Goal: Task Accomplishment & Management: Manage account settings

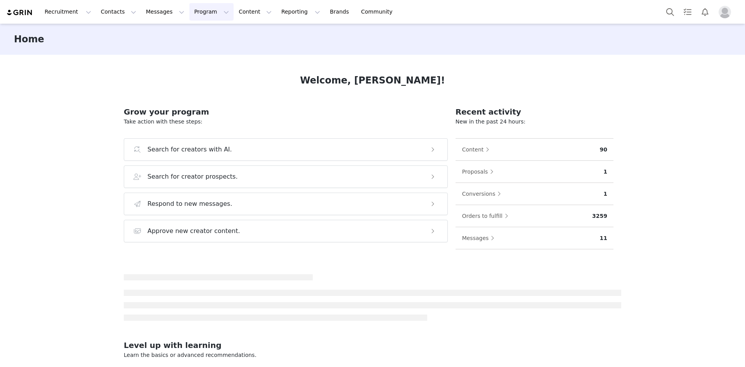
click at [191, 11] on button "Program Program" at bounding box center [211, 11] width 44 height 17
click at [196, 37] on p "Activations" at bounding box center [192, 34] width 30 height 8
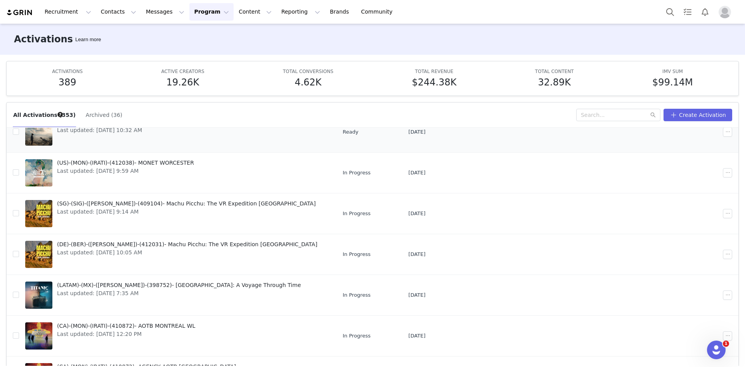
scroll to position [176, 0]
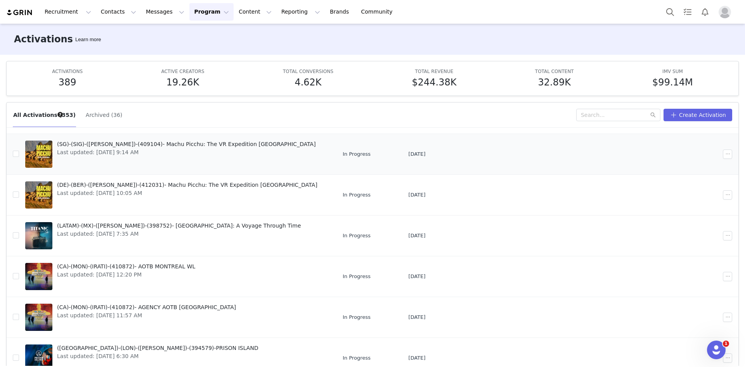
click at [146, 147] on span "(SG)-(SIG)-([PERSON_NAME])-(409104)- Machu Picchu: The VR Expedition [GEOGRAPHI…" at bounding box center [186, 144] width 259 height 8
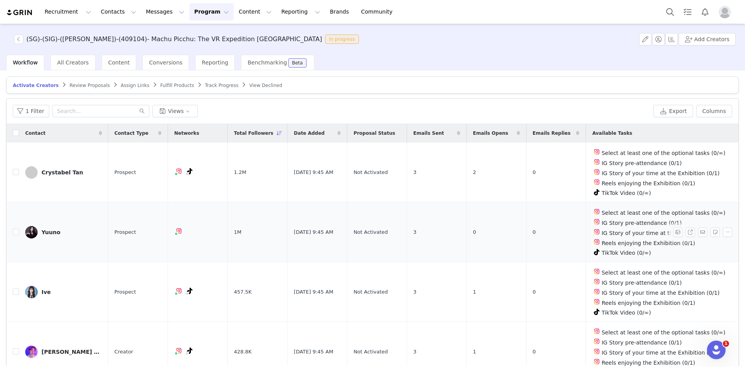
click at [53, 230] on div "Yuuno" at bounding box center [51, 232] width 19 height 6
click at [171, 244] on link "@y.uuno" at bounding box center [173, 245] width 23 height 6
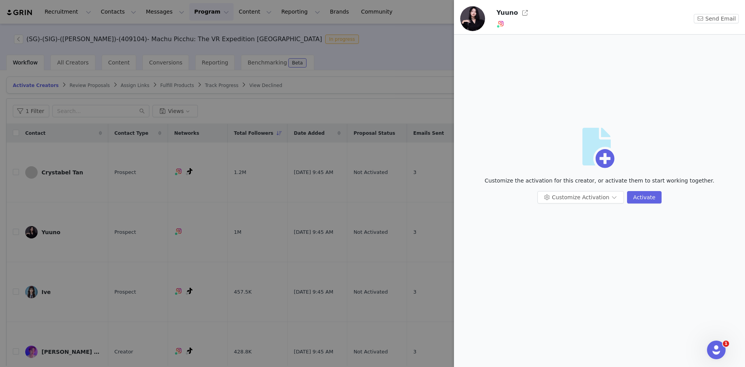
click at [138, 197] on div at bounding box center [372, 183] width 745 height 367
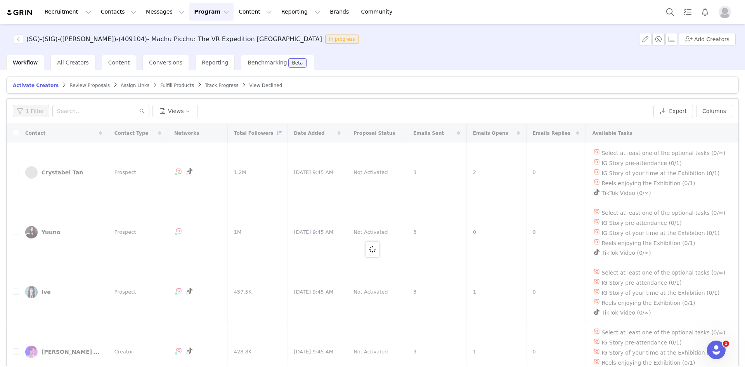
click at [214, 282] on div at bounding box center [373, 249] width 732 height 251
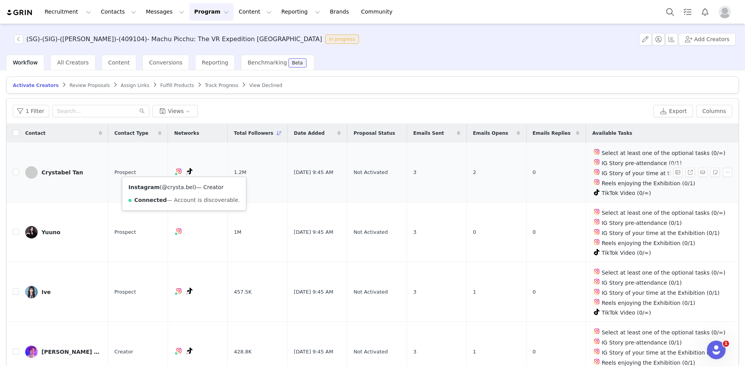
click at [172, 189] on link "@crysta.bel" at bounding box center [178, 187] width 32 height 6
click at [178, 189] on link "@crysta.bel" at bounding box center [178, 187] width 32 height 6
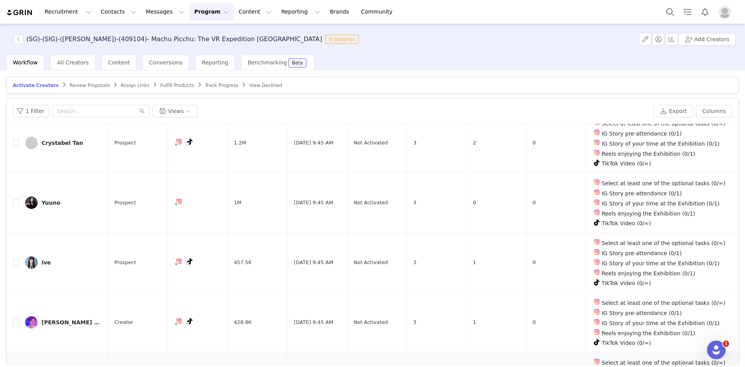
scroll to position [155, 0]
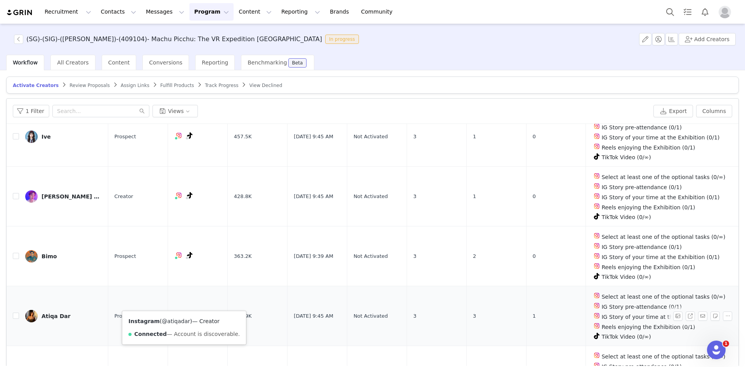
click at [174, 322] on link "@atiqadar" at bounding box center [176, 321] width 28 height 6
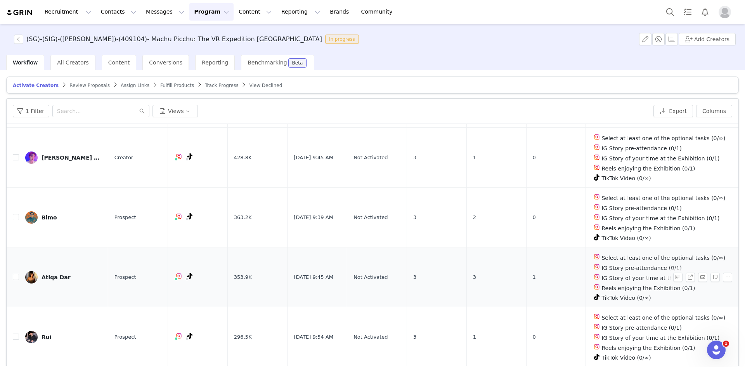
scroll to position [233, 0]
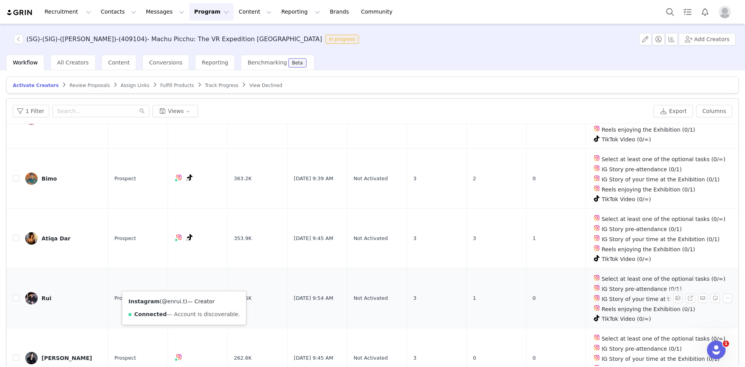
click at [173, 302] on link "@enrui.t" at bounding box center [173, 301] width 23 height 6
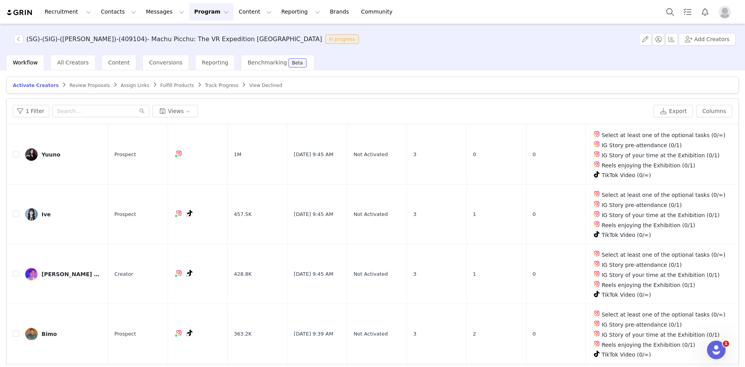
scroll to position [0, 0]
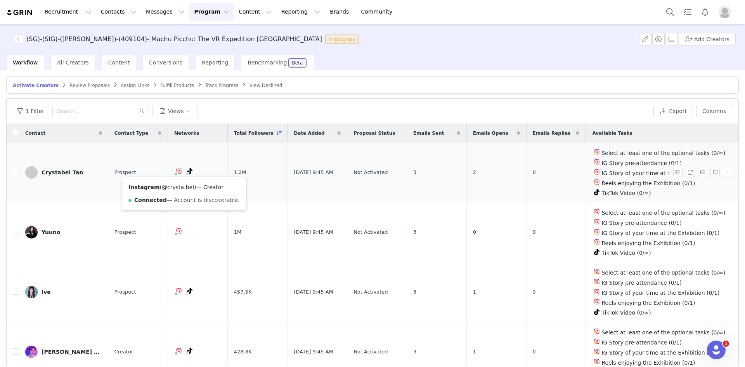
click at [177, 188] on link "@crysta.bel" at bounding box center [178, 187] width 32 height 6
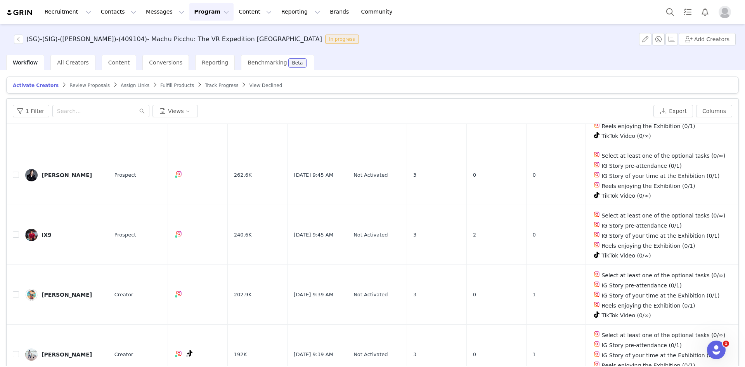
scroll to position [427, 0]
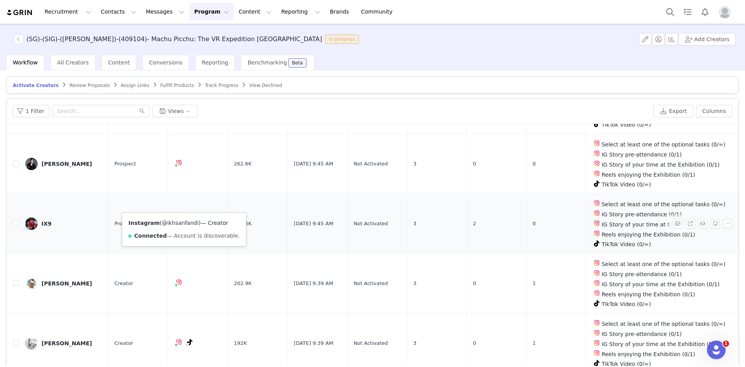
click at [174, 222] on link "@ikhsanfandi" at bounding box center [180, 223] width 37 height 6
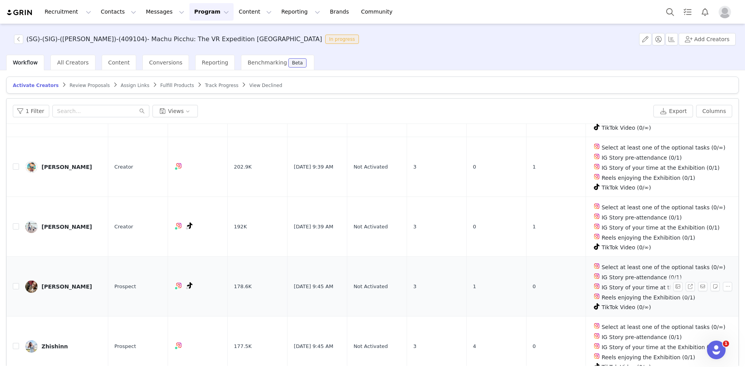
scroll to position [621, 0]
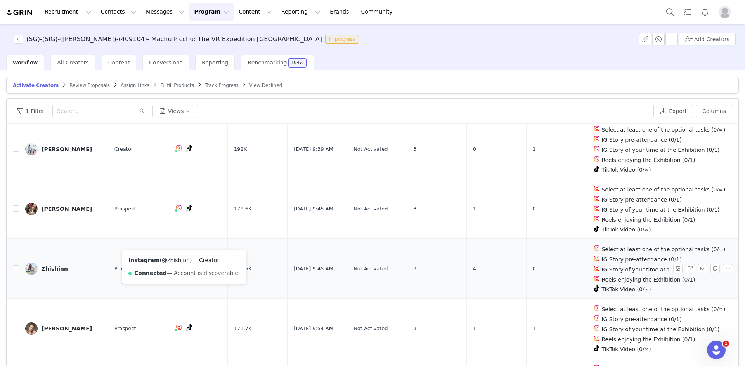
click at [176, 260] on link "@zhishinn" at bounding box center [176, 260] width 28 height 6
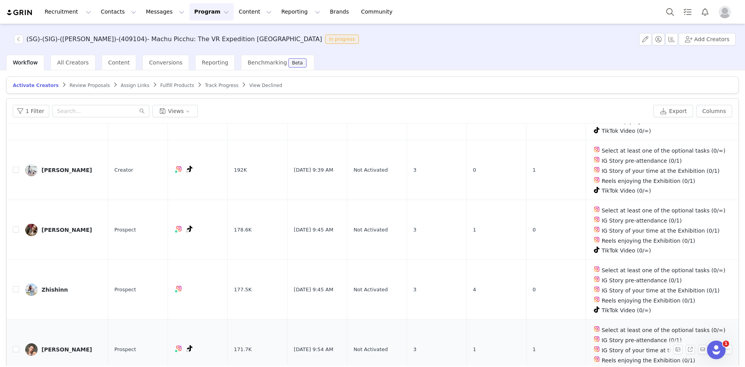
scroll to position [582, 0]
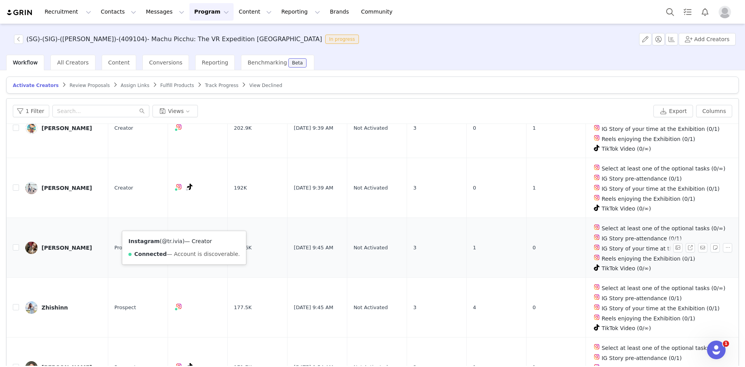
click at [176, 241] on link "@tr.ivia" at bounding box center [172, 241] width 21 height 6
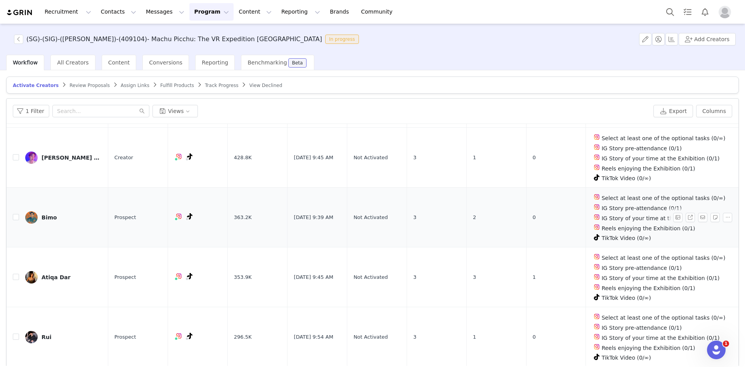
scroll to position [0, 0]
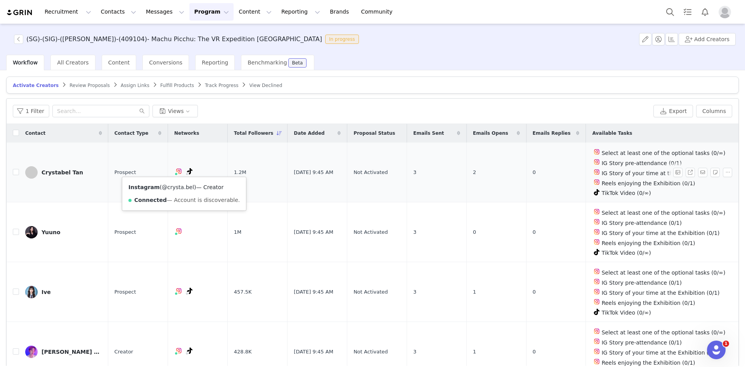
click at [174, 187] on link "@crysta.bel" at bounding box center [178, 187] width 32 height 6
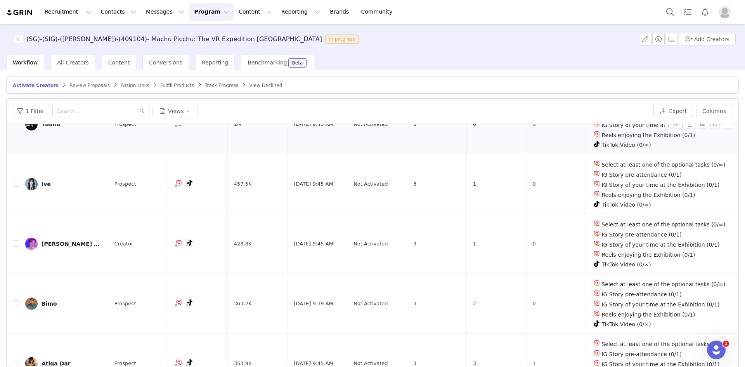
scroll to position [116, 0]
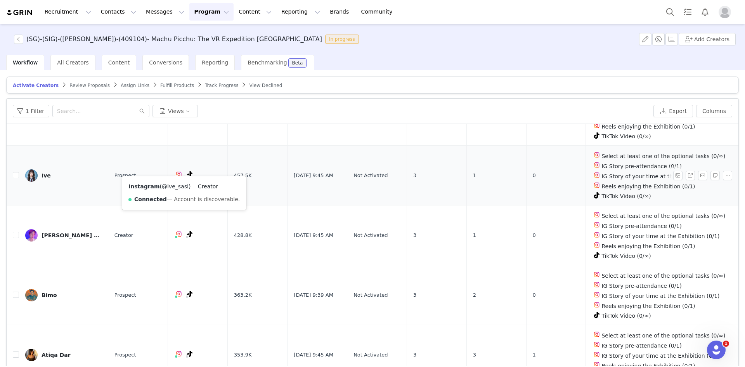
click at [170, 189] on link "@ive_sasi" at bounding box center [175, 186] width 27 height 6
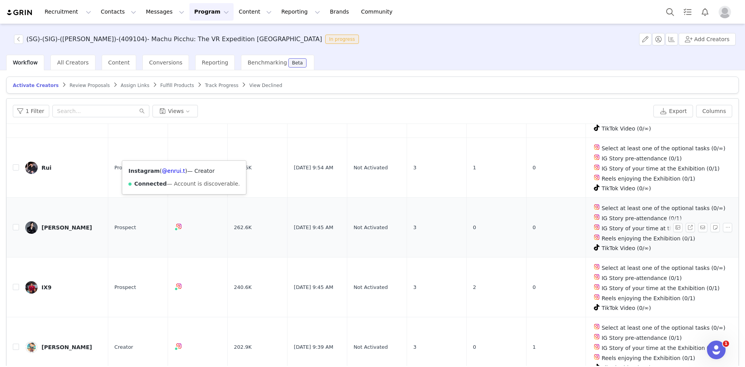
scroll to position [388, 0]
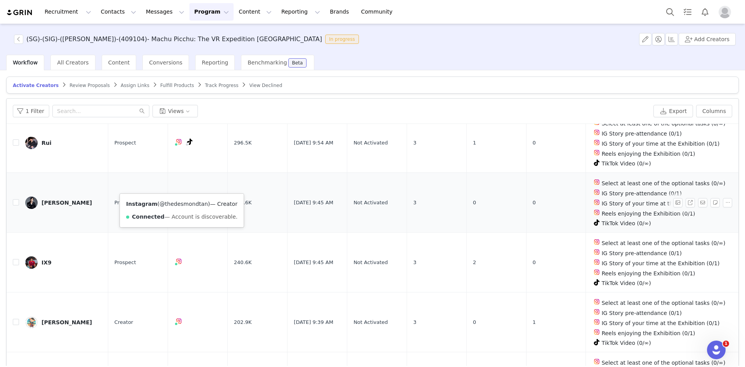
click at [182, 206] on link "@thedesmondtan" at bounding box center [184, 204] width 49 height 6
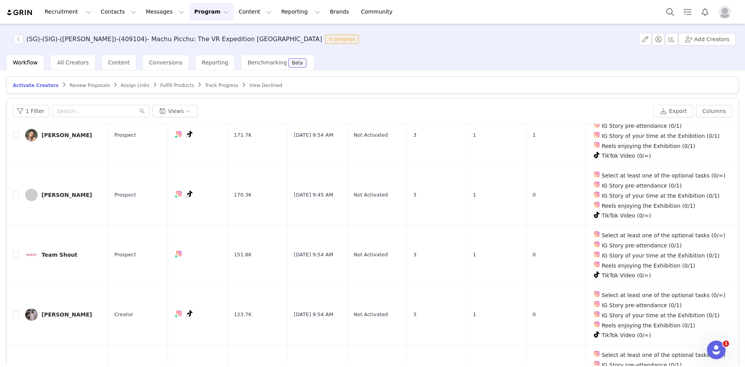
scroll to position [815, 0]
click at [177, 241] on link "@[DOMAIN_NAME]" at bounding box center [187, 239] width 51 height 6
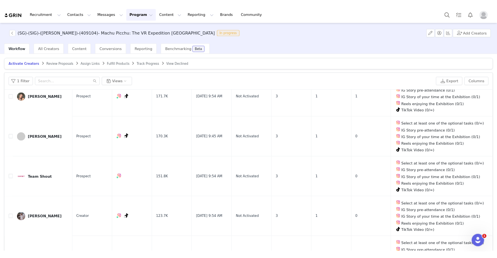
scroll to position [1768, 0]
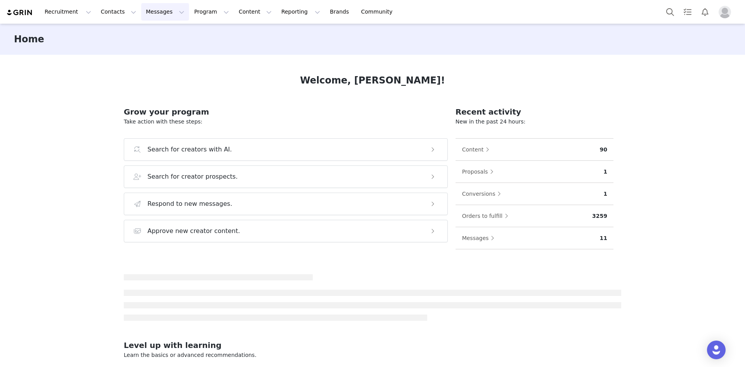
click at [142, 8] on button "Messages Messages" at bounding box center [165, 11] width 48 height 17
click at [189, 12] on button "Program Program" at bounding box center [211, 11] width 44 height 17
click at [184, 31] on p "Activations" at bounding box center [192, 34] width 30 height 8
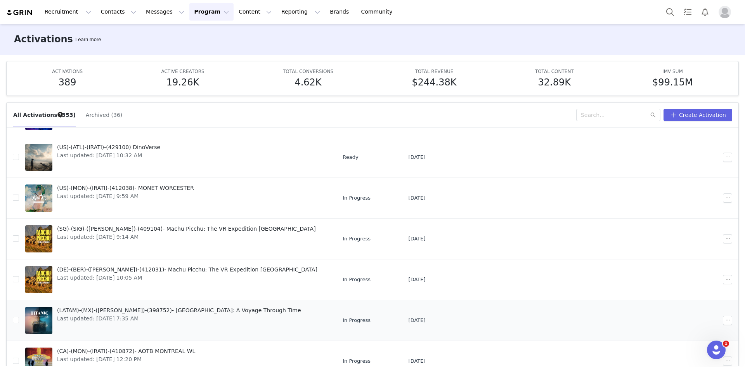
scroll to position [78, 0]
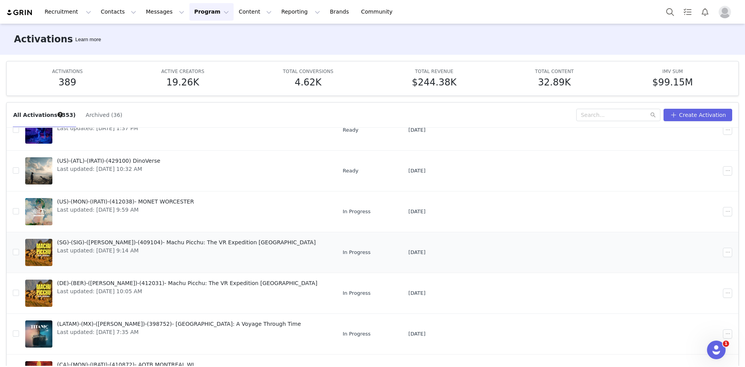
click at [123, 246] on span "Last updated: [DATE] 9:14 AM" at bounding box center [186, 250] width 259 height 8
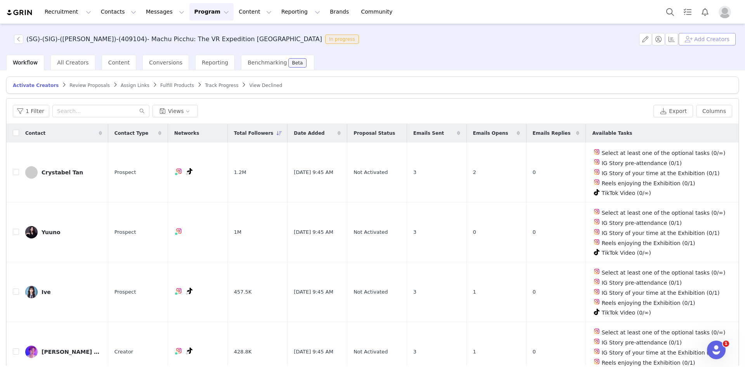
click at [705, 42] on button "Add Creators" at bounding box center [707, 39] width 57 height 12
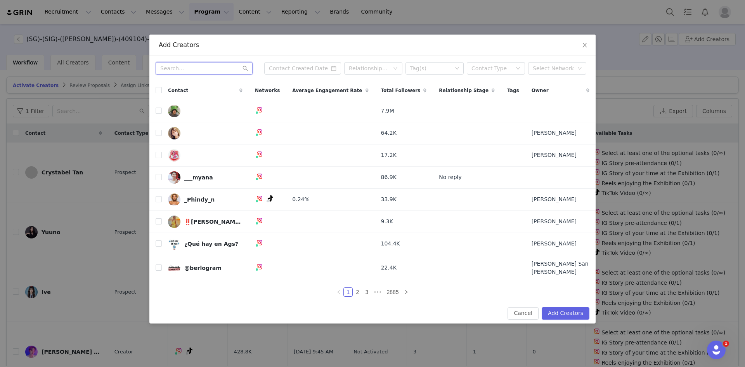
click at [189, 68] on input "text" at bounding box center [204, 68] width 97 height 12
paste input "anicohanna"
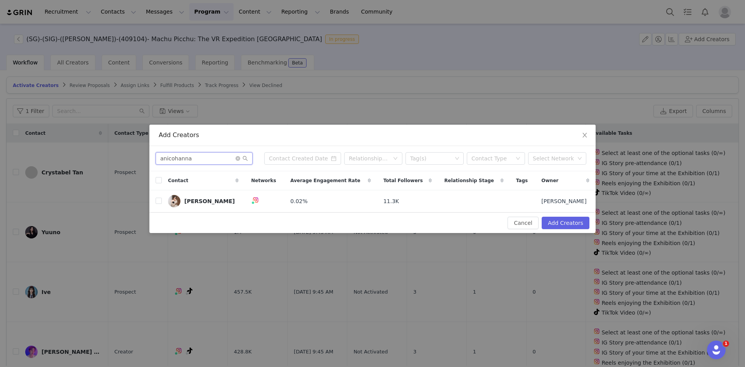
drag, startPoint x: 189, startPoint y: 158, endPoint x: 112, endPoint y: 168, distance: 77.9
click at [112, 168] on div "Add Creators anicohanna Relationship Stage Tag(s) Contact Type Select Network C…" at bounding box center [372, 183] width 745 height 367
paste input "chelseannsim"
type input "chelseannsim"
click at [157, 200] on input "checkbox" at bounding box center [159, 201] width 6 height 6
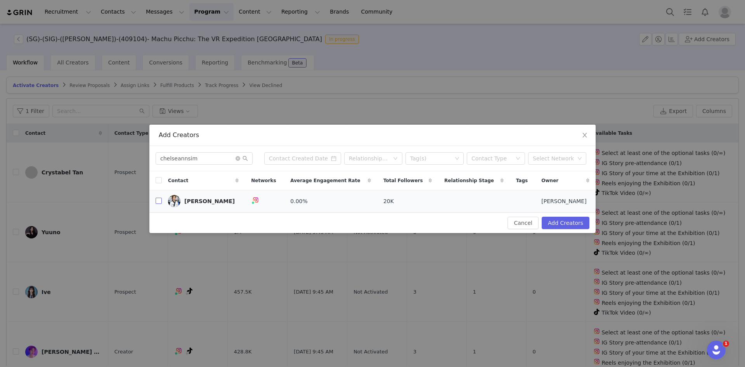
checkbox input "true"
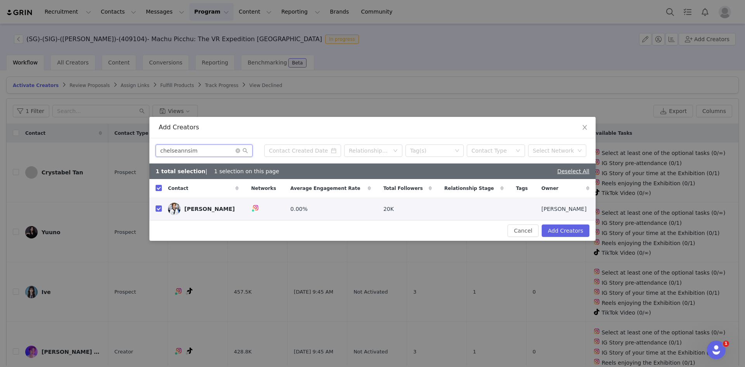
drag, startPoint x: 144, startPoint y: 149, endPoint x: 104, endPoint y: 148, distance: 40.0
click at [104, 148] on div "Add Creators chelseannsim Relationship Stage Tag(s) Contact Type Select Network…" at bounding box center [372, 183] width 745 height 367
paste input "wishuponatart"
type input "wishuponatart"
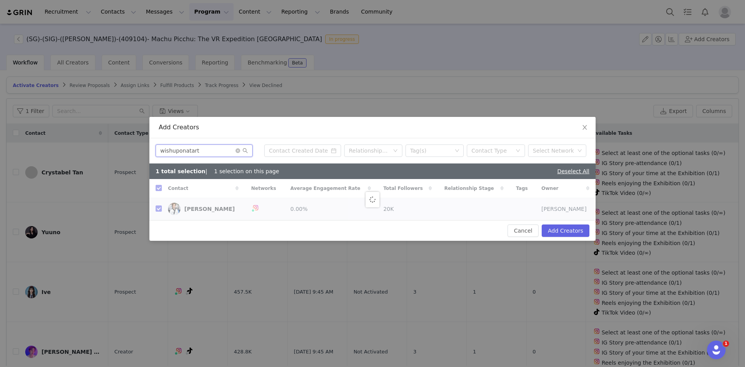
checkbox input "false"
type input "wishuponatart"
click at [158, 189] on input "checkbox" at bounding box center [159, 188] width 6 height 6
checkbox input "true"
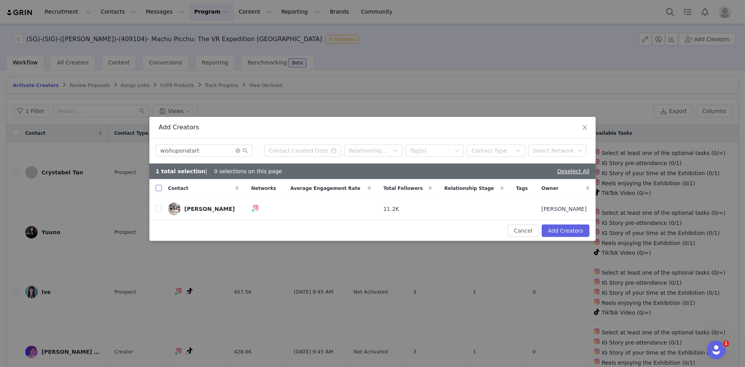
checkbox input "true"
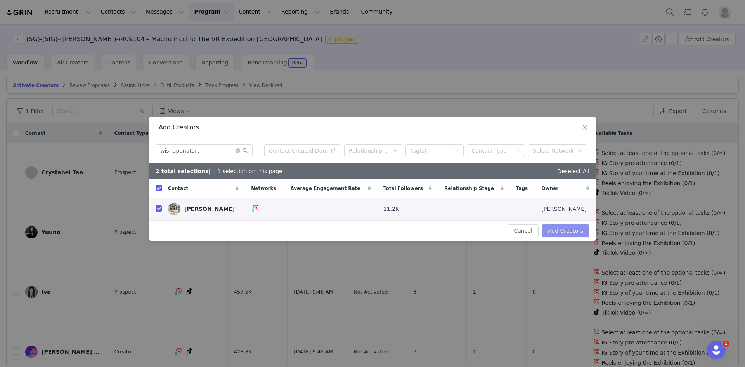
click at [574, 231] on button "Add Creators" at bounding box center [566, 230] width 48 height 12
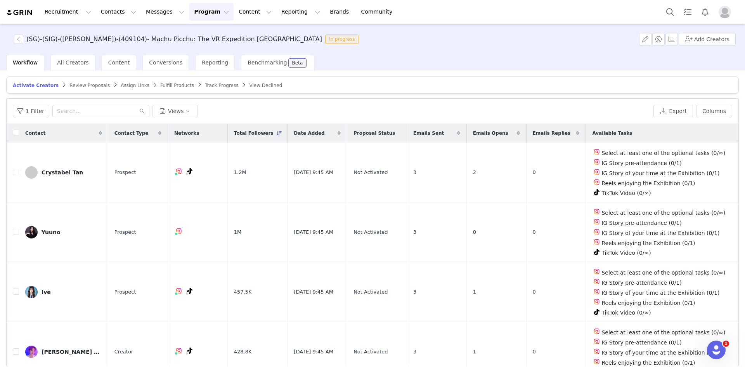
click at [308, 130] on span "Date Added" at bounding box center [309, 133] width 31 height 7
click at [694, 40] on button "Add Creators" at bounding box center [707, 39] width 57 height 12
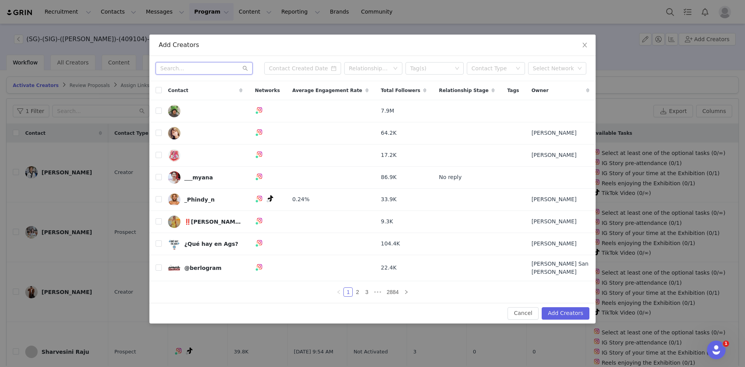
click at [186, 67] on input "text" at bounding box center [204, 68] width 97 height 12
paste input "sugarrandspice"
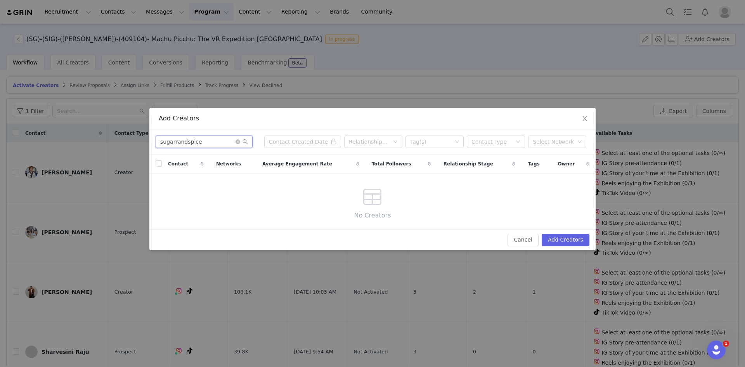
click at [206, 144] on input "sugarrandspice" at bounding box center [204, 141] width 97 height 12
type input "sugarrandspice"
click at [582, 117] on icon "icon: close" at bounding box center [585, 118] width 6 height 6
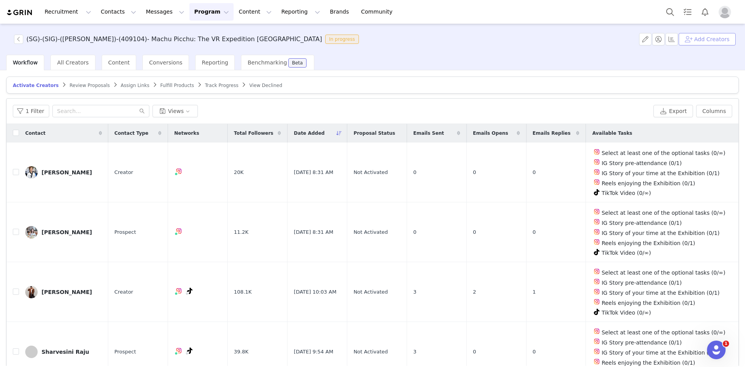
click at [698, 42] on button "Add Creators" at bounding box center [707, 39] width 57 height 12
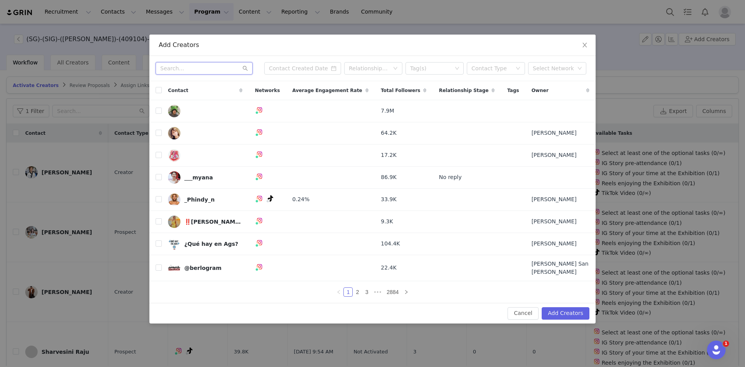
click at [197, 73] on input "text" at bounding box center [204, 68] width 97 height 12
paste input "eunicedenise"
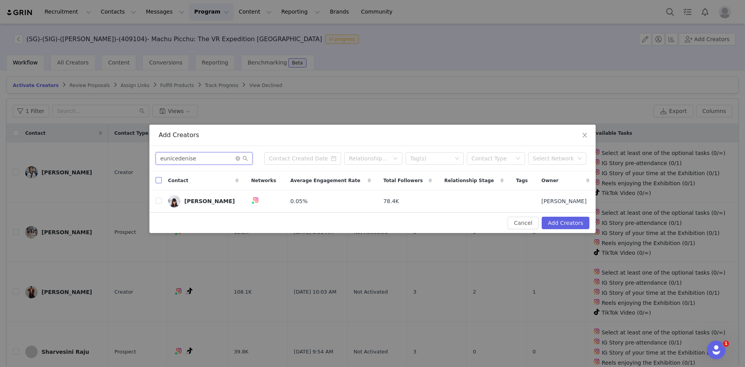
type input "eunicedenise"
click at [160, 181] on input "checkbox" at bounding box center [159, 180] width 6 height 6
checkbox input "true"
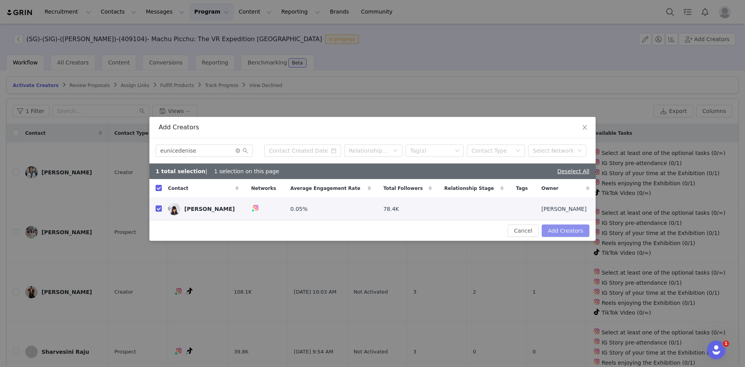
click at [562, 232] on button "Add Creators" at bounding box center [566, 230] width 48 height 12
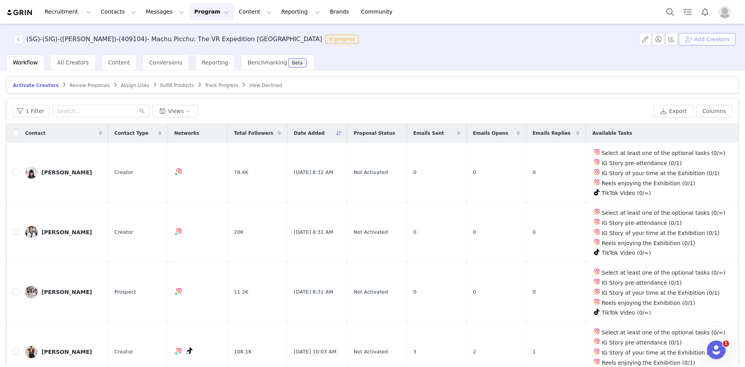
click at [706, 42] on button "Add Creators" at bounding box center [707, 39] width 57 height 12
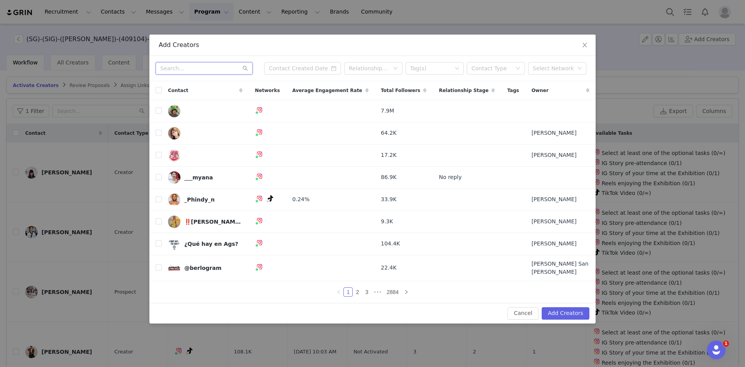
click at [196, 73] on input "text" at bounding box center [204, 68] width 97 height 12
paste input "j.oanna.c"
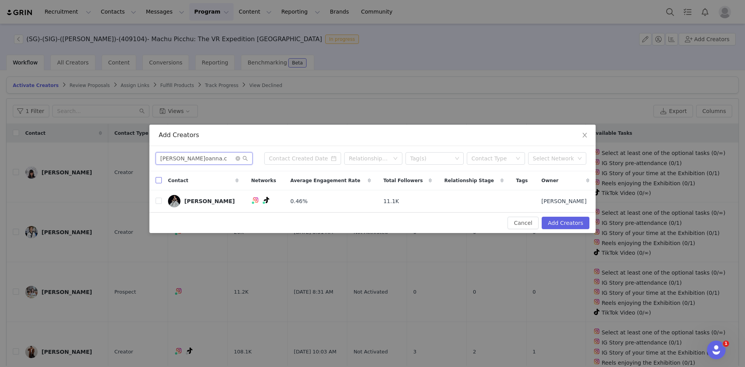
type input "j.oanna.c"
click at [157, 183] on input "checkbox" at bounding box center [159, 180] width 6 height 6
checkbox input "true"
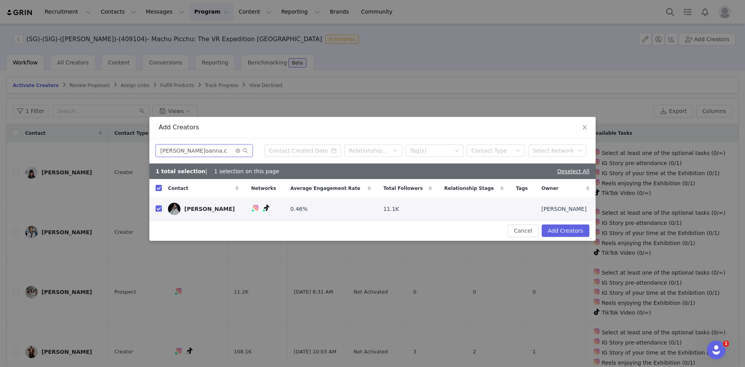
drag, startPoint x: 186, startPoint y: 153, endPoint x: 73, endPoint y: 153, distance: 112.6
click at [75, 153] on div "Add Creators j.oanna.c Relationship Stage Tag(s) Contact Type Select Network 1 …" at bounding box center [372, 183] width 745 height 367
paste input "shravikha_santhosh"
type input "shravikha_santhosh"
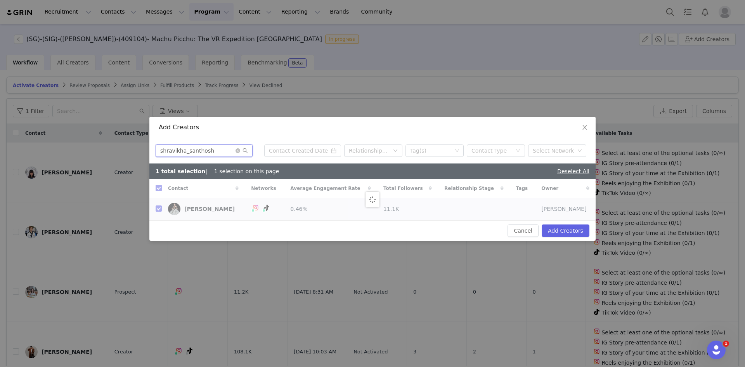
checkbox input "false"
type input "shravikha_santhosh"
click at [157, 189] on input "checkbox" at bounding box center [159, 188] width 6 height 6
checkbox input "true"
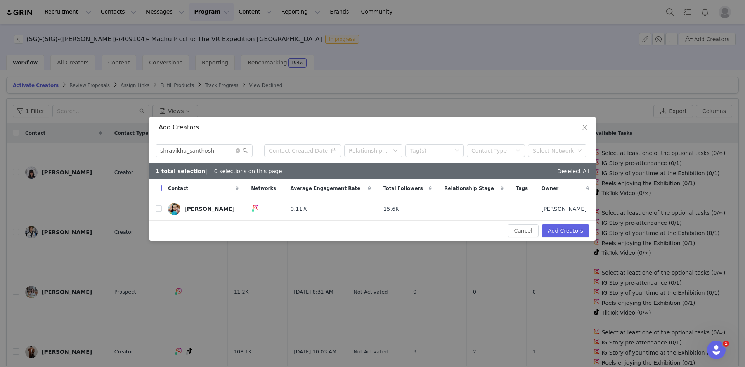
checkbox input "true"
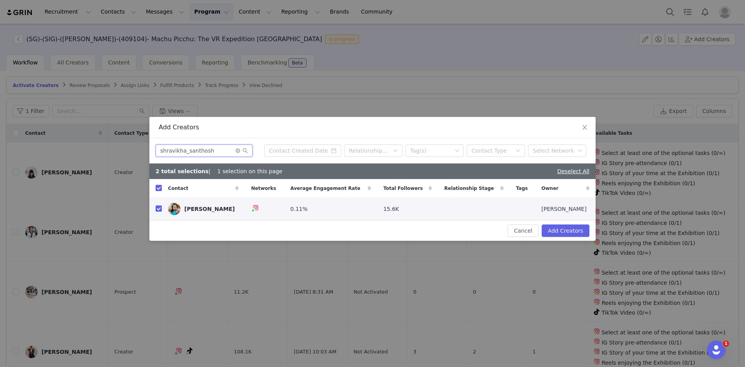
drag, startPoint x: 183, startPoint y: 155, endPoint x: 101, endPoint y: 156, distance: 82.3
click at [101, 156] on div "Add Creators shravikha_santhosh Relationship Stage Tag(s) Contact Type Select N…" at bounding box center [372, 183] width 745 height 367
paste input "ethluicious"
type input "sethluicious"
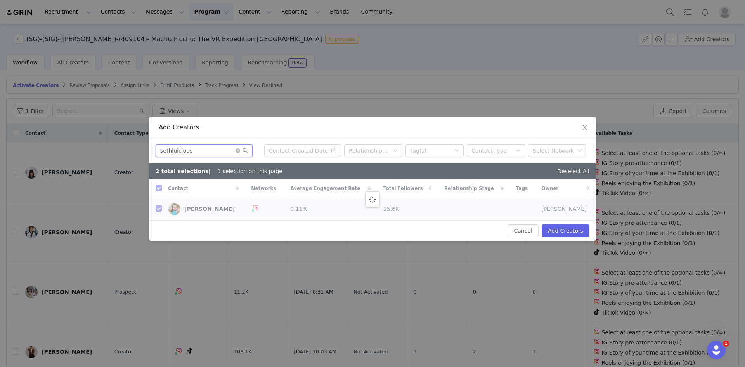
checkbox input "false"
type input "sethluicious"
click at [161, 188] on input "checkbox" at bounding box center [159, 188] width 6 height 6
checkbox input "true"
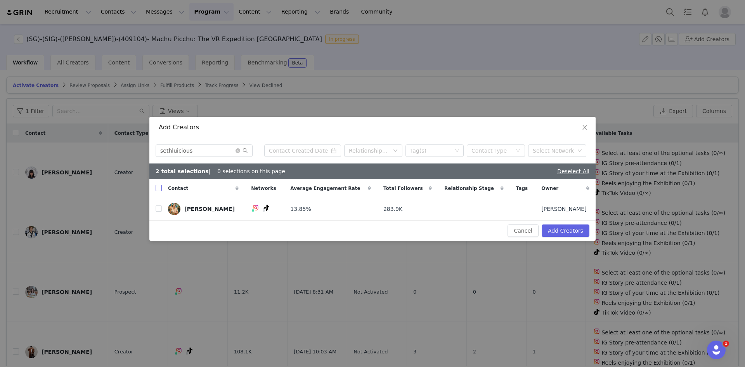
checkbox input "true"
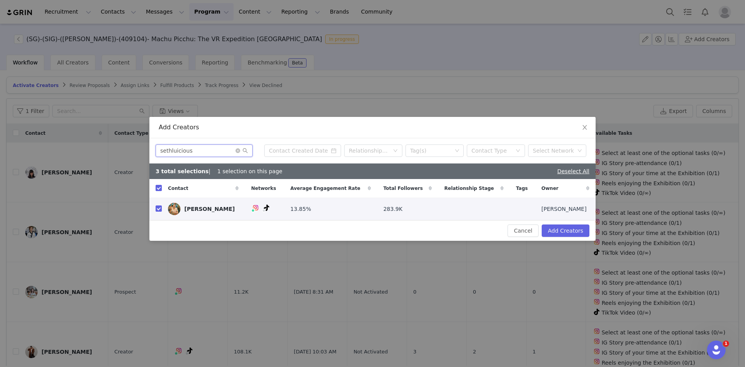
drag, startPoint x: 47, startPoint y: 139, endPoint x: -74, endPoint y: 131, distance: 120.9
click at [0, 131] on html "Recruitment Recruitment Creator Search Curated Lists Landing Pages Web Extensio…" at bounding box center [372, 183] width 745 height 367
paste input "iamjolene"
type input "iamjolene"
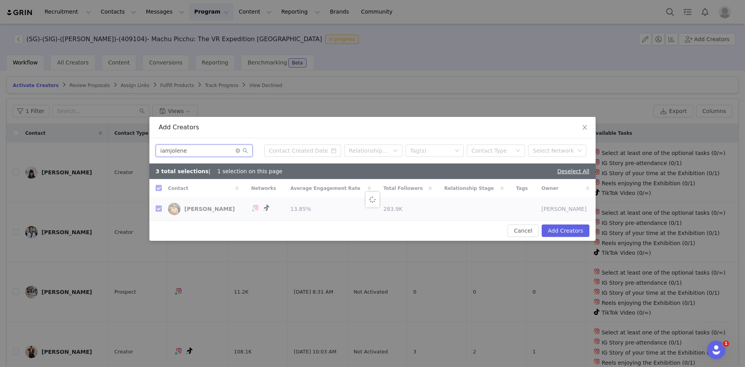
checkbox input "false"
type input "iamjolene"
click at [161, 188] on input "checkbox" at bounding box center [159, 188] width 6 height 6
checkbox input "true"
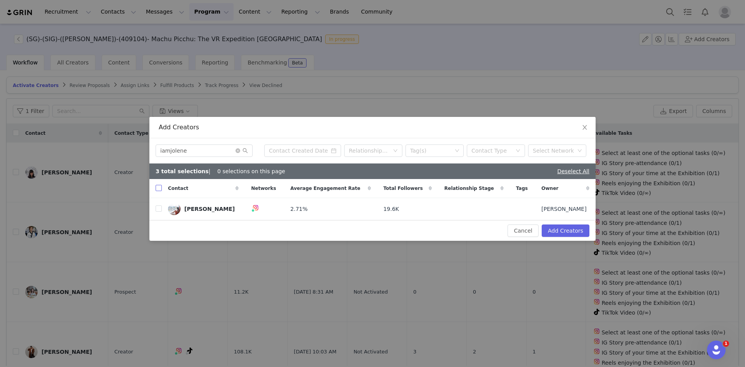
checkbox input "true"
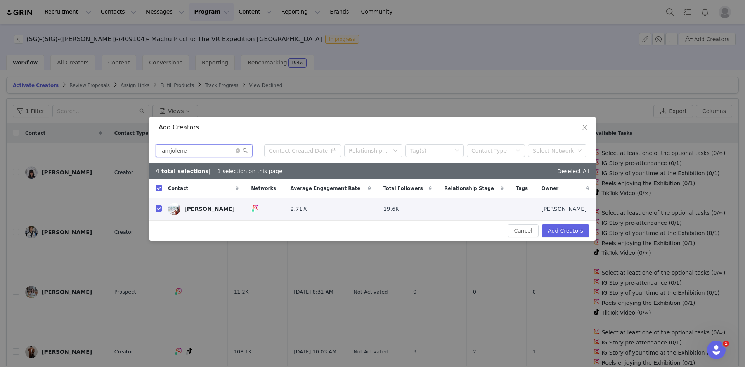
drag, startPoint x: 196, startPoint y: 149, endPoint x: 111, endPoint y: 156, distance: 85.0
click at [112, 156] on div "Add Creators iamjolene Relationship Stage Tag(s) Contact Type Select Network 4 …" at bounding box center [372, 183] width 745 height 367
paste input "theeagertraveller"
type input "theeagertraveller"
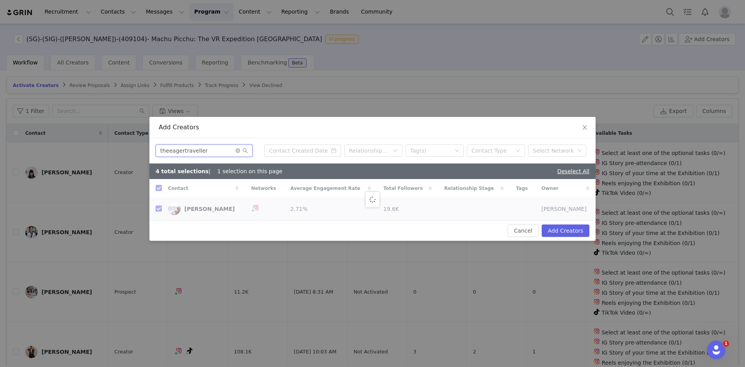
checkbox input "false"
type input "theeagertraveller"
click at [160, 187] on input "checkbox" at bounding box center [159, 188] width 6 height 6
checkbox input "true"
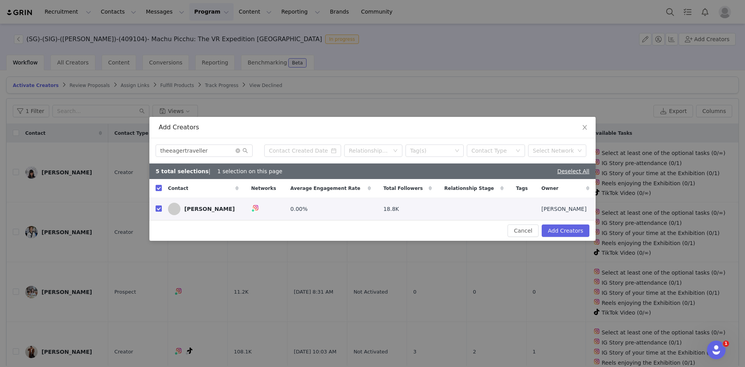
click at [159, 210] on input "checkbox" at bounding box center [159, 208] width 6 height 6
checkbox input "false"
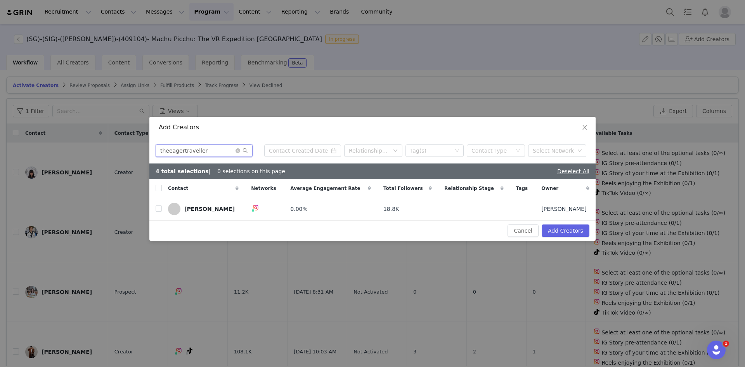
drag, startPoint x: 210, startPoint y: 151, endPoint x: 75, endPoint y: 156, distance: 134.8
click at [75, 156] on div "Add Creators theeagertraveller Relationship Stage Tag(s) Contact Type Select Ne…" at bounding box center [372, 183] width 745 height 367
paste input "Biancadowlani"
type input "Biancadowlani"
click at [158, 188] on input "checkbox" at bounding box center [159, 188] width 6 height 6
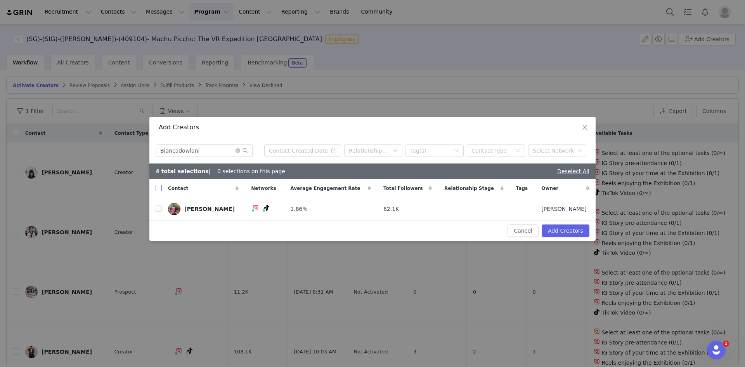
checkbox input "true"
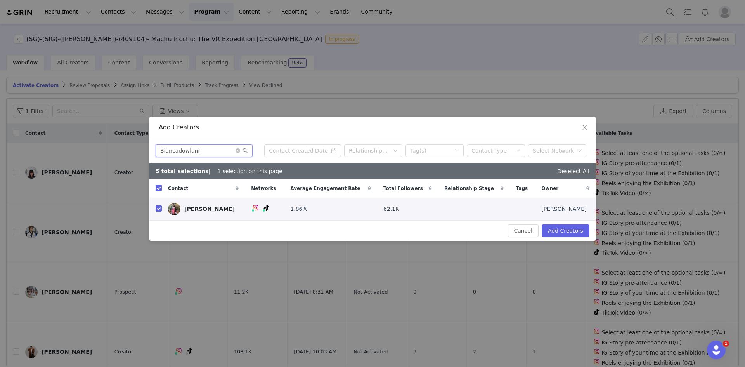
drag, startPoint x: 203, startPoint y: 149, endPoint x: 23, endPoint y: 143, distance: 180.6
click at [29, 143] on div "Add Creators Biancadowlani Relationship Stage Tag(s) Contact Type Select Networ…" at bounding box center [372, 183] width 745 height 367
paste input "Juzpingme"
type input "Juzpingme"
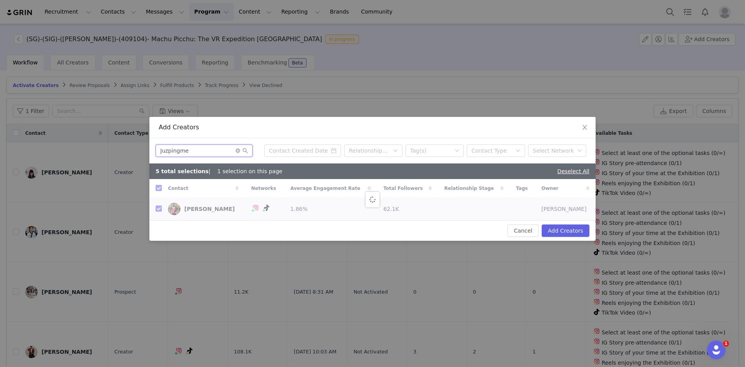
checkbox input "false"
type input "Juzpingme"
click at [156, 191] on input "checkbox" at bounding box center [159, 188] width 6 height 6
checkbox input "true"
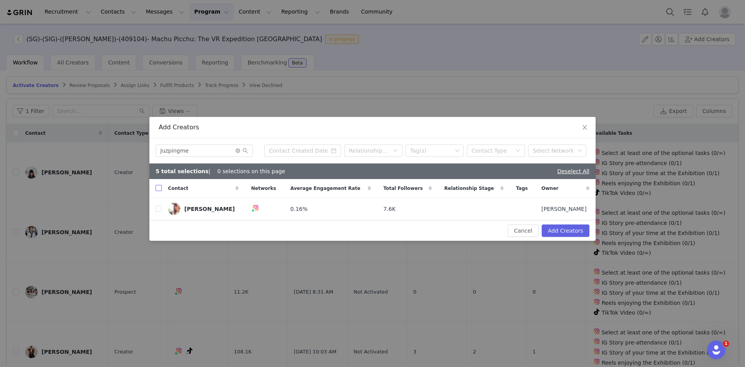
checkbox input "true"
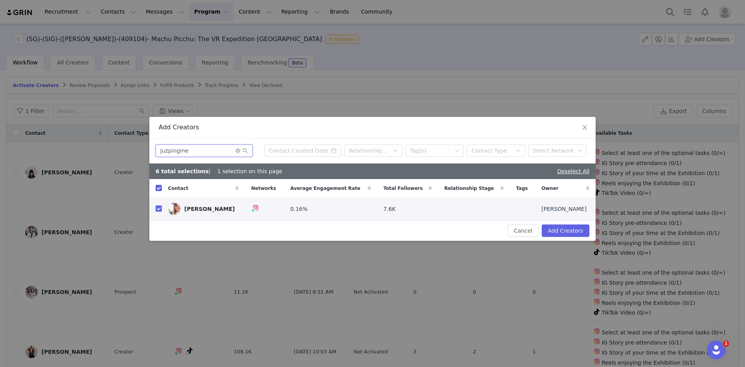
drag, startPoint x: 198, startPoint y: 153, endPoint x: 73, endPoint y: 154, distance: 125.0
click at [73, 154] on div "Add Creators Juzpingme Relationship Stage Tag(s) Contact Type Select Network 6 …" at bounding box center [372, 183] width 745 height 367
paste input "limaranagustina"
type input "limaranagustina"
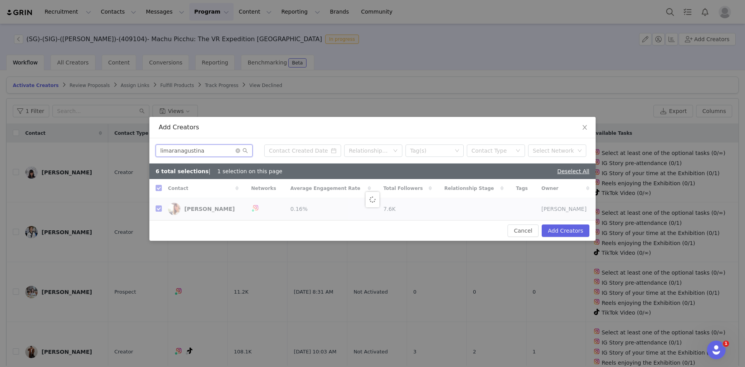
checkbox input "false"
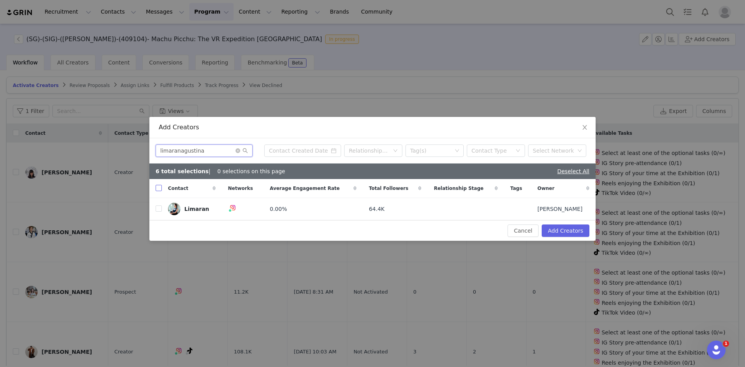
type input "limaranagustina"
click at [157, 188] on input "checkbox" at bounding box center [159, 188] width 6 height 6
checkbox input "true"
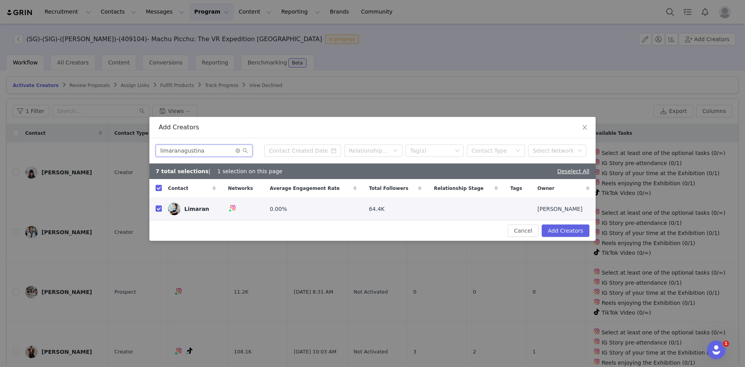
drag, startPoint x: 208, startPoint y: 147, endPoint x: 104, endPoint y: 147, distance: 104.0
click at [104, 147] on div "Add Creators limaranagustina Relationship Stage Tag(s) Contact Type Select Netw…" at bounding box center [372, 183] width 745 height 367
paste input "deeniseglitz"
type input "deeniseglitz"
checkbox input "false"
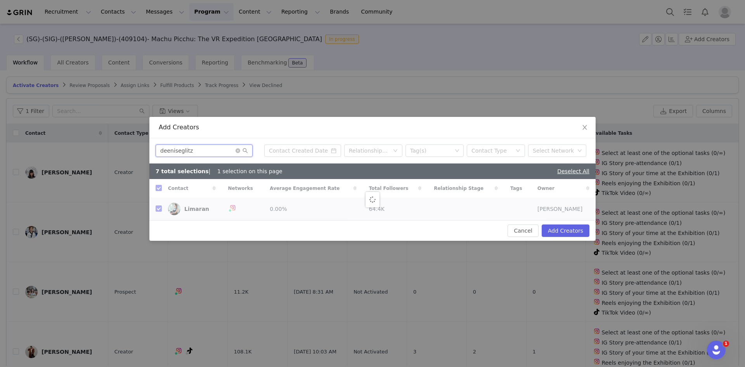
checkbox input "false"
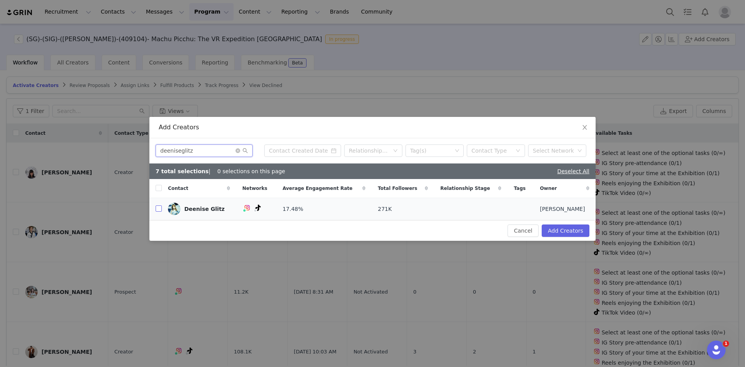
type input "deeniseglitz"
click at [158, 210] on input "checkbox" at bounding box center [159, 208] width 6 height 6
checkbox input "true"
click at [158, 211] on input "checkbox" at bounding box center [159, 208] width 6 height 6
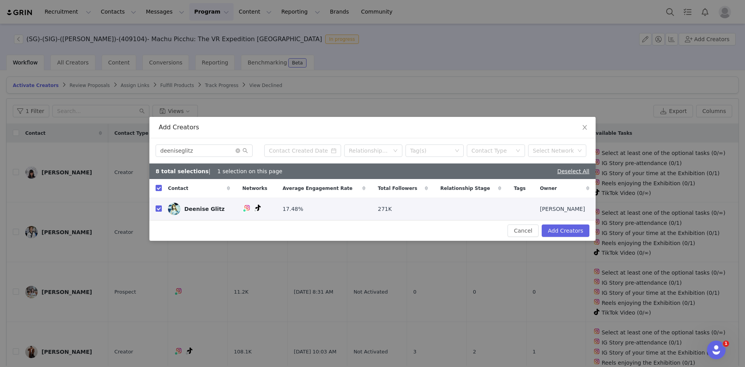
checkbox input "false"
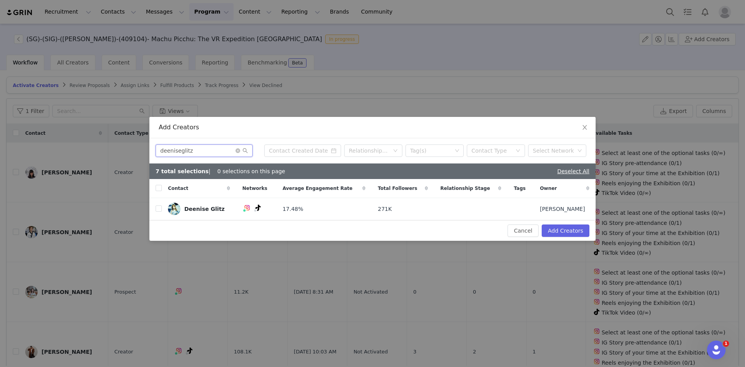
drag, startPoint x: 194, startPoint y: 148, endPoint x: 97, endPoint y: 151, distance: 97.5
click at [97, 151] on div "Add Creators deeniseglitz Relationship Stage Tag(s) Contact Type Select Network…" at bounding box center [372, 183] width 745 height 367
paste input "onericeplease"
type input "onericeplease"
click at [158, 187] on input "checkbox" at bounding box center [159, 188] width 6 height 6
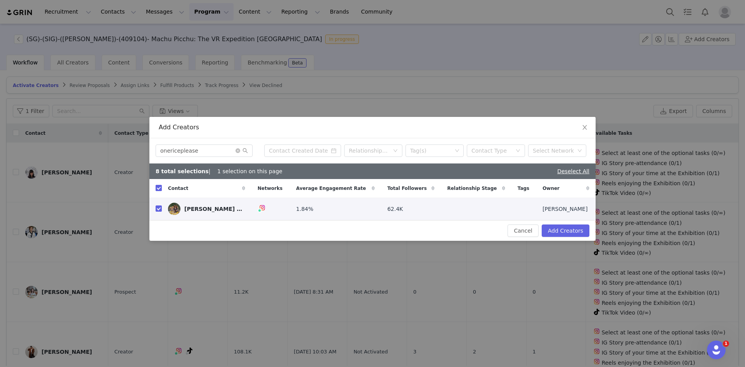
checkbox input "true"
drag, startPoint x: 210, startPoint y: 154, endPoint x: 7, endPoint y: 142, distance: 203.7
click at [7, 142] on div "Add Creators onericeplease Relationship Stage Tag(s) Contact Type Select Networ…" at bounding box center [372, 183] width 745 height 367
paste input "lkkben"
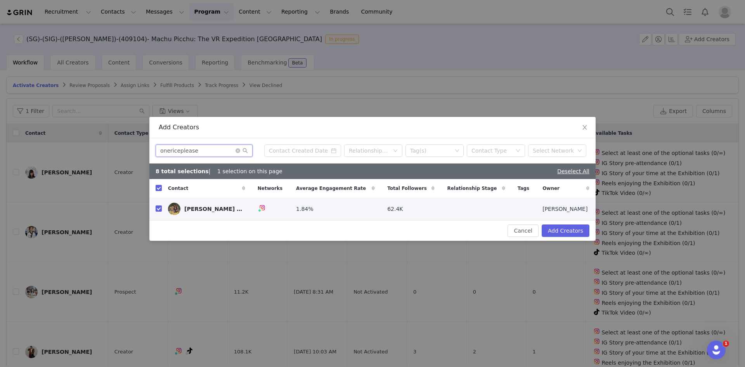
type input "lkkben"
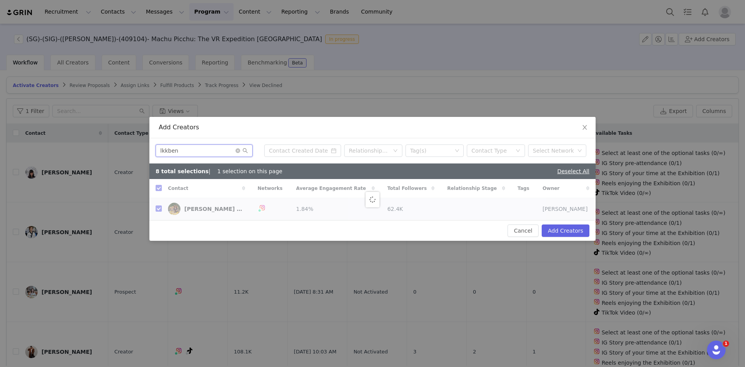
checkbox input "false"
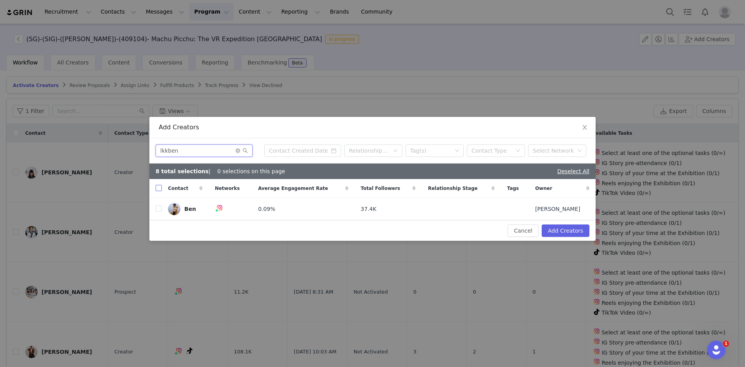
type input "lkkben"
click at [160, 189] on input "checkbox" at bounding box center [159, 188] width 6 height 6
checkbox input "true"
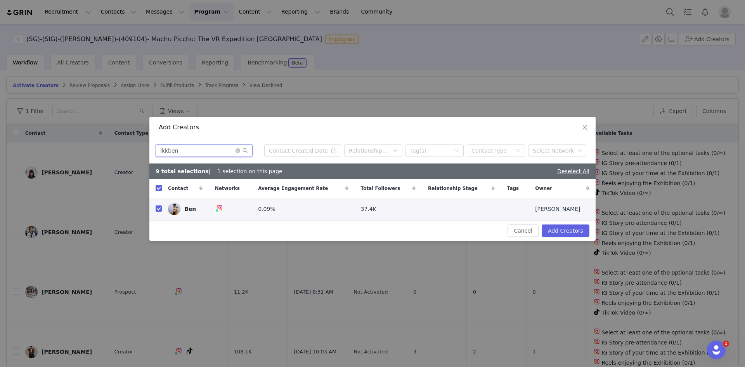
drag, startPoint x: 198, startPoint y: 149, endPoint x: 41, endPoint y: 145, distance: 156.9
click at [43, 145] on div "Add Creators lkkben Relationship Stage Tag(s) Contact Type Select Network 9 tot…" at bounding box center [372, 183] width 745 height 367
paste input "eotomatic"
type input "leotomatic"
checkbox input "false"
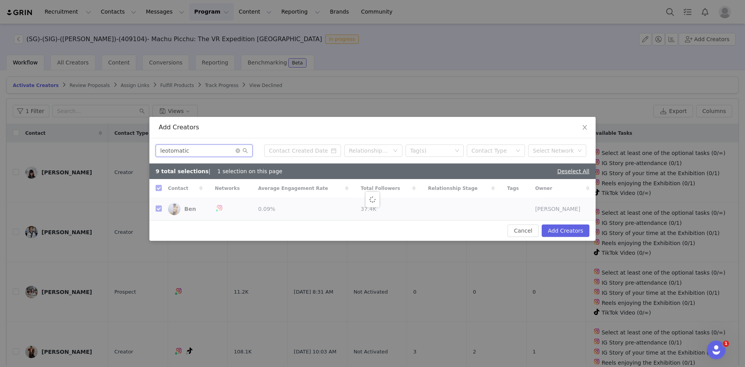
checkbox input "false"
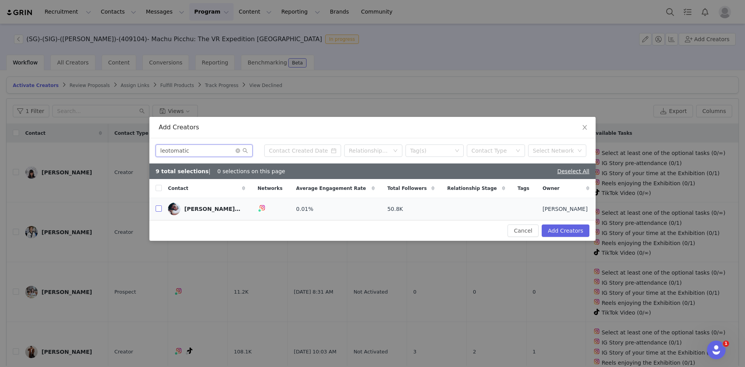
type input "leotomatic"
click at [159, 208] on input "checkbox" at bounding box center [159, 208] width 6 height 6
checkbox input "true"
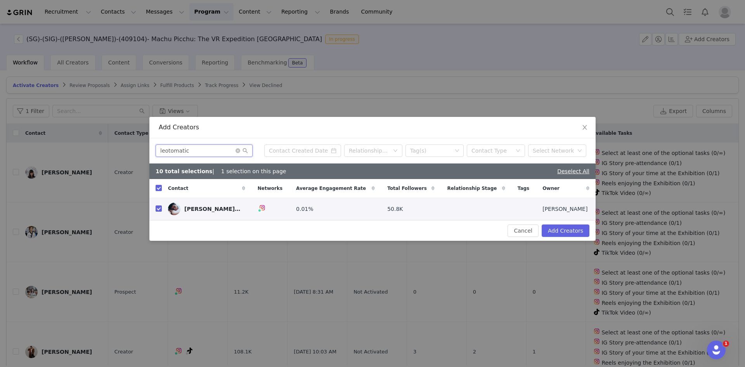
drag, startPoint x: 220, startPoint y: 151, endPoint x: 88, endPoint y: 151, distance: 132.0
click at [88, 151] on div "Add Creators leotomatic Relationship Stage Tag(s) Contact Type Select Network 1…" at bounding box center [372, 183] width 745 height 367
paste input "@ryanmamba"
type input "@ryanmamba"
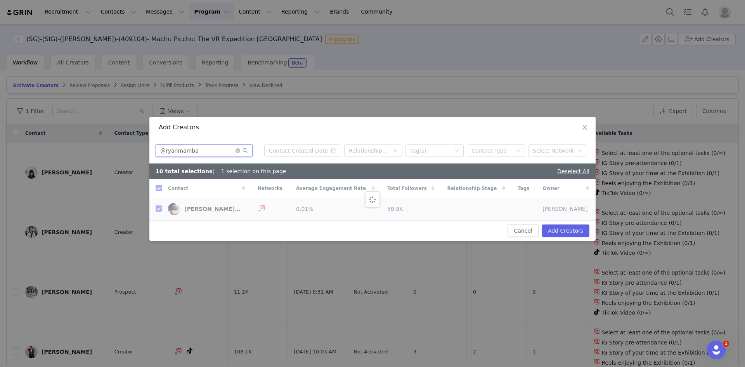
checkbox input "false"
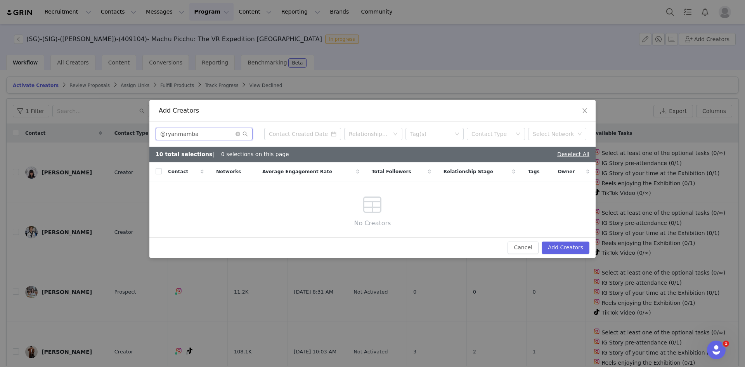
drag, startPoint x: 207, startPoint y: 138, endPoint x: 134, endPoint y: 137, distance: 72.6
click at [134, 137] on div "Add Creators @ryanmamba Relationship Stage Tag(s) Contact Type Select Network 1…" at bounding box center [372, 183] width 745 height 367
paste input "text"
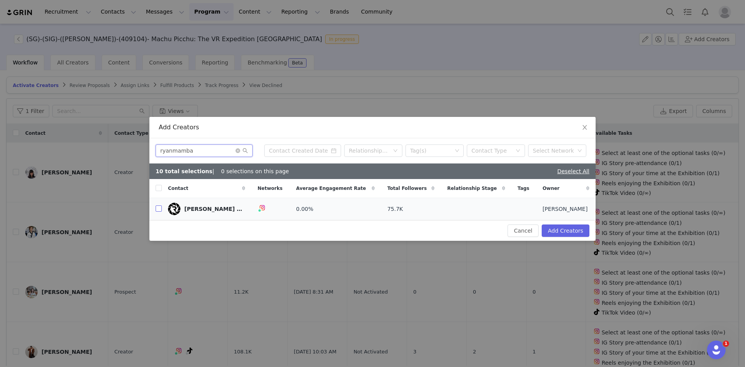
type input "ryanmamba"
click at [160, 210] on input "checkbox" at bounding box center [159, 208] width 6 height 6
checkbox input "true"
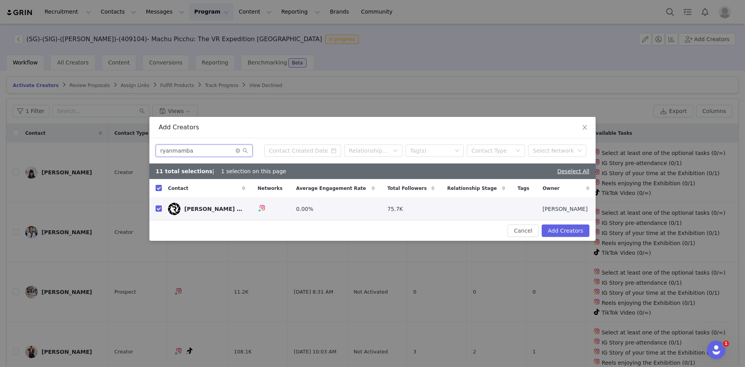
drag, startPoint x: 62, startPoint y: 135, endPoint x: 45, endPoint y: 134, distance: 17.9
click at [46, 134] on div "Add Creators ryanmamba Relationship Stage Tag(s) Contact Type Select Network 11…" at bounding box center [372, 183] width 745 height 367
paste input "audt"
type input "audt"
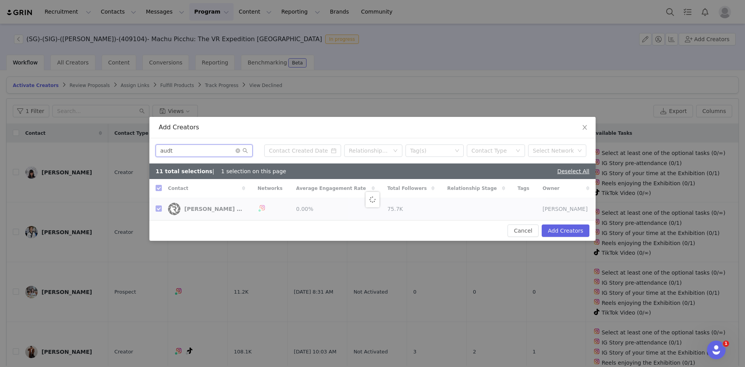
checkbox input "false"
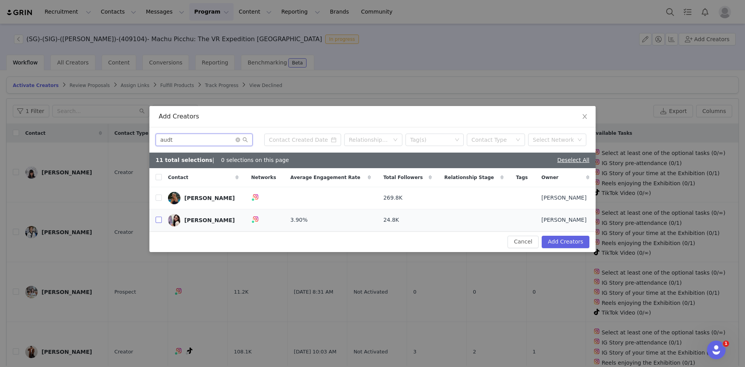
type input "audt"
click at [160, 222] on input "checkbox" at bounding box center [159, 220] width 6 height 6
checkbox input "true"
drag, startPoint x: 173, startPoint y: 137, endPoint x: 94, endPoint y: 127, distance: 79.8
click at [94, 127] on div "Add Creators audt Relationship Stage Tag(s) Contact Type Select Network 12 tota…" at bounding box center [372, 183] width 745 height 367
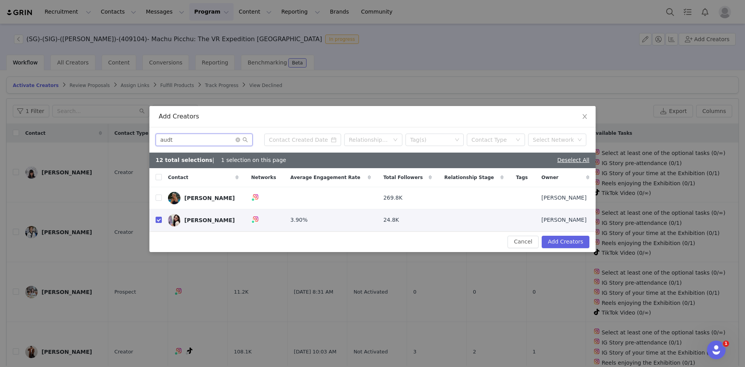
paste input "markaroons"
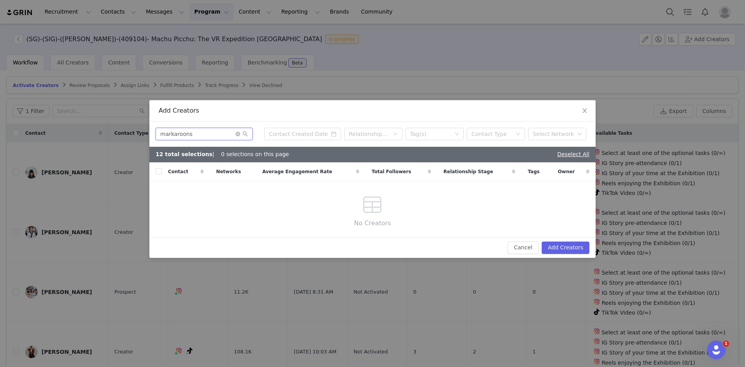
drag, startPoint x: 197, startPoint y: 137, endPoint x: 125, endPoint y: 136, distance: 72.6
click at [125, 136] on div "Add Creators markaroons Relationship Stage Tag(s) Contact Type Select Network 1…" at bounding box center [372, 183] width 745 height 367
paste input "thatmomoffour"
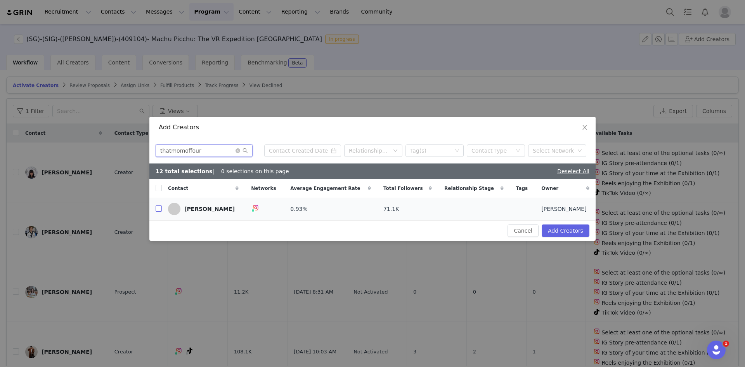
type input "thatmomoffour"
click at [160, 208] on input "checkbox" at bounding box center [159, 208] width 6 height 6
checkbox input "true"
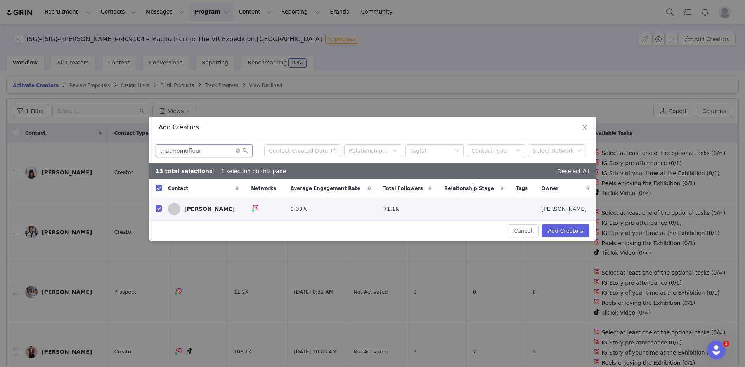
drag, startPoint x: 203, startPoint y: 148, endPoint x: 119, endPoint y: 140, distance: 85.0
click at [119, 140] on div "Add Creators thatmomoffour Relationship Stage Tag(s) Contact Type Select Networ…" at bounding box center [372, 183] width 745 height 367
paste input "winnie.loves"
type input "winnie.loves"
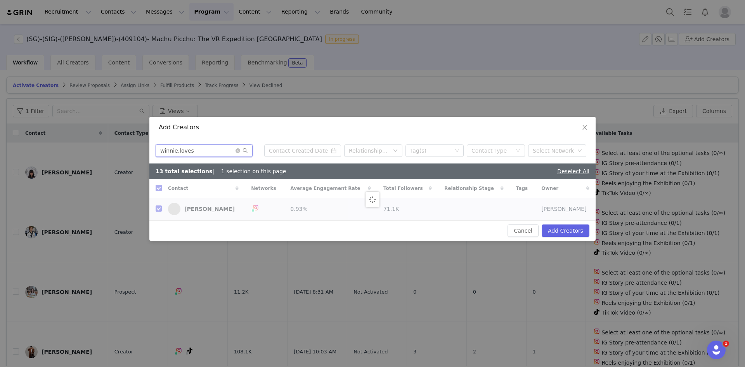
checkbox input "false"
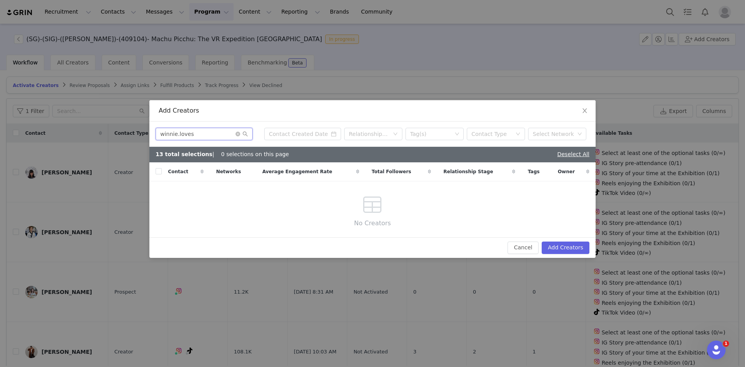
drag, startPoint x: 59, startPoint y: 112, endPoint x: 11, endPoint y: 102, distance: 48.4
click at [12, 102] on div "Add Creators winnie.loves Relationship Stage Tag(s) Contact Type Select Network…" at bounding box center [372, 183] width 745 height 367
paste input "mynameisfauzi"
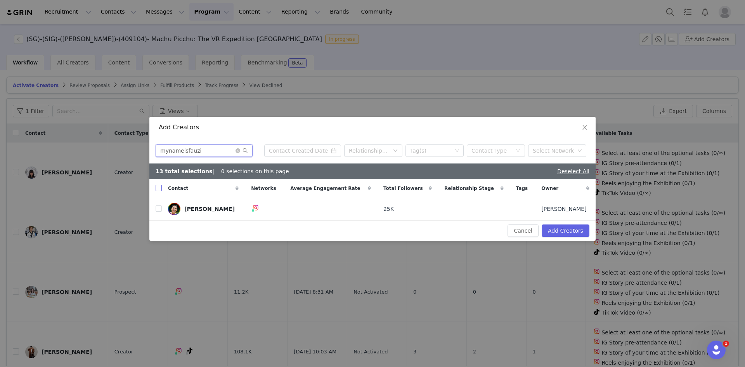
type input "mynameisfauzi"
click at [158, 186] on input "checkbox" at bounding box center [159, 188] width 6 height 6
checkbox input "true"
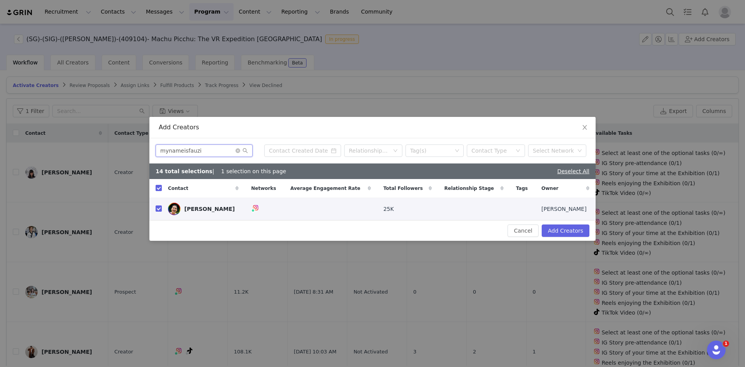
drag, startPoint x: 195, startPoint y: 147, endPoint x: 94, endPoint y: 141, distance: 101.5
click at [94, 141] on div "Add Creators mynameisfauzi Relationship Stage Tag(s) Contact Type Select Networ…" at bounding box center [372, 183] width 745 height 367
paste input "hey.itsmechie"
type input "hey.itsmechie"
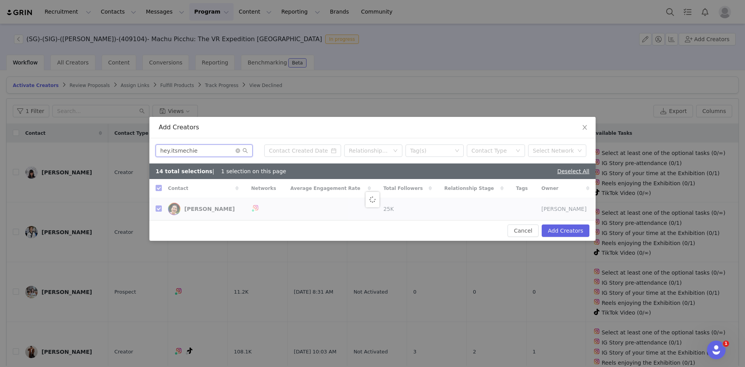
checkbox input "false"
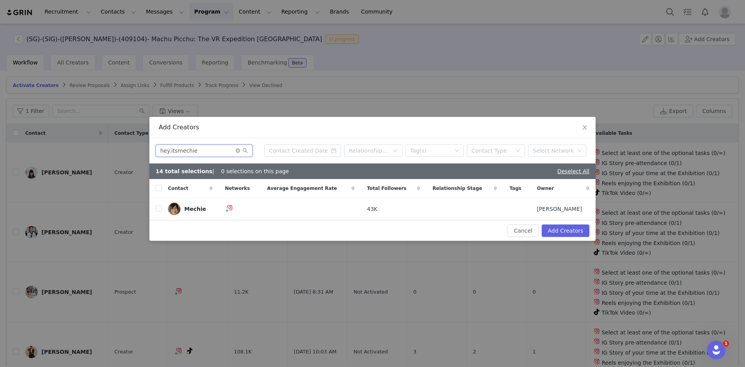
type input "hey.itsmechie"
click at [163, 190] on div "Contact" at bounding box center [190, 188] width 57 height 19
click at [160, 187] on input "checkbox" at bounding box center [159, 188] width 6 height 6
checkbox input "true"
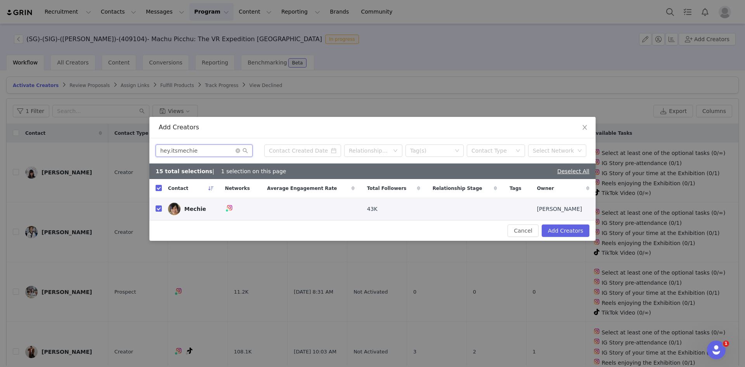
drag, startPoint x: 209, startPoint y: 151, endPoint x: 0, endPoint y: 150, distance: 208.8
click at [1, 150] on div "Add Creators hey.itsmechie Relationship Stage Tag(s) Contact Type Select Networ…" at bounding box center [372, 183] width 745 height 367
paste input "encounter.sg"
type input "encounter.sg"
checkbox input "false"
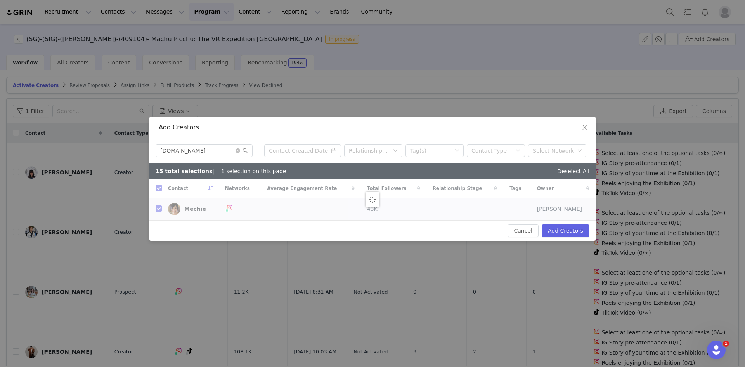
checkbox input "false"
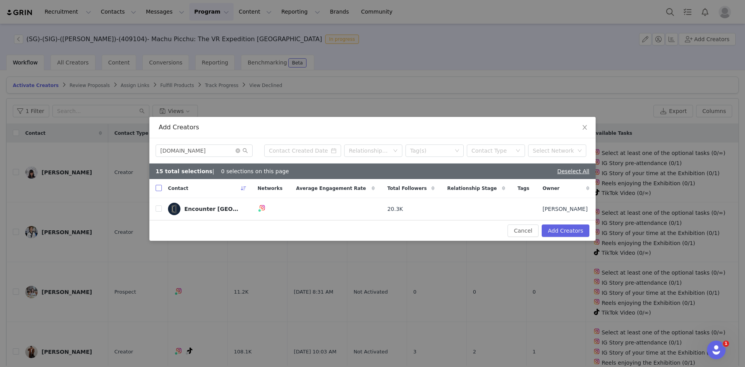
click at [159, 187] on input "checkbox" at bounding box center [159, 188] width 6 height 6
checkbox input "true"
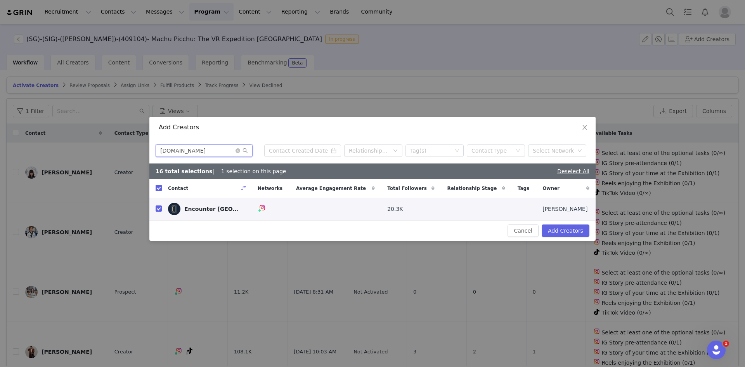
drag, startPoint x: 200, startPoint y: 149, endPoint x: 122, endPoint y: 144, distance: 78.2
click at [122, 144] on div "Add Creators encounter.sg Relationship Stage Tag(s) Contact Type Select Network…" at bounding box center [372, 183] width 745 height 367
paste input "faris.samri's profile picture faris.samri"
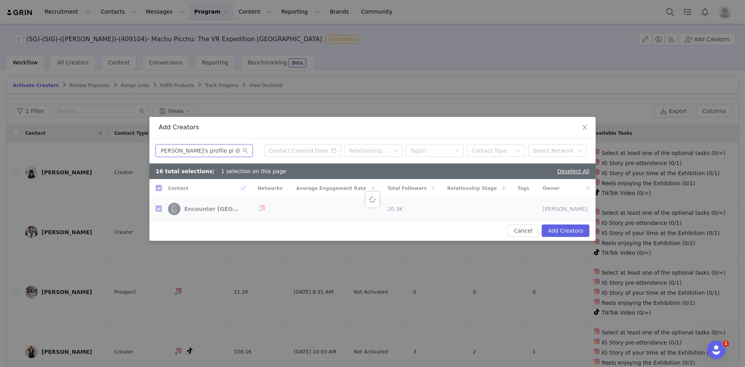
type input "faris.samri's profile picture faris.samri"
checkbox input "false"
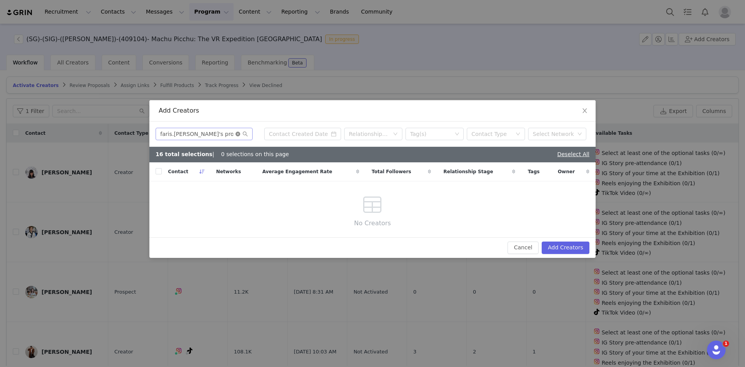
click at [240, 132] on icon "icon: close-circle" at bounding box center [238, 134] width 5 height 5
click at [211, 136] on input "text" at bounding box center [204, 134] width 97 height 12
paste input "faris.samri"
click at [196, 132] on input "faris.samri" at bounding box center [204, 134] width 97 height 12
click at [173, 134] on input "faris.samri" at bounding box center [204, 134] width 97 height 12
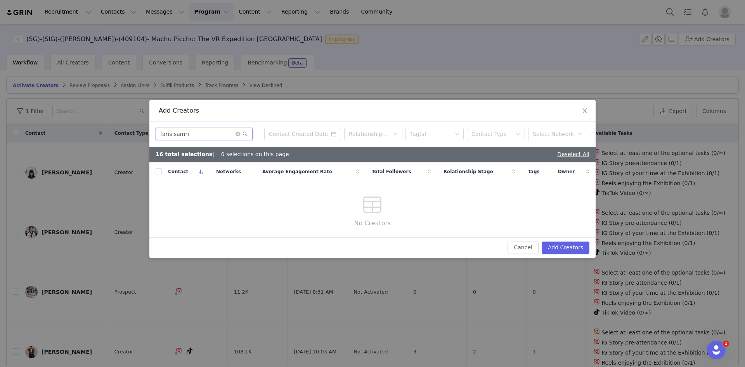
click at [172, 134] on input "faris.samri" at bounding box center [204, 134] width 97 height 12
drag, startPoint x: -43, startPoint y: 114, endPoint x: -97, endPoint y: 113, distance: 53.2
click at [0, 113] on html "Recruitment Recruitment Creator Search Curated Lists Landing Pages Web Extensio…" at bounding box center [372, 183] width 745 height 367
paste input "j.jaikishan"
drag, startPoint x: 204, startPoint y: 132, endPoint x: -139, endPoint y: 87, distance: 345.7
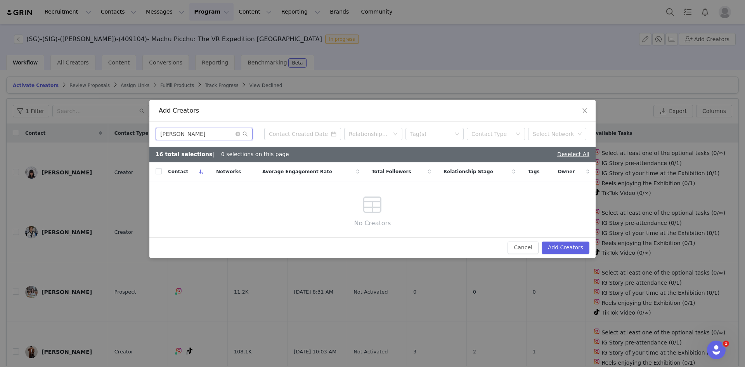
click at [0, 87] on html "Recruitment Recruitment Creator Search Curated Lists Landing Pages Web Extensio…" at bounding box center [372, 183] width 745 height 367
paste input "novitalam"
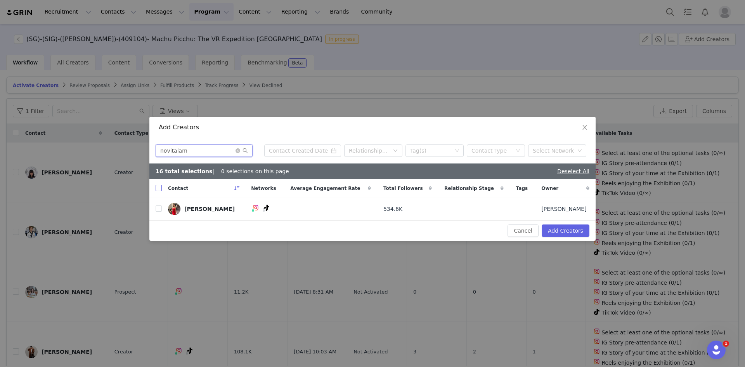
type input "novitalam"
click at [161, 190] on input "checkbox" at bounding box center [159, 188] width 6 height 6
checkbox input "true"
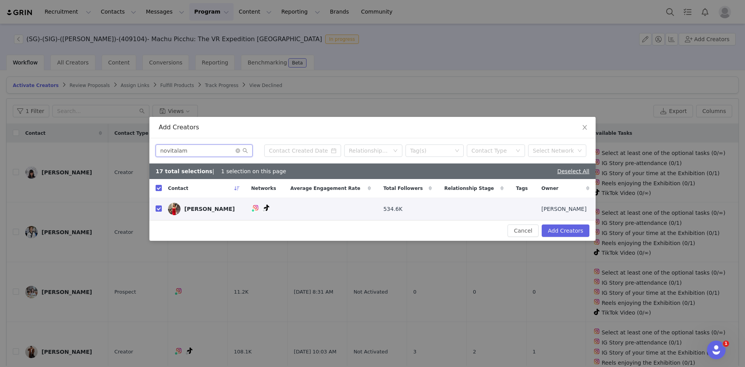
drag, startPoint x: 196, startPoint y: 150, endPoint x: 137, endPoint y: 153, distance: 59.5
click at [137, 153] on div "Add Creators novitalam Relationship Stage Tag(s) Contact Type Select Network 17…" at bounding box center [372, 183] width 745 height 367
paste input "@j9ryl"
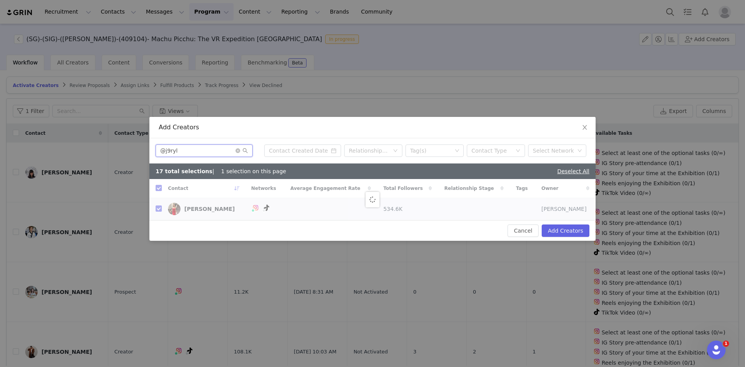
click at [165, 151] on input "@j9ryl" at bounding box center [204, 150] width 97 height 12
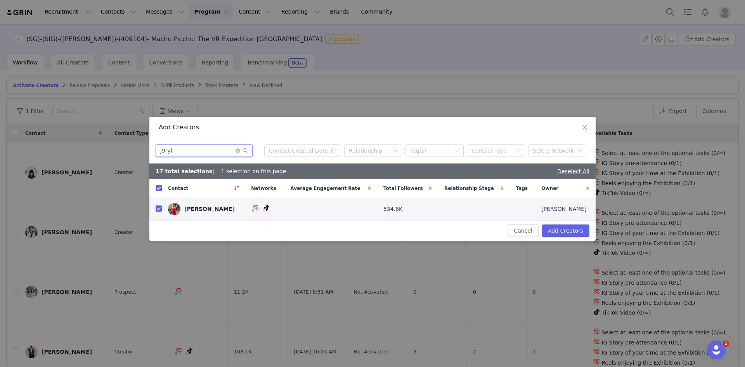
type input "j9ryl"
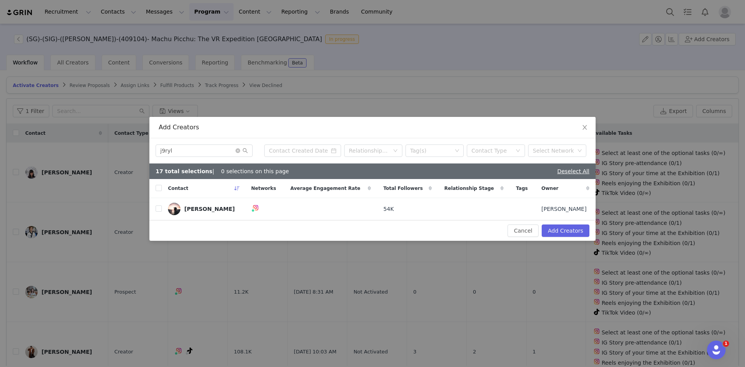
checkbox input "false"
click at [159, 206] on input "checkbox" at bounding box center [159, 208] width 6 height 6
checkbox input "true"
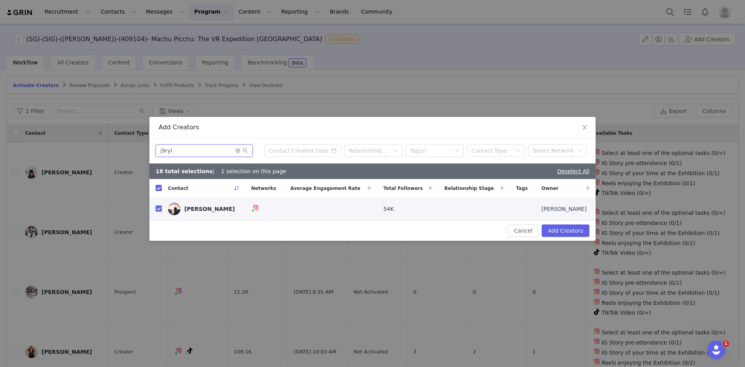
drag, startPoint x: 185, startPoint y: 152, endPoint x: 91, endPoint y: 148, distance: 94.0
click at [91, 148] on div "Add Creators j9ryl Relationship Stage Tag(s) Contact Type Select Network 18 tot…" at bounding box center [372, 183] width 745 height 367
paste input "qir0ng"
type input "qir0ng"
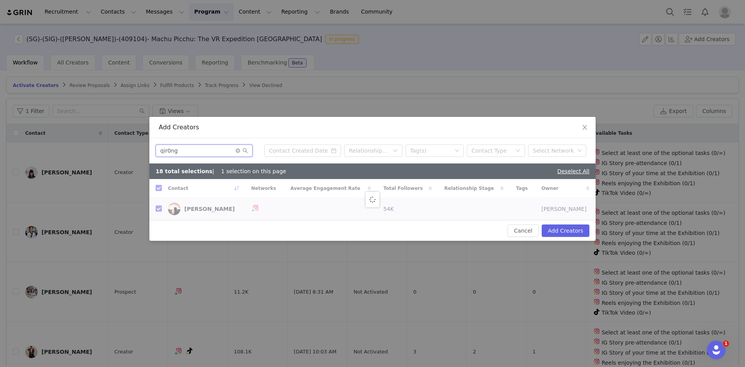
checkbox input "false"
type input "qir0ng"
click at [160, 187] on input "checkbox" at bounding box center [159, 188] width 6 height 6
checkbox input "true"
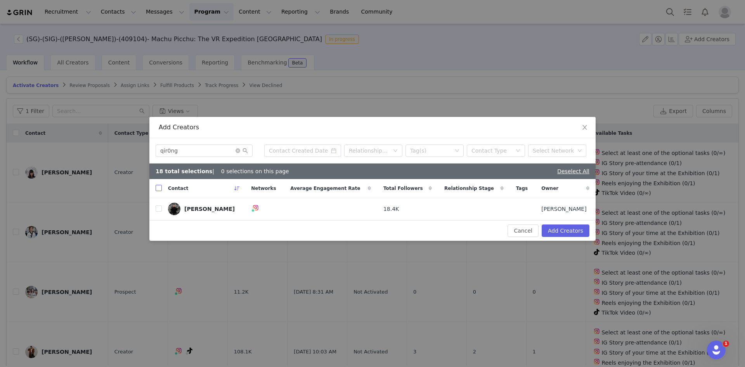
checkbox input "true"
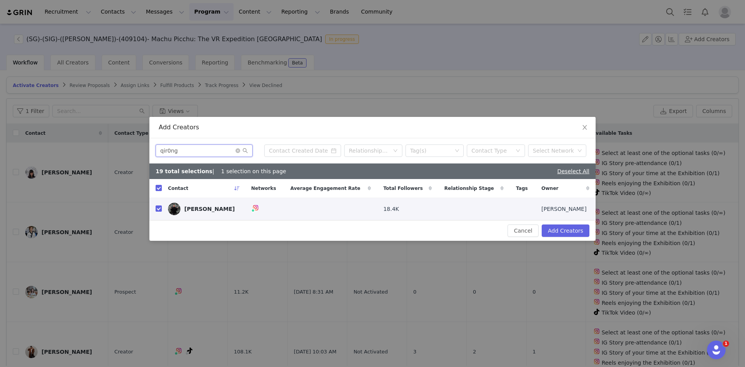
drag, startPoint x: 57, startPoint y: 147, endPoint x: 4, endPoint y: 147, distance: 53.6
click at [4, 147] on div "Add Creators qir0ng Relationship Stage Tag(s) Contact Type Select Network 19 to…" at bounding box center [372, 183] width 745 height 367
paste input "yennybow"
type input "yennybow"
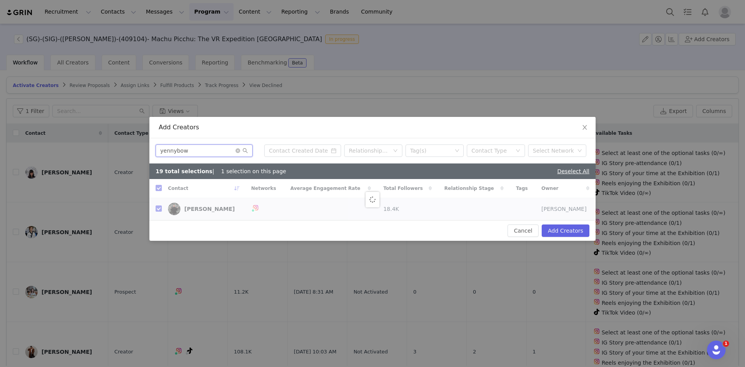
checkbox input "false"
type input "yennybow"
click at [169, 190] on span "Contact" at bounding box center [178, 188] width 20 height 7
click at [158, 188] on div at bounding box center [372, 199] width 446 height 41
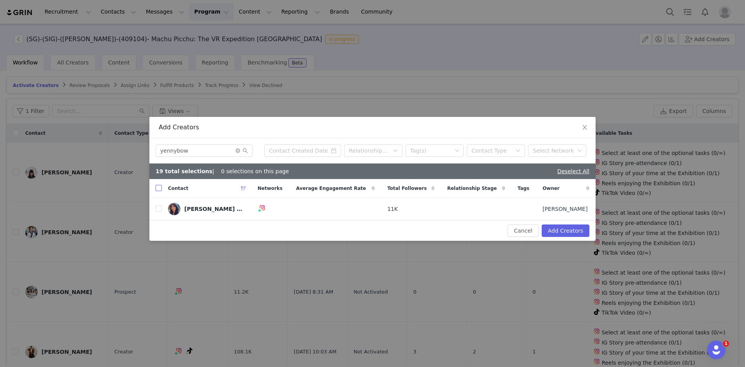
click at [158, 187] on input "checkbox" at bounding box center [159, 188] width 6 height 6
checkbox input "true"
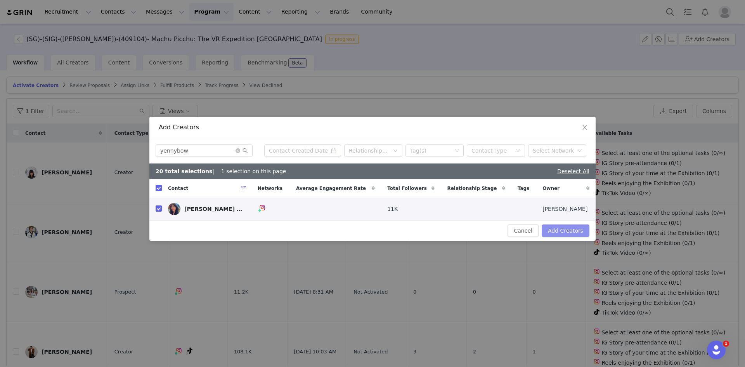
click at [577, 231] on button "Add Creators" at bounding box center [566, 230] width 48 height 12
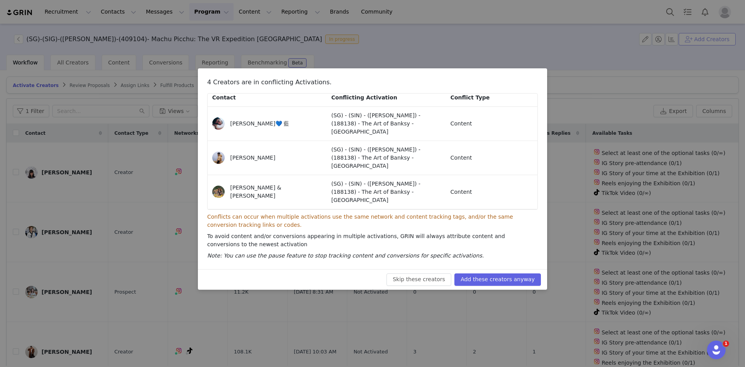
scroll to position [6, 0]
click at [436, 278] on button "Skip these creators" at bounding box center [419, 279] width 65 height 12
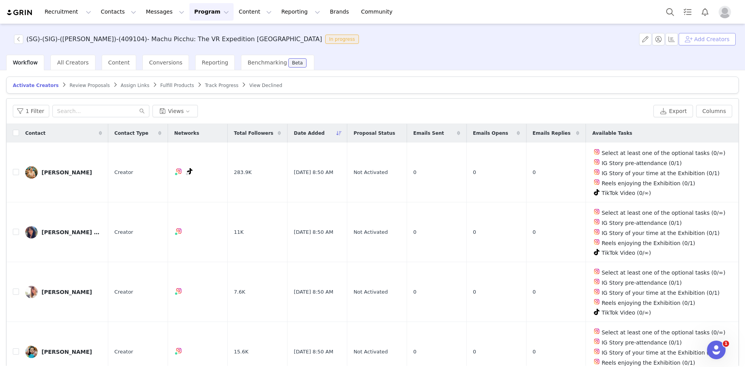
click at [713, 39] on button "Add Creators" at bounding box center [707, 39] width 57 height 12
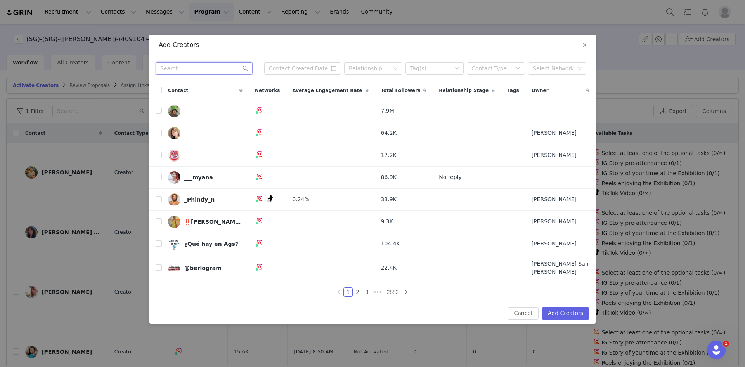
click at [198, 74] on input "text" at bounding box center [204, 68] width 97 height 12
paste input "ashleyowq"
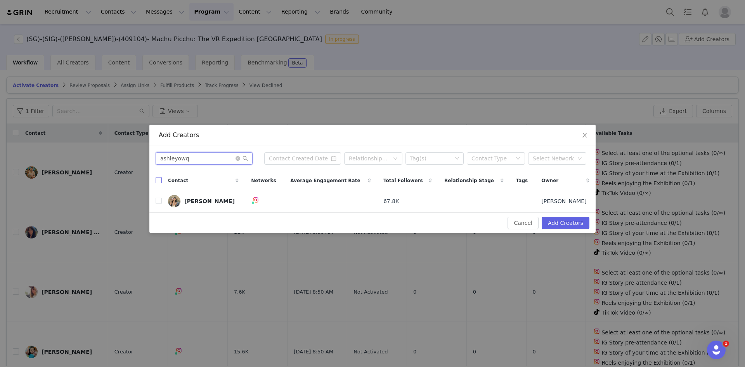
type input "ashleyowq"
click at [160, 182] on input "checkbox" at bounding box center [159, 180] width 6 height 6
checkbox input "true"
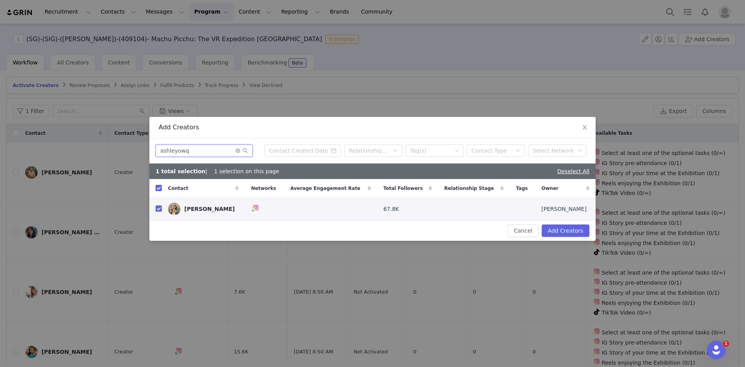
drag, startPoint x: 188, startPoint y: 151, endPoint x: 83, endPoint y: 149, distance: 105.6
click at [84, 149] on div "Add Creators ashleyowq Relationship Stage Tag(s) Contact Type Select Network 1 …" at bounding box center [372, 183] width 745 height 367
paste input "titus.l_"
type input "titus.l_"
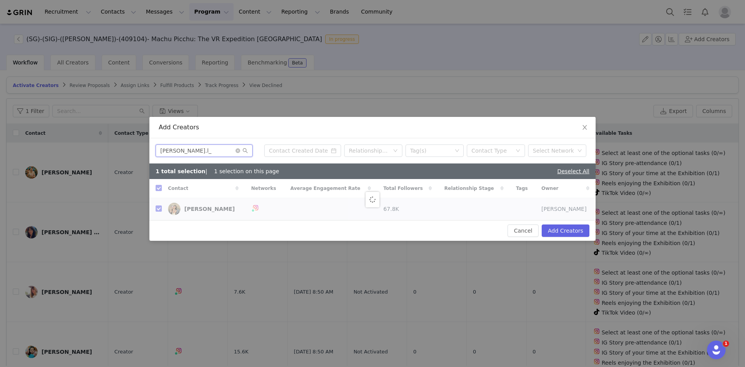
checkbox input "false"
type input "titus.l_"
click at [161, 187] on input "checkbox" at bounding box center [159, 188] width 6 height 6
checkbox input "true"
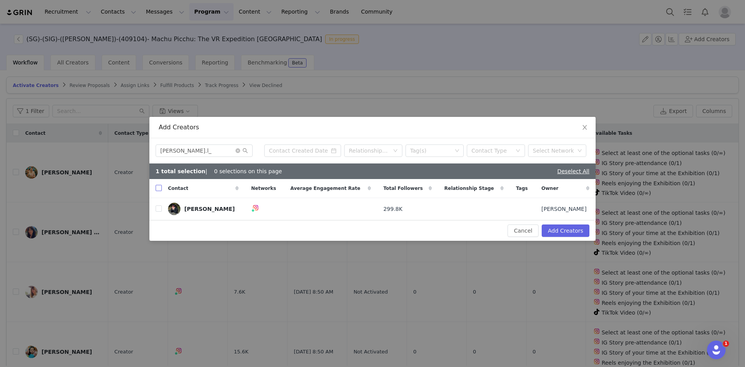
checkbox input "true"
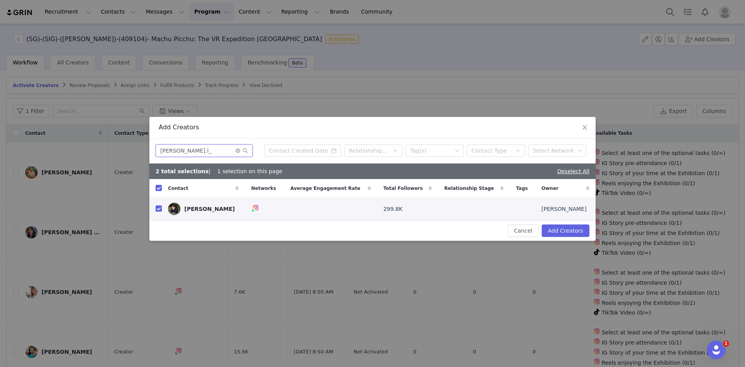
drag, startPoint x: 210, startPoint y: 149, endPoint x: -73, endPoint y: 147, distance: 283.3
click at [0, 147] on html "Recruitment Recruitment Creator Search Curated Lists Landing Pages Web Extensio…" at bounding box center [372, 183] width 745 height 367
paste input "lizzychin"
type input "lizzychin"
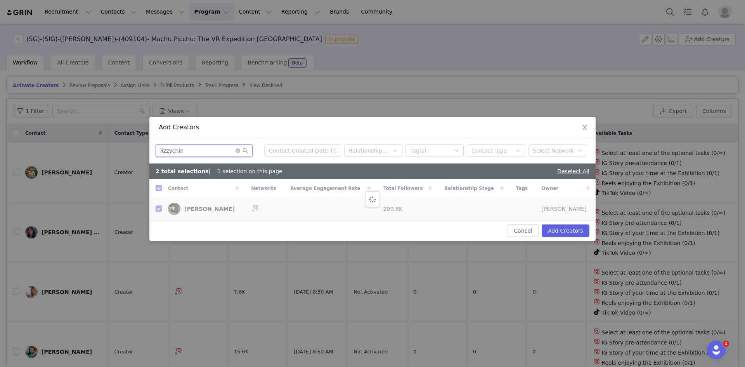
checkbox input "false"
type input "lizzychin"
click at [157, 186] on input "checkbox" at bounding box center [159, 188] width 6 height 6
checkbox input "true"
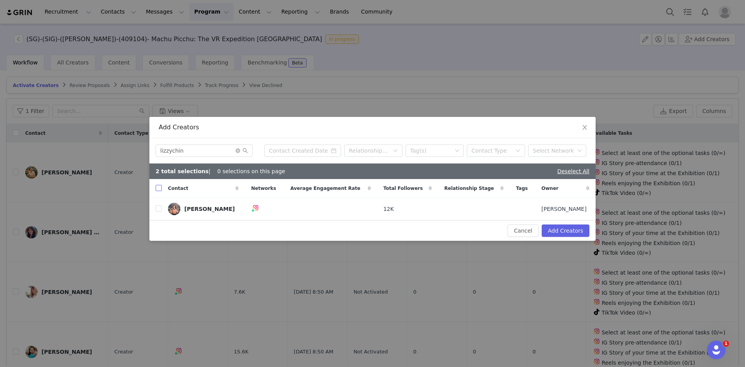
checkbox input "true"
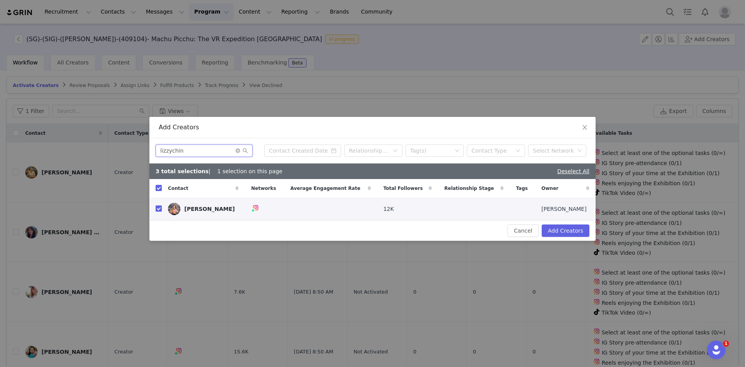
drag, startPoint x: 120, startPoint y: 151, endPoint x: 73, endPoint y: 149, distance: 47.4
click at [73, 149] on div "Add Creators lizzychin Relationship Stage Tag(s) Contact Type Select Network 3 …" at bounding box center [372, 183] width 745 height 367
paste input "kunhua_c"
type input "kunhua_c"
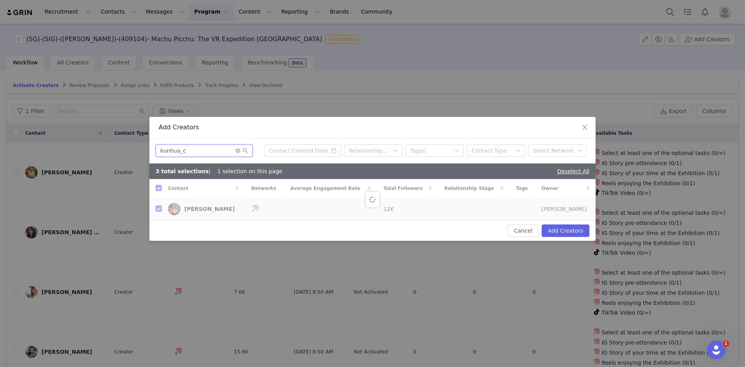
checkbox input "false"
type input "kunhua_c"
click at [160, 187] on input "checkbox" at bounding box center [159, 188] width 6 height 6
checkbox input "true"
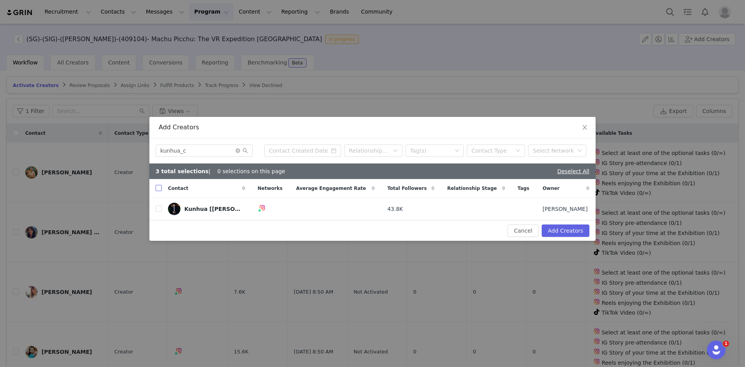
checkbox input "true"
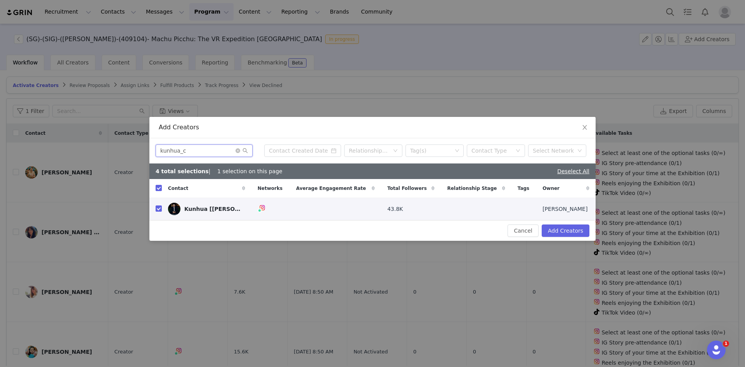
drag, startPoint x: 130, startPoint y: 148, endPoint x: 32, endPoint y: 137, distance: 98.5
click at [32, 137] on div "Add Creators kunhua_c Relationship Stage Tag(s) Contact Type Select Network 4 t…" at bounding box center [372, 183] width 745 height 367
paste input "iamkennethlee"
type input "iamkennethlee"
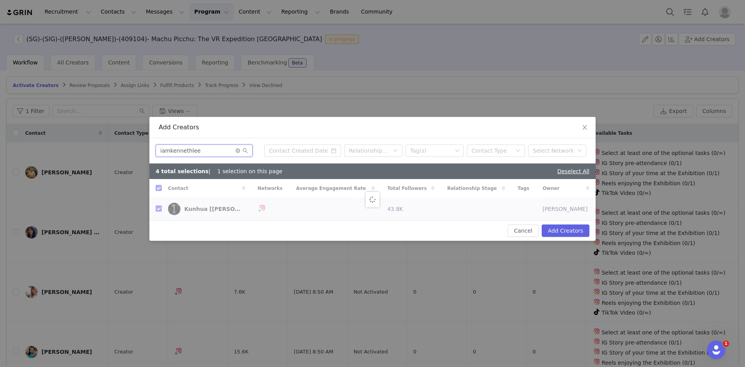
checkbox input "false"
type input "iamkennethlee"
click at [158, 189] on input "checkbox" at bounding box center [159, 188] width 6 height 6
checkbox input "true"
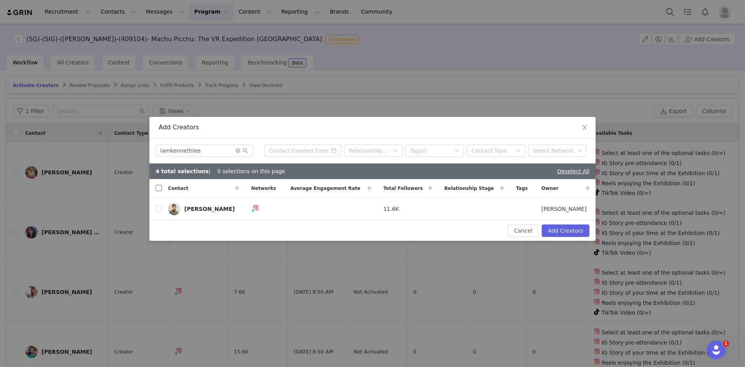
checkbox input "true"
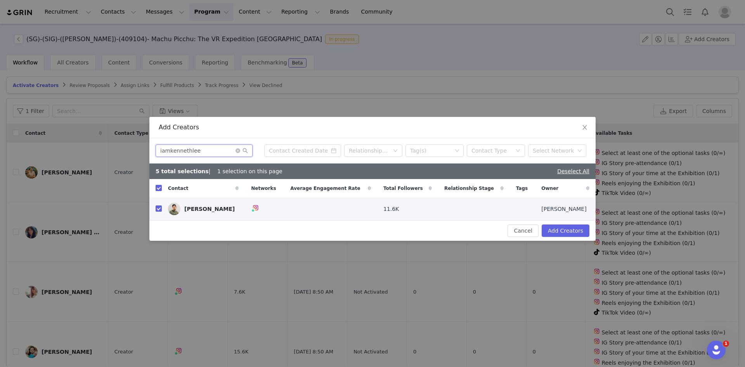
drag, startPoint x: 203, startPoint y: 150, endPoint x: -52, endPoint y: 148, distance: 255.0
click at [0, 148] on html "Recruitment Recruitment Creator Search Curated Lists Landing Pages Web Extensio…" at bounding box center [372, 183] width 745 height 367
paste input "sha_nikita"
type input "sha_nikita"
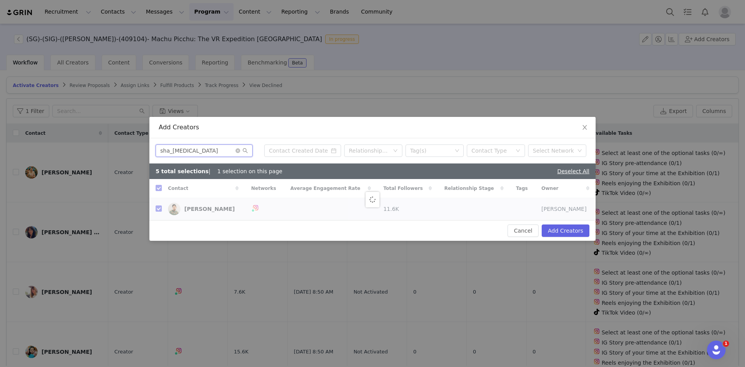
checkbox input "false"
type input "sha_nikita"
click at [160, 189] on input "checkbox" at bounding box center [159, 188] width 6 height 6
checkbox input "true"
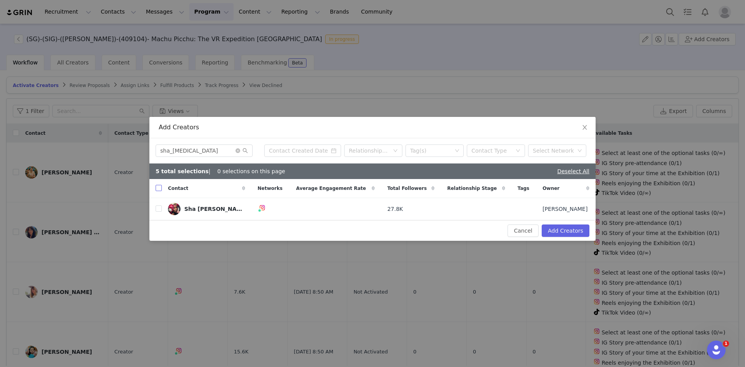
checkbox input "true"
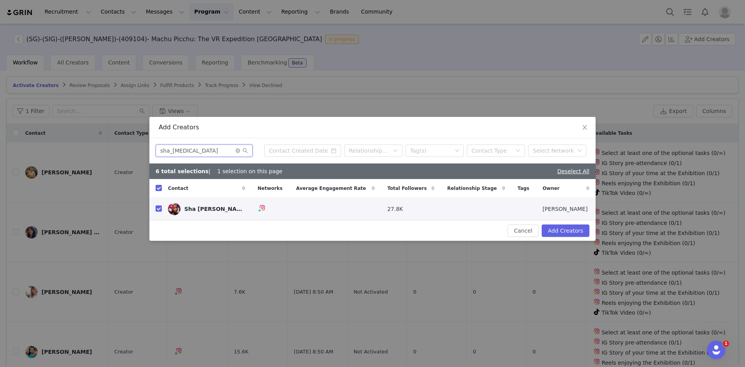
drag, startPoint x: 103, startPoint y: 148, endPoint x: -2, endPoint y: 146, distance: 105.2
click at [0, 146] on html "Recruitment Recruitment Creator Search Curated Lists Landing Pages Web Extensio…" at bounding box center [372, 183] width 745 height 367
paste input "yeoshinoy"
type input "yeoshinoya"
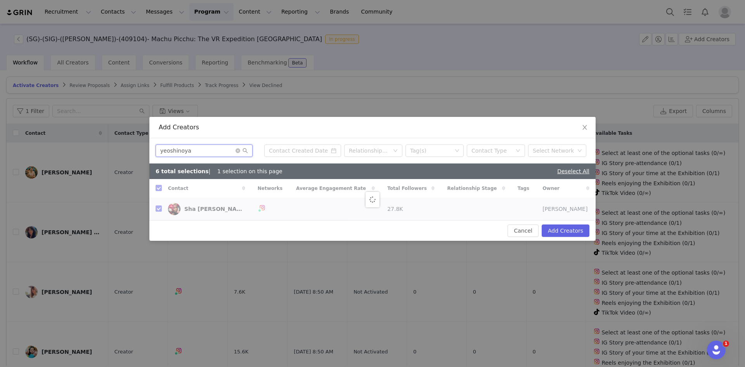
checkbox input "false"
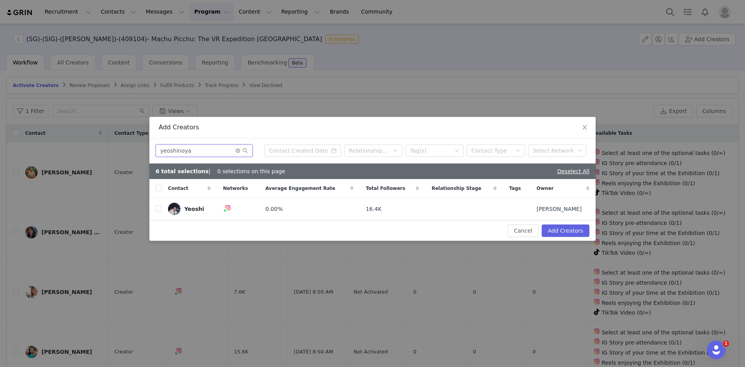
type input "yeoshinoya"
click at [154, 185] on th at bounding box center [155, 188] width 12 height 19
click at [161, 187] on input "checkbox" at bounding box center [159, 188] width 6 height 6
checkbox input "true"
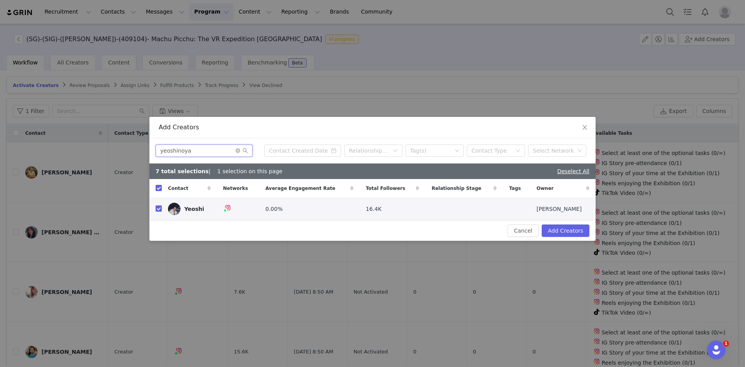
drag, startPoint x: 193, startPoint y: 152, endPoint x: 1, endPoint y: 146, distance: 192.2
click at [3, 146] on div "Add Creators yeoshinoya Relationship Stage Tag(s) Contact Type Select Network 7…" at bounding box center [372, 183] width 745 height 367
paste input "jul1anler"
type input "jul1anler"
checkbox input "false"
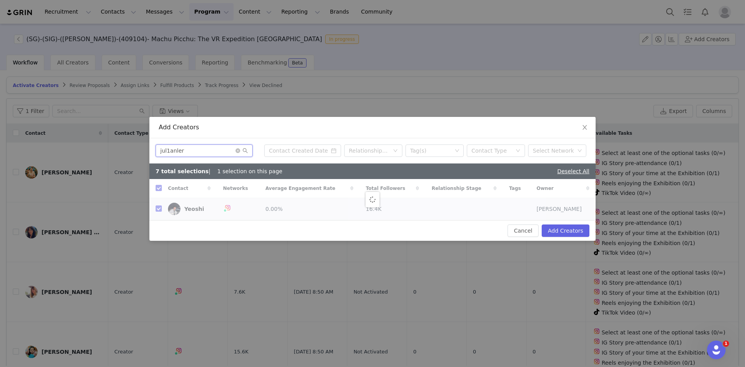
checkbox input "false"
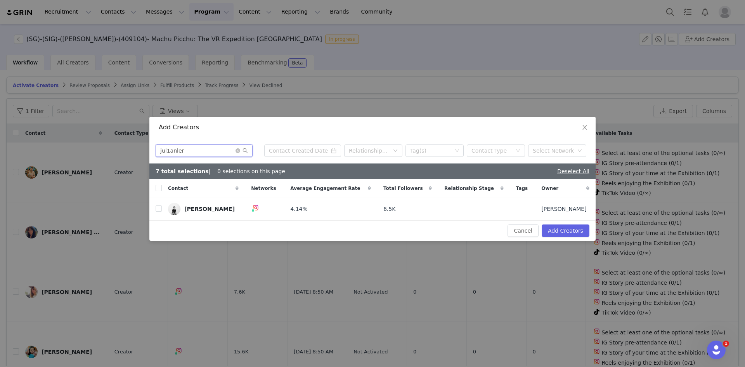
type input "jul1anler"
click at [163, 190] on div "Contact" at bounding box center [203, 188] width 83 height 19
click at [158, 189] on input "checkbox" at bounding box center [159, 188] width 6 height 6
checkbox input "true"
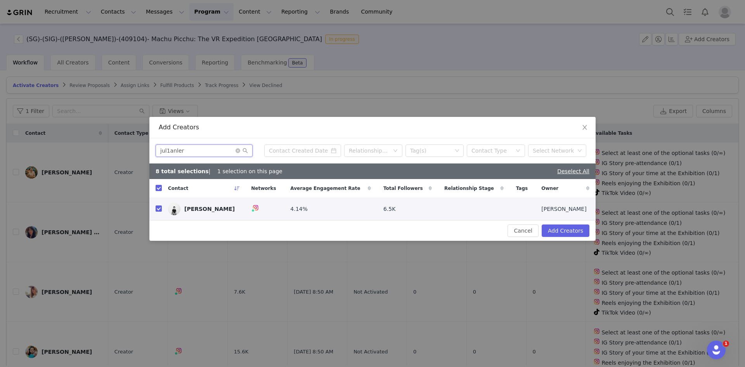
drag, startPoint x: 210, startPoint y: 152, endPoint x: 18, endPoint y: 145, distance: 191.5
click at [25, 146] on div "Add Creators jul1anler Relationship Stage Tag(s) Contact Type Select Network 8 …" at bounding box center [372, 183] width 745 height 367
paste input "alicenarcissa"
type input "alicenarcissa"
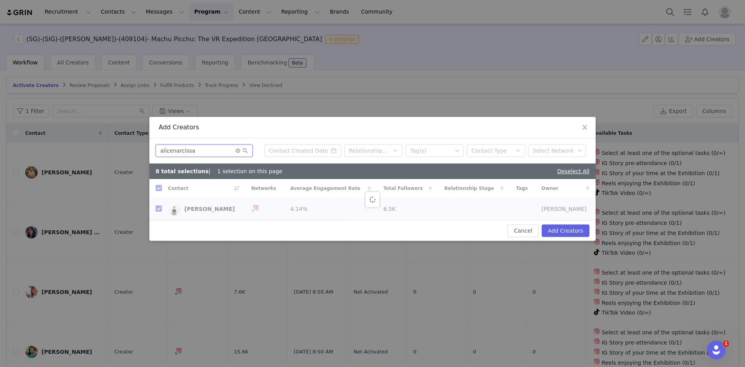
checkbox input "false"
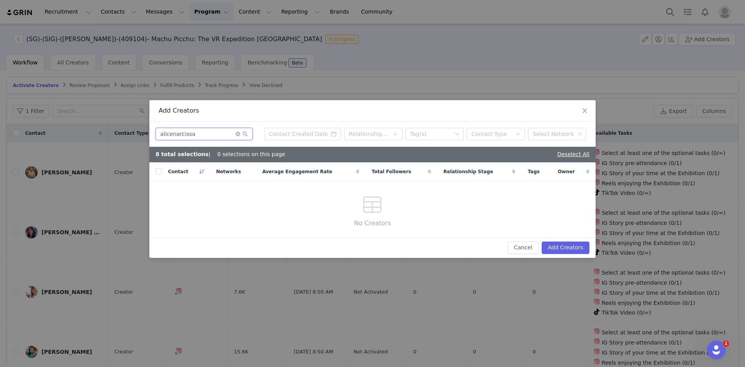
drag, startPoint x: 200, startPoint y: 134, endPoint x: -317, endPoint y: 114, distance: 517.4
click at [0, 114] on html "Recruitment Recruitment Creator Search Curated Lists Landing Pages Web Extensio…" at bounding box center [372, 183] width 745 height 367
paste input "inezsiantar"
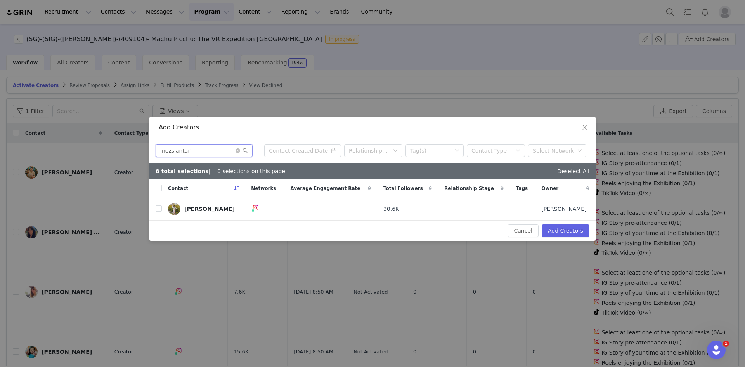
type input "inezsiantar"
click at [156, 187] on th at bounding box center [155, 188] width 12 height 19
click at [158, 188] on input "checkbox" at bounding box center [159, 188] width 6 height 6
checkbox input "true"
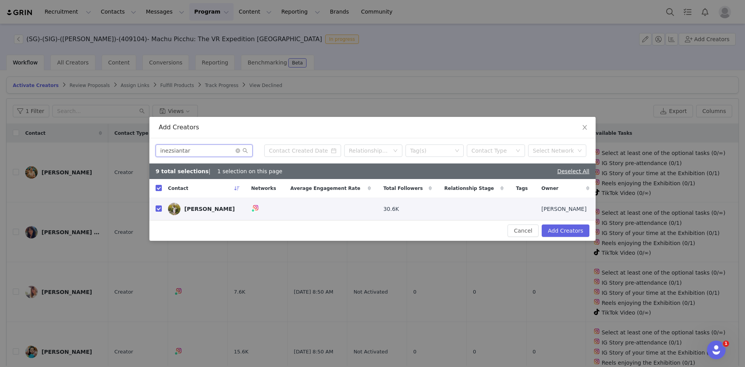
drag, startPoint x: 139, startPoint y: 151, endPoint x: 28, endPoint y: 139, distance: 111.6
click at [29, 139] on div "Add Creators inezsiantar Relationship Stage Tag(s) Contact Type Select Network …" at bounding box center [372, 183] width 745 height 367
paste input "krisna"
type input "krisnasiantar"
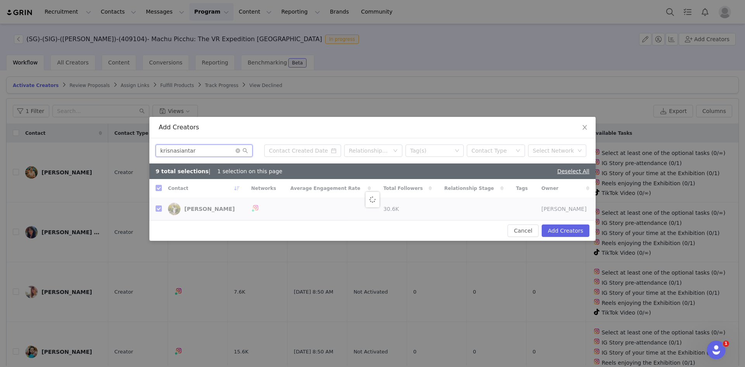
checkbox input "false"
type input "krisnasiantar"
click at [159, 187] on input "checkbox" at bounding box center [159, 188] width 6 height 6
checkbox input "true"
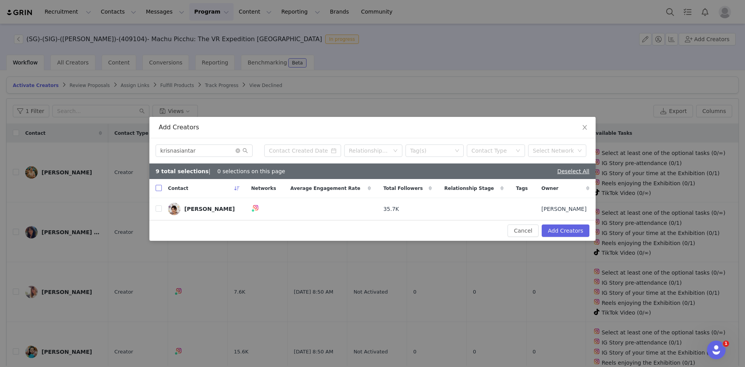
checkbox input "true"
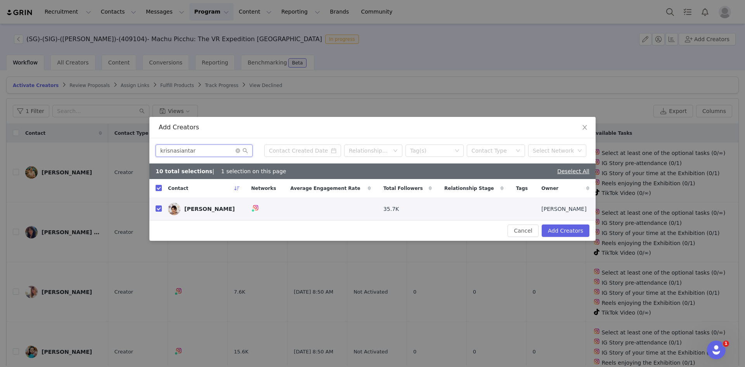
drag, startPoint x: 204, startPoint y: 152, endPoint x: -33, endPoint y: 127, distance: 238.5
click at [0, 127] on html "Recruitment Recruitment Creator Search Curated Lists Landing Pages Web Extensio…" at bounding box center [372, 183] width 745 height 367
paste input "nomadetteats"
type input "nomadetteats"
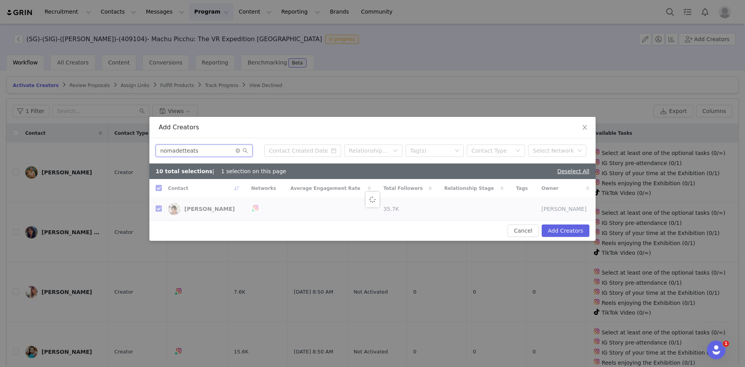
checkbox input "false"
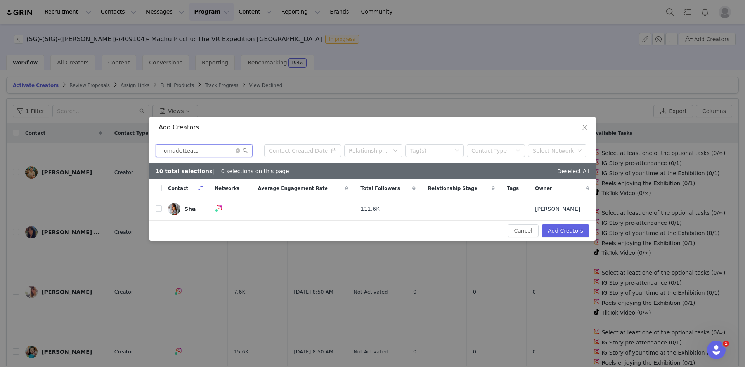
type input "nomadetteats"
click at [163, 189] on div "Contact" at bounding box center [185, 188] width 47 height 19
click at [160, 189] on input "checkbox" at bounding box center [159, 188] width 6 height 6
checkbox input "true"
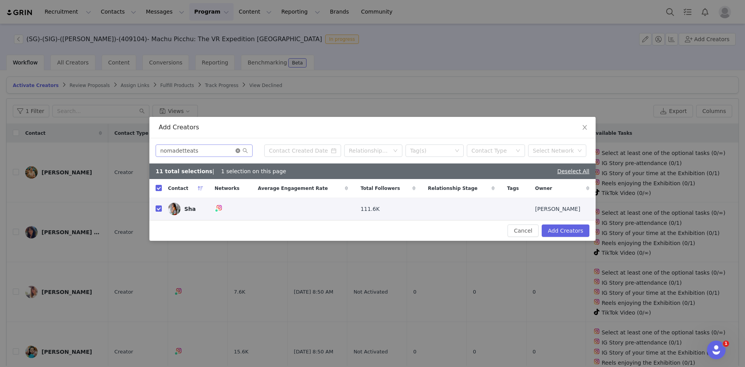
click at [237, 151] on icon "icon: close-circle" at bounding box center [238, 150] width 5 height 5
click at [207, 153] on input "text" at bounding box center [204, 150] width 97 height 12
paste input "snnngorious"
type input "snnngorious"
checkbox input "false"
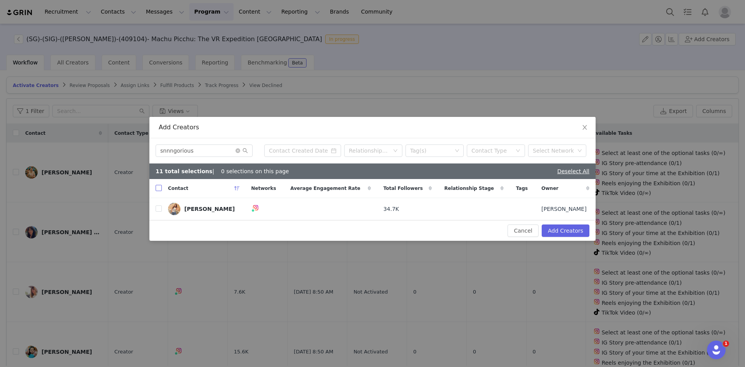
click at [160, 187] on input "checkbox" at bounding box center [159, 188] width 6 height 6
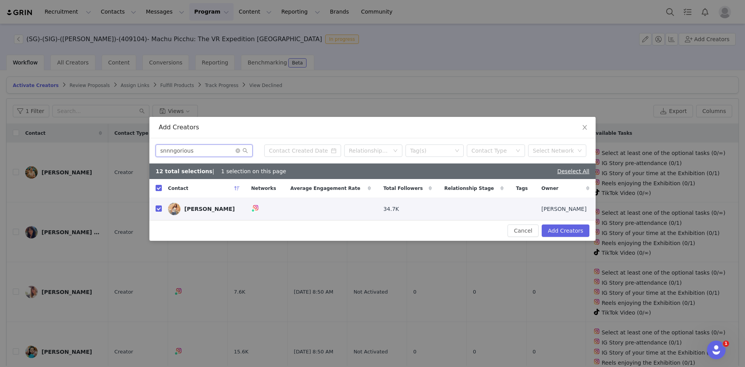
drag, startPoint x: 196, startPoint y: 152, endPoint x: 121, endPoint y: 152, distance: 74.5
click at [121, 152] on div "Add Creators snnngorious Relationship Stage Tag(s) Contact Type Select Network …" at bounding box center [372, 183] width 745 height 367
paste input "kextay"
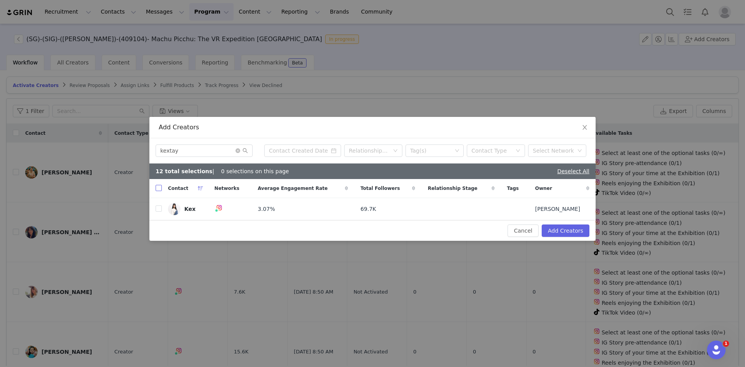
click at [161, 191] on input "checkbox" at bounding box center [159, 188] width 6 height 6
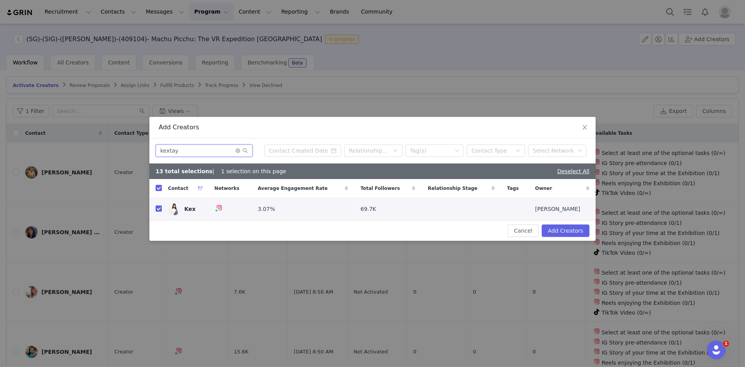
drag, startPoint x: 205, startPoint y: 153, endPoint x: 108, endPoint y: 151, distance: 96.3
click at [108, 151] on div "Add Creators kextay Relationship Stage Tag(s) Contact Type Select Network 13 to…" at bounding box center [372, 183] width 745 height 367
paste input "themerriedlife"
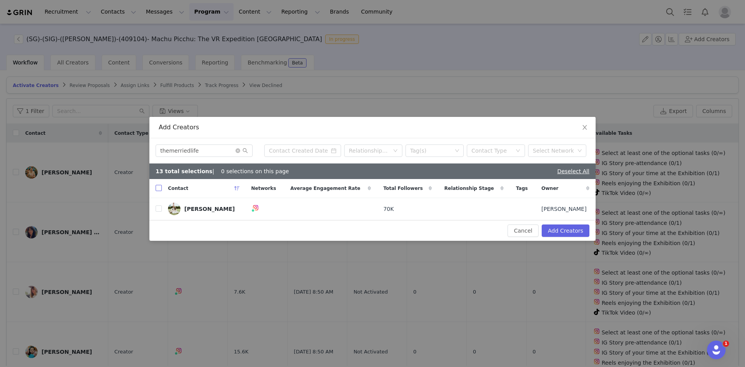
click at [156, 186] on input "checkbox" at bounding box center [159, 188] width 6 height 6
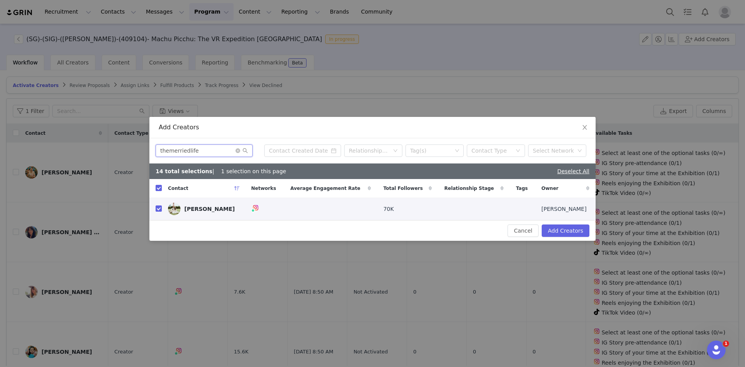
drag, startPoint x: 168, startPoint y: 151, endPoint x: 68, endPoint y: 151, distance: 99.4
click at [68, 151] on div "Add Creators themerriedlife Relationship Stage Tag(s) Contact Type Select Netwo…" at bounding box center [372, 183] width 745 height 367
paste input "adeltgf"
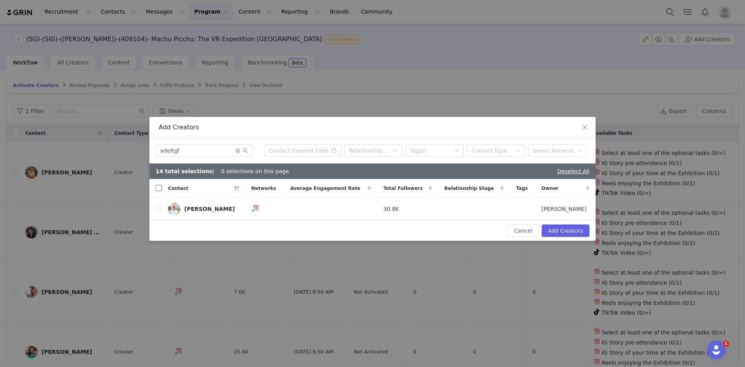
click at [161, 187] on input "checkbox" at bounding box center [159, 188] width 6 height 6
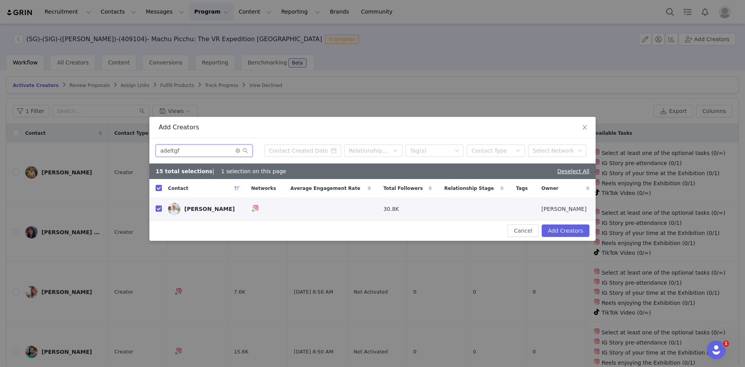
drag, startPoint x: 205, startPoint y: 149, endPoint x: 100, endPoint y: 148, distance: 104.8
click at [100, 148] on div "Add Creators adeltgf Relationship Stage Tag(s) Contact Type Select Network 15 t…" at bounding box center [372, 183] width 745 height 367
paste input "elma_chin"
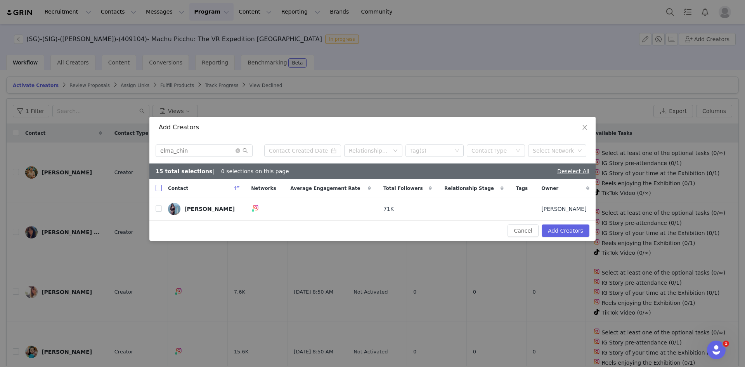
click at [158, 188] on input "checkbox" at bounding box center [159, 188] width 6 height 6
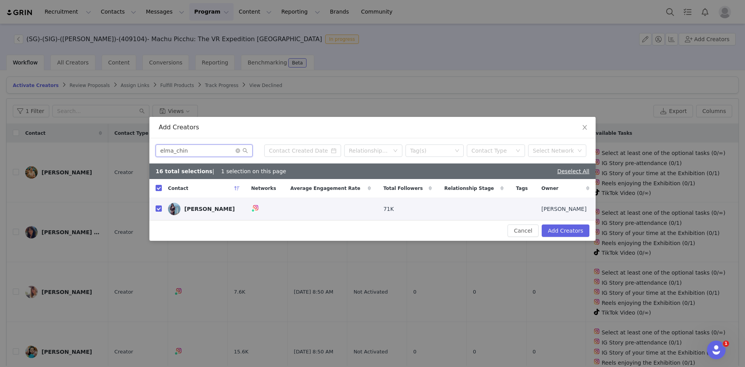
drag, startPoint x: 210, startPoint y: 150, endPoint x: 108, endPoint y: 157, distance: 101.9
click at [108, 157] on div "Add Creators elma_chin Relationship Stage Tag(s) Contact Type Select Network 16…" at bounding box center [372, 183] width 745 height 367
paste input "sheilamansy"
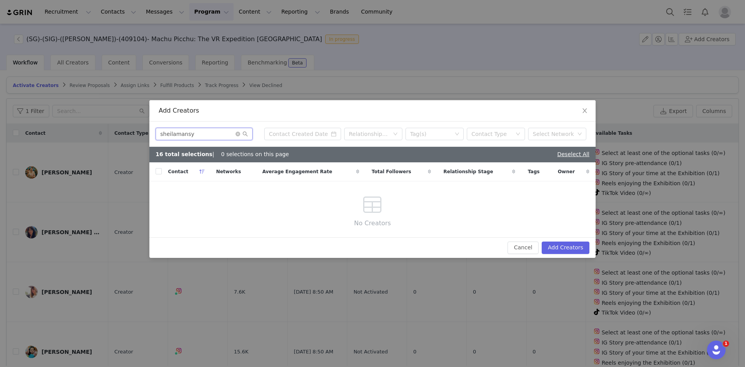
drag, startPoint x: 138, startPoint y: 135, endPoint x: 81, endPoint y: 131, distance: 57.6
click at [81, 131] on div "Add Creators sheilamansy Relationship Stage Tag(s) Contact Type Select Network …" at bounding box center [372, 183] width 745 height 367
paste input "julialjq"
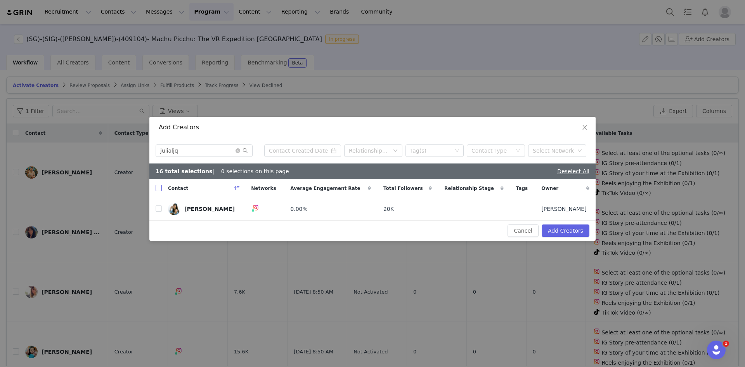
click at [161, 188] on input "checkbox" at bounding box center [159, 188] width 6 height 6
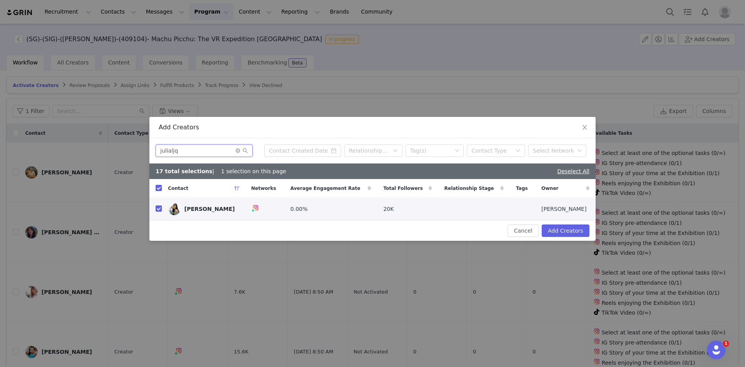
drag, startPoint x: 221, startPoint y: 154, endPoint x: -38, endPoint y: 142, distance: 259.2
click at [0, 142] on html "Recruitment Recruitment Creator Search Curated Lists Landing Pages Web Extensio…" at bounding box center [372, 183] width 745 height 367
paste input "samanthatyf"
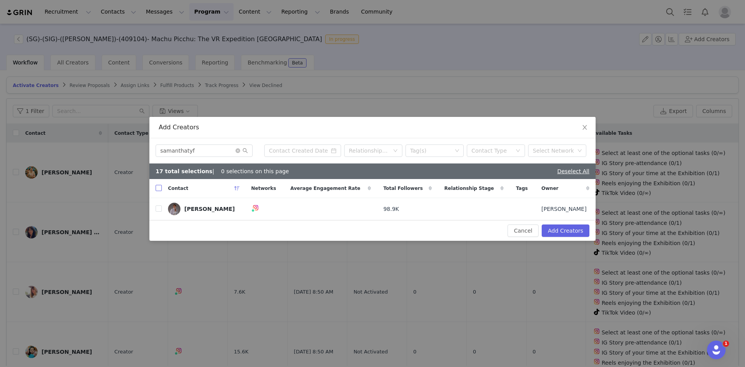
click at [156, 187] on input "checkbox" at bounding box center [159, 188] width 6 height 6
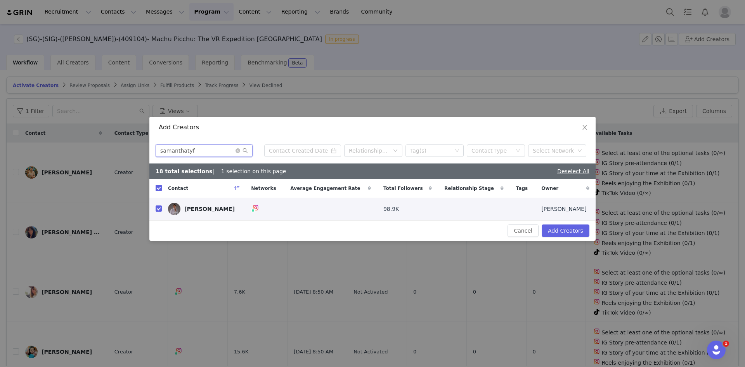
drag, startPoint x: 205, startPoint y: 150, endPoint x: 44, endPoint y: 146, distance: 160.8
click at [44, 146] on div "Add Creators samanthatyf Relationship Stage Tag(s) Contact Type Select Network …" at bounding box center [372, 183] width 745 height 367
paste input "reiqi.chua"
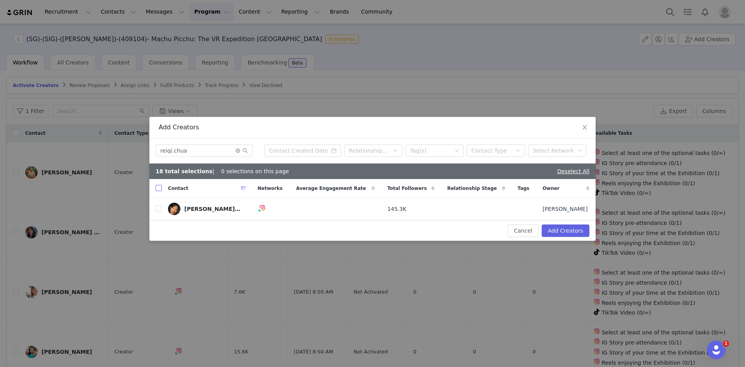
click at [158, 187] on input "checkbox" at bounding box center [159, 188] width 6 height 6
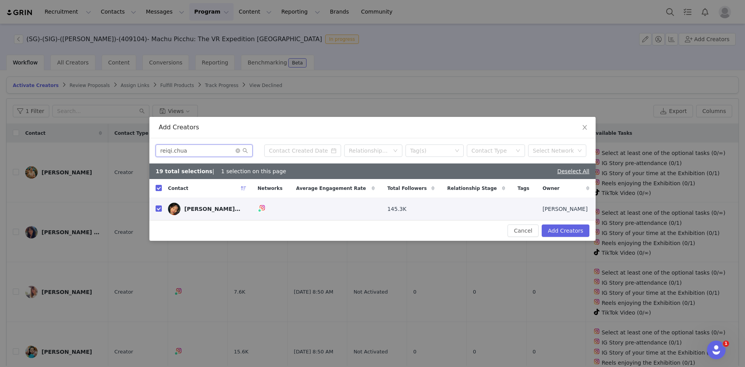
drag, startPoint x: 199, startPoint y: 152, endPoint x: 24, endPoint y: 136, distance: 175.0
click at [26, 136] on div "Add Creators reiqi.chua Relationship Stage Tag(s) Contact Type Select Network 1…" at bounding box center [372, 183] width 745 height 367
paste input "jwanting"
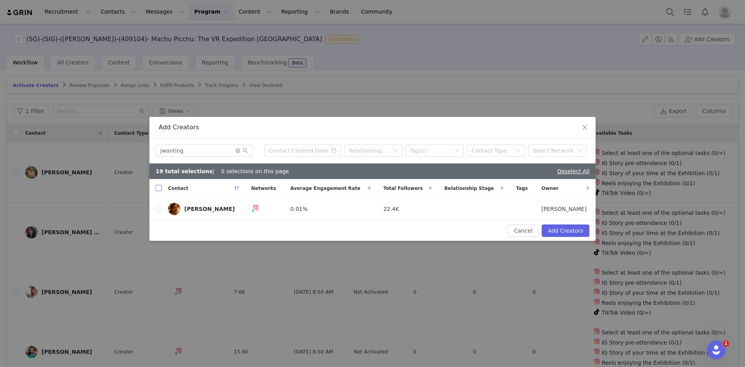
click at [156, 189] on input "checkbox" at bounding box center [159, 188] width 6 height 6
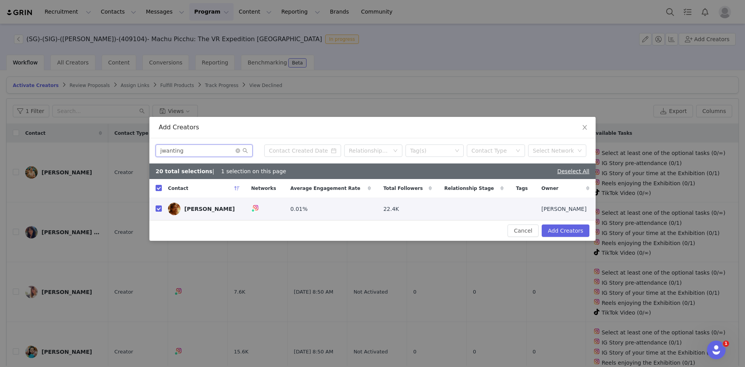
drag, startPoint x: 129, startPoint y: 151, endPoint x: 106, endPoint y: 147, distance: 23.2
click at [106, 147] on div "Add Creators jwanting Relationship Stage Tag(s) Contact Type Select Network 20 …" at bounding box center [372, 183] width 745 height 367
paste input "tacomels"
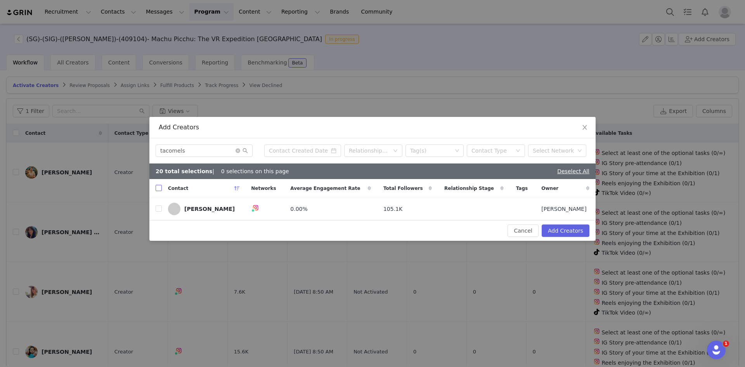
click at [161, 188] on input "checkbox" at bounding box center [159, 188] width 6 height 6
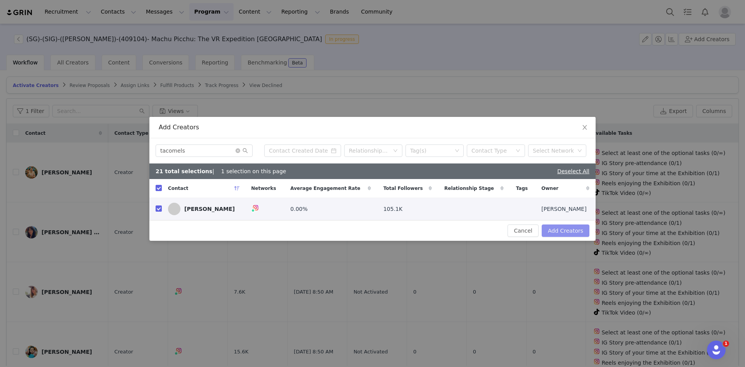
click at [571, 232] on button "Add Creators" at bounding box center [566, 230] width 48 height 12
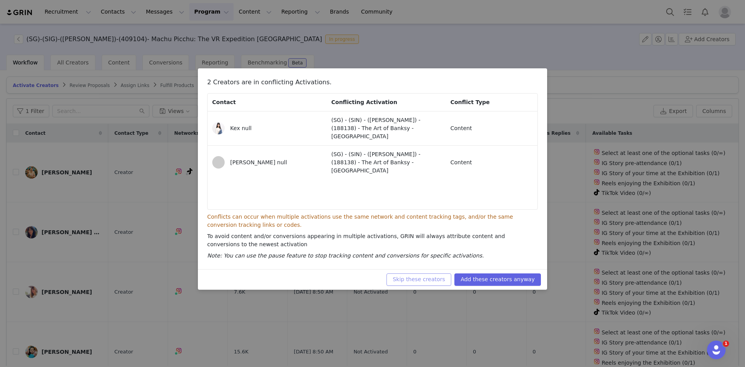
click at [424, 282] on button "Skip these creators" at bounding box center [419, 279] width 65 height 12
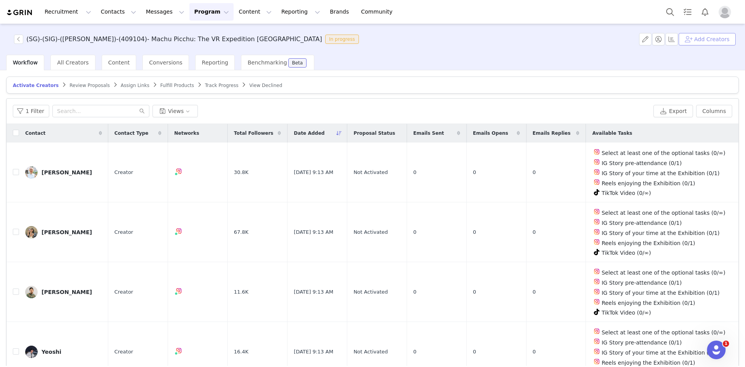
click at [695, 42] on button "Add Creators" at bounding box center [707, 39] width 57 height 12
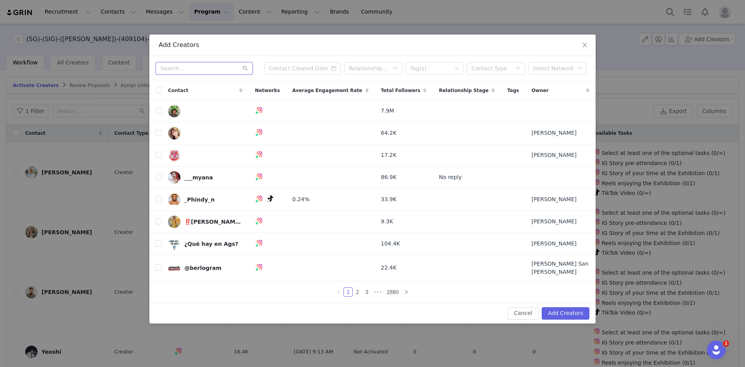
click at [202, 68] on input "text" at bounding box center [204, 68] width 97 height 12
paste input "vins_bearface"
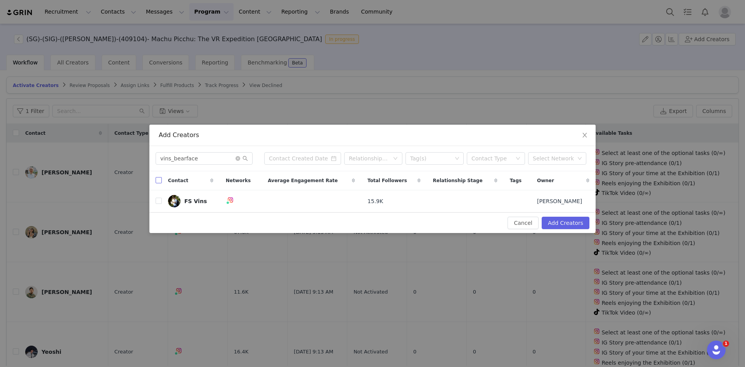
click at [160, 182] on input "checkbox" at bounding box center [159, 180] width 6 height 6
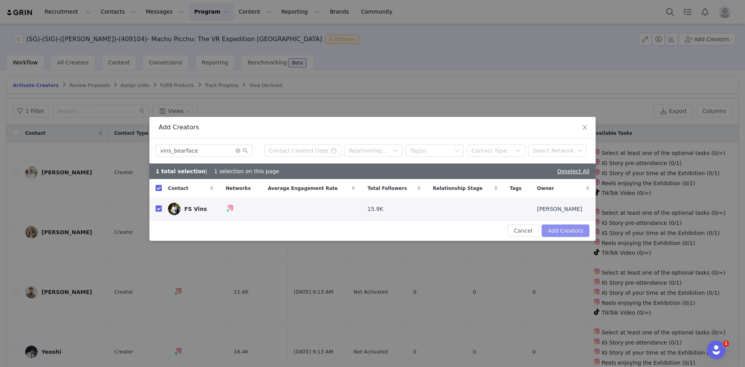
click at [575, 232] on button "Add Creators" at bounding box center [566, 230] width 48 height 12
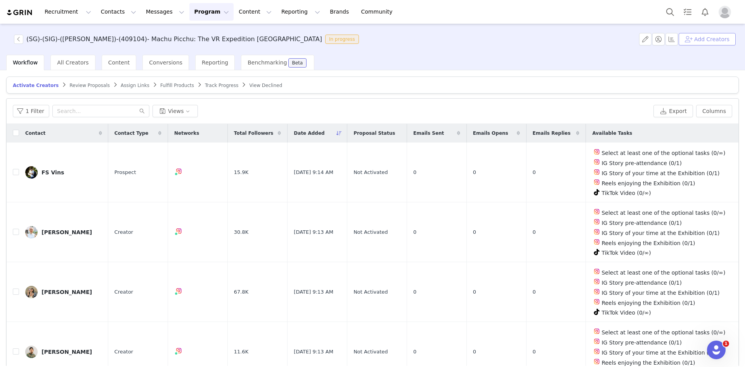
click at [701, 43] on button "Add Creators" at bounding box center [707, 39] width 57 height 12
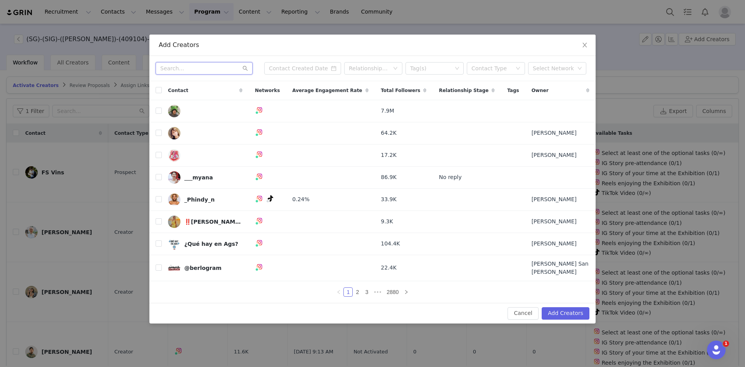
click at [183, 70] on input "text" at bounding box center [204, 68] width 97 height 12
paste input "lucindazhou"
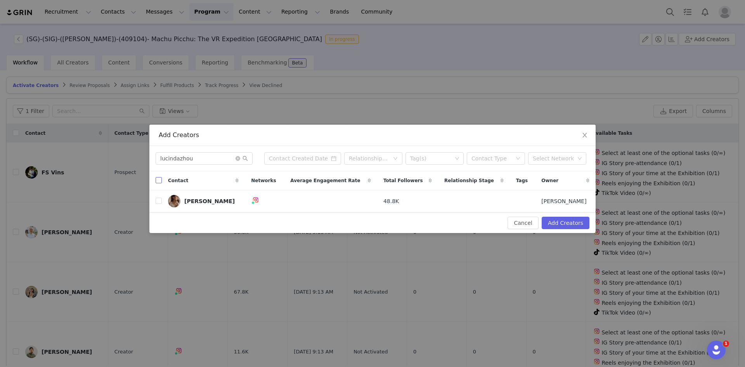
click at [161, 177] on label at bounding box center [159, 181] width 6 height 8
click at [161, 177] on input "checkbox" at bounding box center [159, 180] width 6 height 6
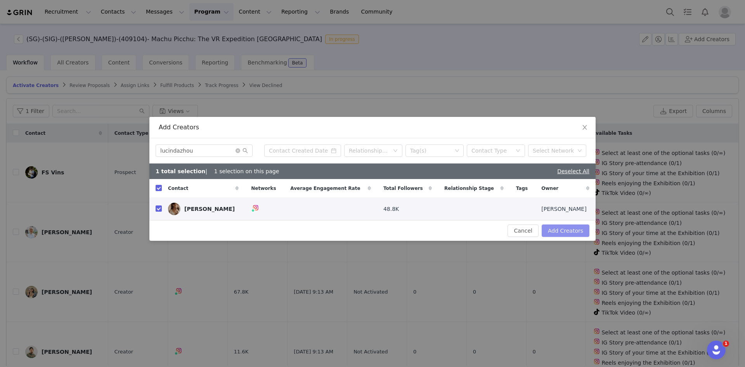
click at [560, 233] on button "Add Creators" at bounding box center [566, 230] width 48 height 12
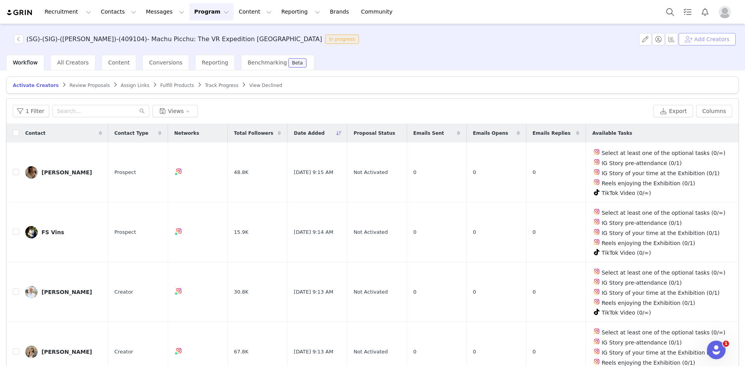
click at [702, 38] on button "Add Creators" at bounding box center [707, 39] width 57 height 12
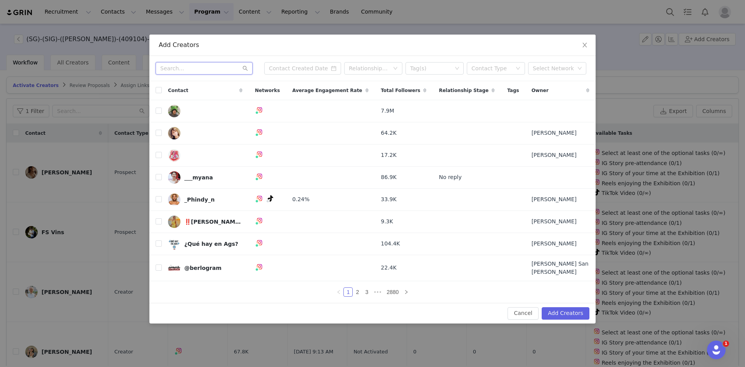
click at [202, 73] on input "text" at bounding box center [204, 68] width 97 height 12
paste input "celine_tan_"
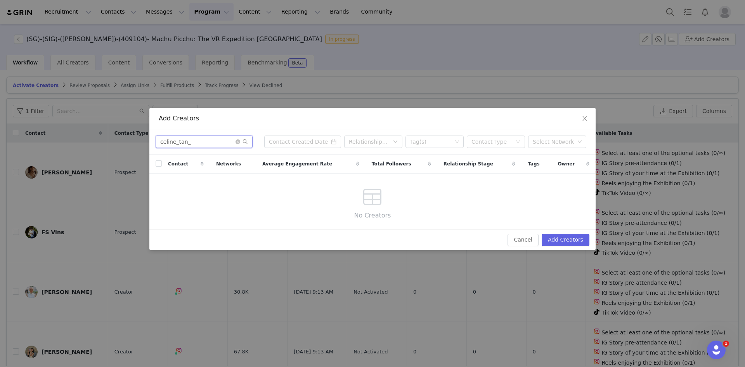
drag, startPoint x: 195, startPoint y: 144, endPoint x: 105, endPoint y: 144, distance: 90.4
click at [105, 144] on div "Add Creators celine_tan_ Relationship Stage Tag(s) Contact Type Select Network …" at bounding box center [372, 183] width 745 height 367
drag, startPoint x: 197, startPoint y: 138, endPoint x: -28, endPoint y: 130, distance: 224.9
click at [0, 130] on html "Recruitment Recruitment Creator Search Curated Lists Landing Pages Web Extensio…" at bounding box center [372, 183] width 745 height 367
paste input "ngjuann"
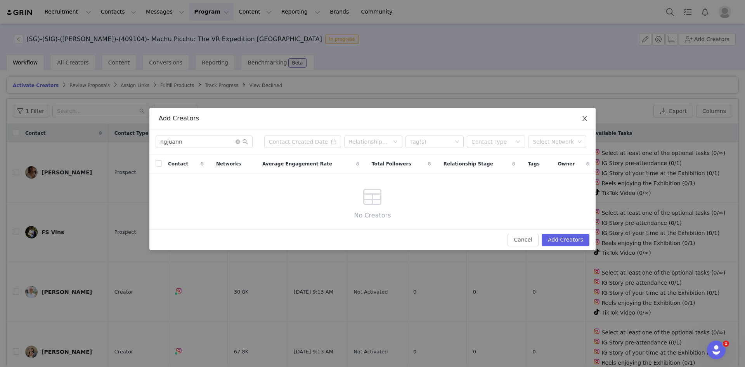
click at [586, 116] on icon "icon: close" at bounding box center [585, 118] width 6 height 6
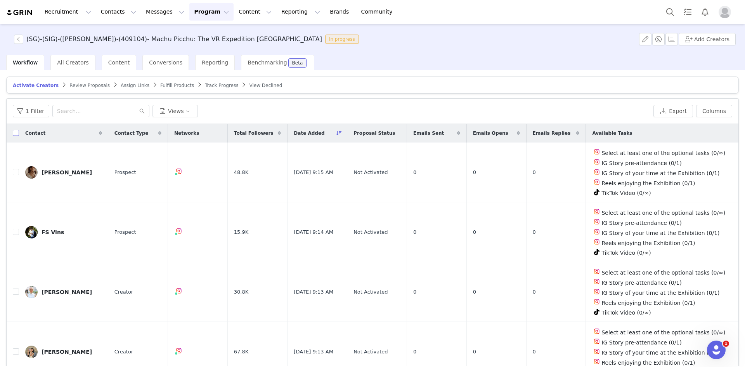
drag, startPoint x: 15, startPoint y: 135, endPoint x: 17, endPoint y: 152, distance: 16.5
click at [15, 135] on input "checkbox" at bounding box center [16, 133] width 6 height 6
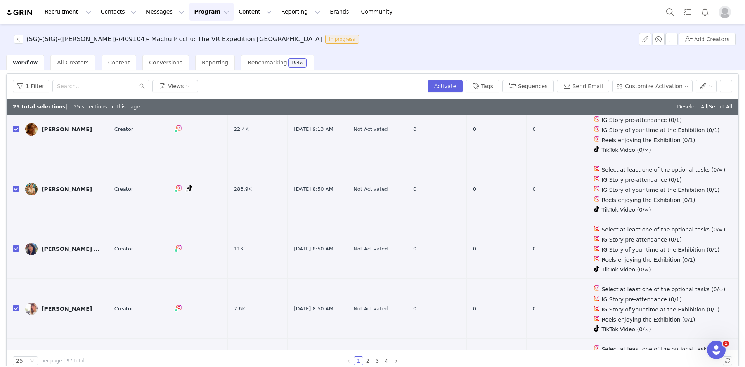
scroll to position [37, 0]
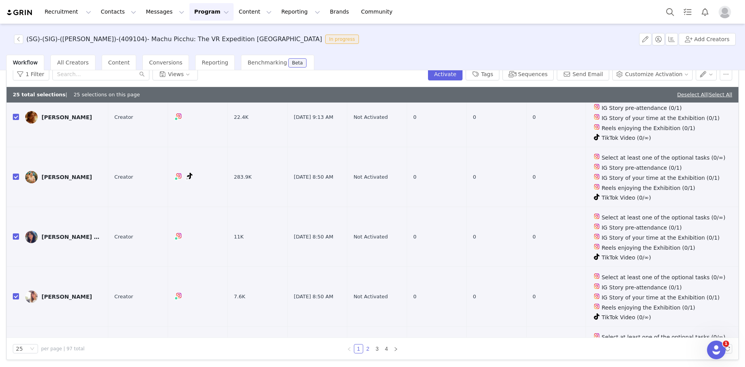
click at [365, 350] on link "2" at bounding box center [368, 348] width 9 height 9
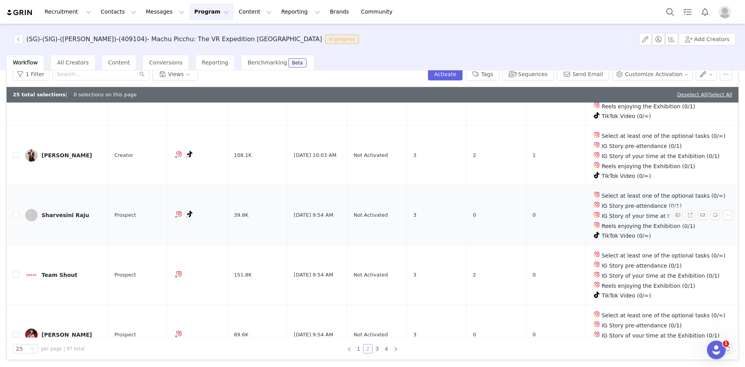
scroll to position [893, 0]
click at [12, 245] on td at bounding box center [13, 275] width 12 height 60
click at [16, 271] on input "checkbox" at bounding box center [16, 274] width 6 height 6
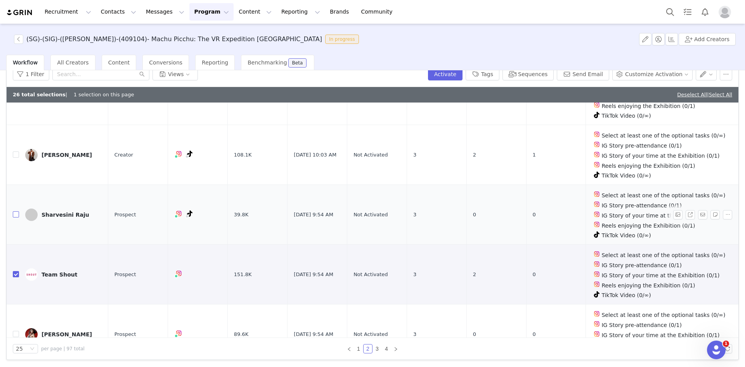
click at [16, 211] on input "checkbox" at bounding box center [16, 214] width 6 height 6
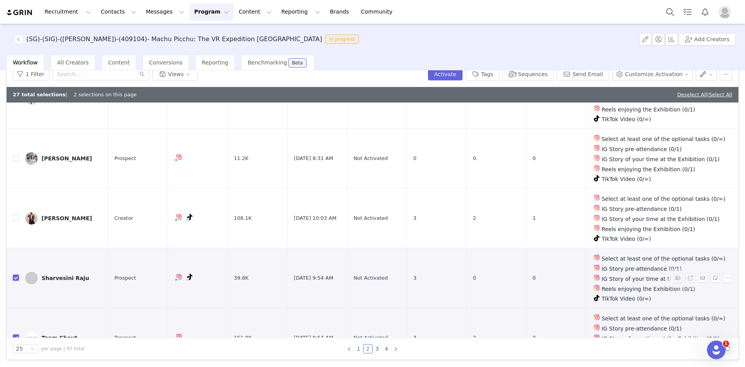
scroll to position [815, 0]
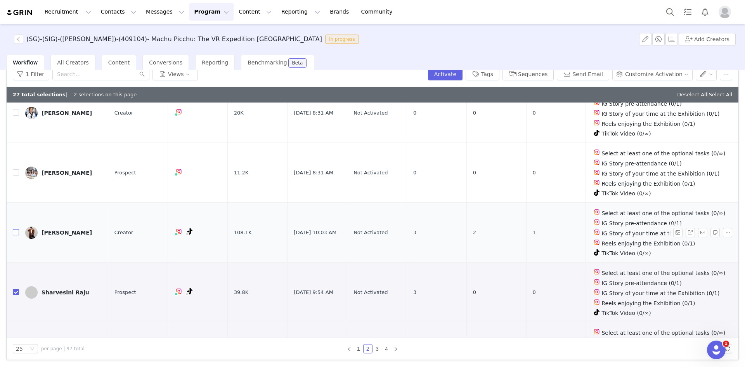
click at [18, 229] on input "checkbox" at bounding box center [16, 232] width 6 height 6
click at [15, 169] on input "checkbox" at bounding box center [16, 172] width 6 height 6
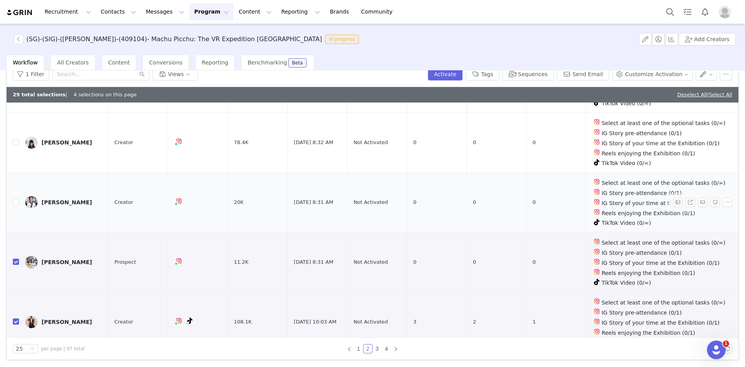
scroll to position [699, 0]
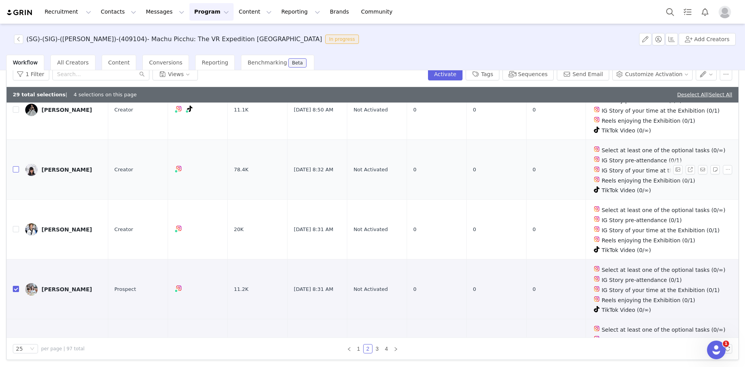
click at [18, 166] on input "checkbox" at bounding box center [16, 169] width 6 height 6
click at [16, 226] on input "checkbox" at bounding box center [16, 229] width 6 height 6
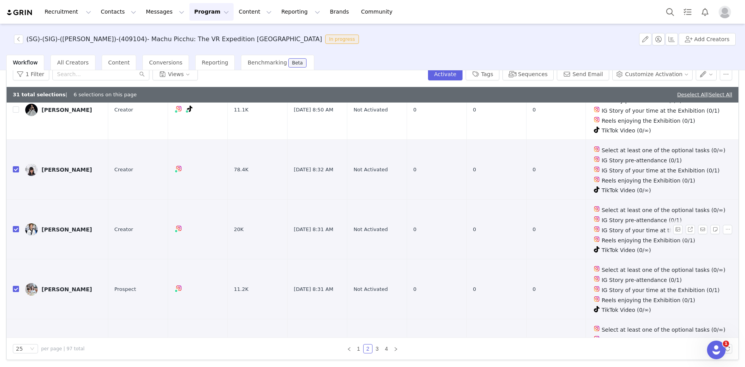
scroll to position [543, 0]
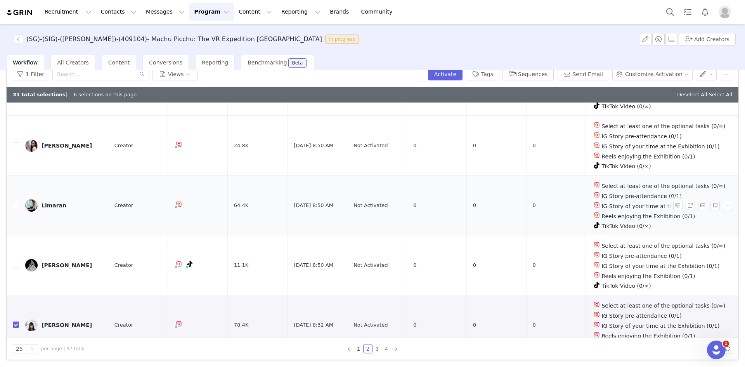
click at [21, 184] on td "Limaran" at bounding box center [63, 205] width 89 height 60
click at [19, 184] on td "Limaran" at bounding box center [63, 205] width 89 height 60
click at [17, 202] on input "checkbox" at bounding box center [16, 205] width 6 height 6
click at [19, 262] on input "checkbox" at bounding box center [16, 265] width 6 height 6
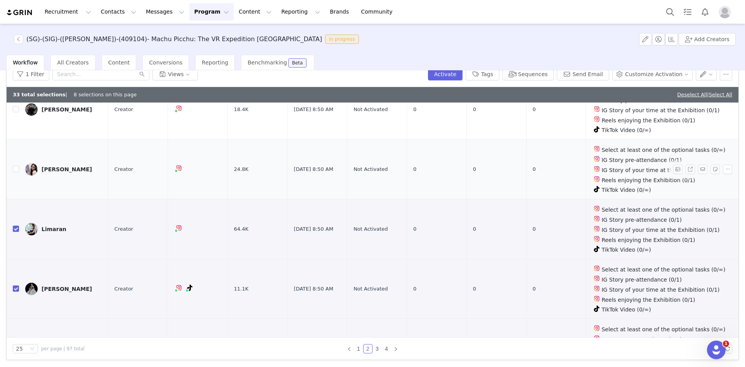
scroll to position [466, 0]
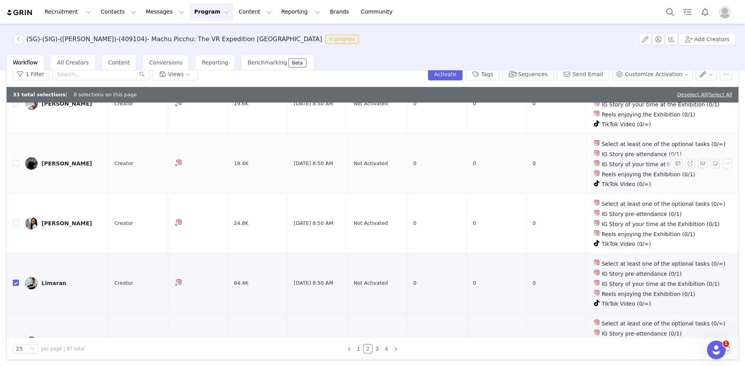
click at [12, 145] on td at bounding box center [13, 164] width 12 height 60
click at [16, 160] on input "checkbox" at bounding box center [16, 163] width 6 height 6
click at [17, 220] on input "checkbox" at bounding box center [16, 223] width 6 height 6
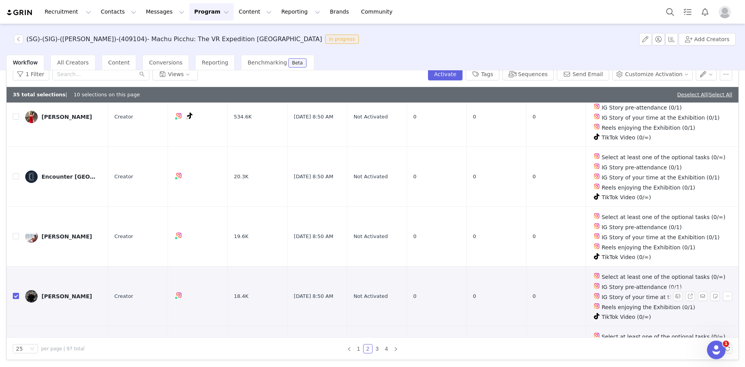
scroll to position [311, 0]
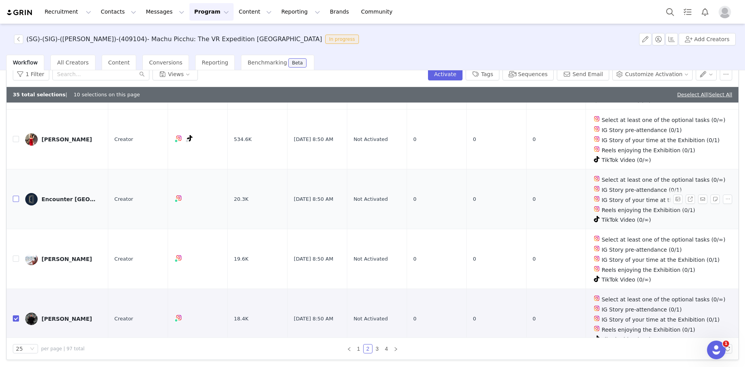
click at [17, 196] on input "checkbox" at bounding box center [16, 199] width 6 height 6
click at [17, 255] on input "checkbox" at bounding box center [16, 258] width 6 height 6
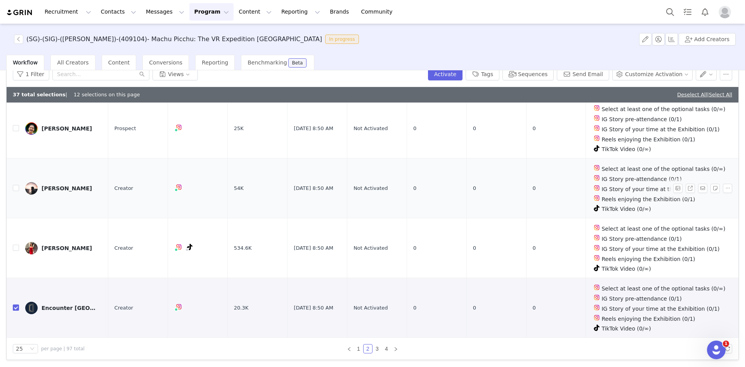
scroll to position [194, 0]
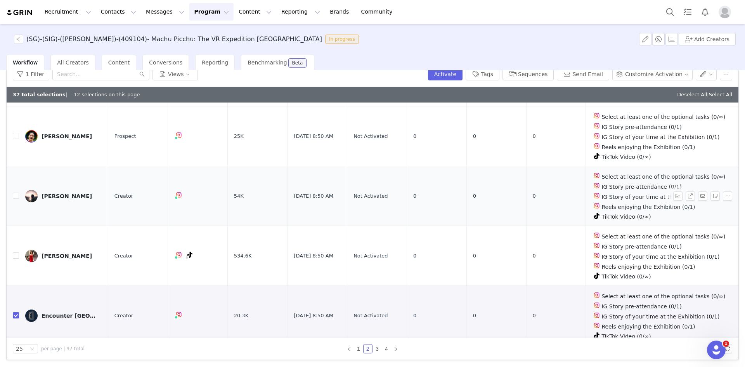
click at [12, 186] on td at bounding box center [13, 196] width 12 height 60
click at [17, 193] on input "checkbox" at bounding box center [16, 196] width 6 height 6
click at [14, 252] on input "checkbox" at bounding box center [16, 255] width 6 height 6
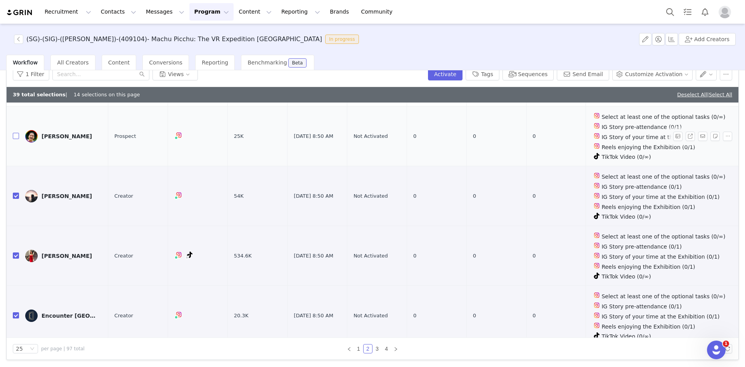
click at [17, 133] on input "checkbox" at bounding box center [16, 136] width 6 height 6
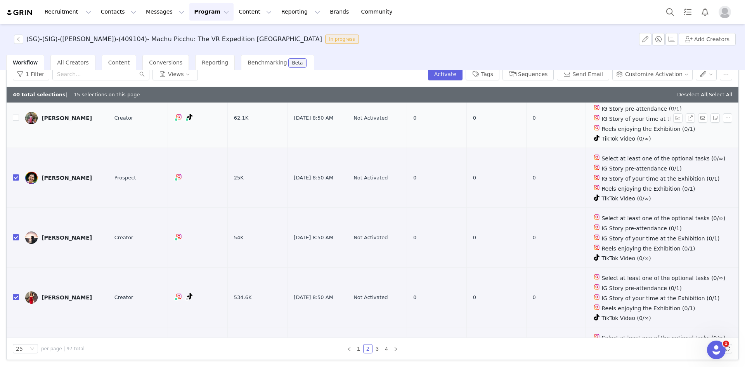
scroll to position [0, 0]
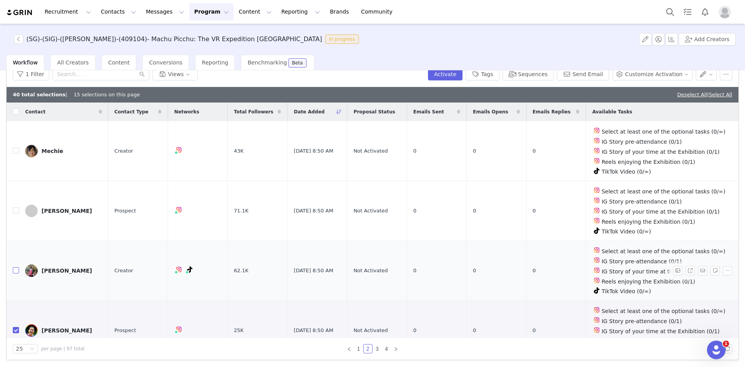
click at [17, 266] on label at bounding box center [16, 270] width 6 height 8
click at [17, 267] on input "checkbox" at bounding box center [16, 270] width 6 height 6
click at [15, 207] on input "checkbox" at bounding box center [16, 210] width 6 height 6
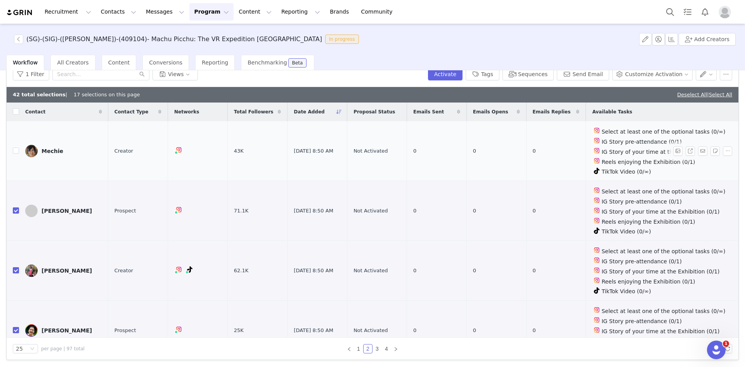
click at [19, 147] on td "Mechie" at bounding box center [63, 151] width 89 height 60
click at [19, 148] on td "Mechie" at bounding box center [63, 151] width 89 height 60
click at [17, 149] on input "checkbox" at bounding box center [16, 150] width 6 height 6
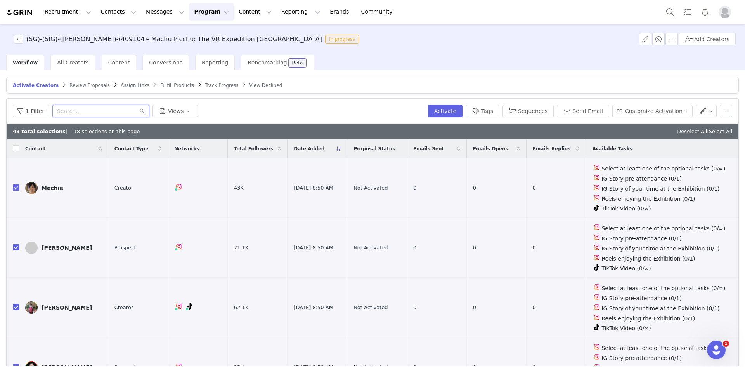
click at [88, 107] on input "text" at bounding box center [100, 111] width 97 height 12
click at [10, 147] on th at bounding box center [13, 148] width 12 height 19
click at [18, 148] on input "checkbox" at bounding box center [16, 148] width 6 height 6
click at [17, 149] on input "checkbox" at bounding box center [16, 148] width 6 height 6
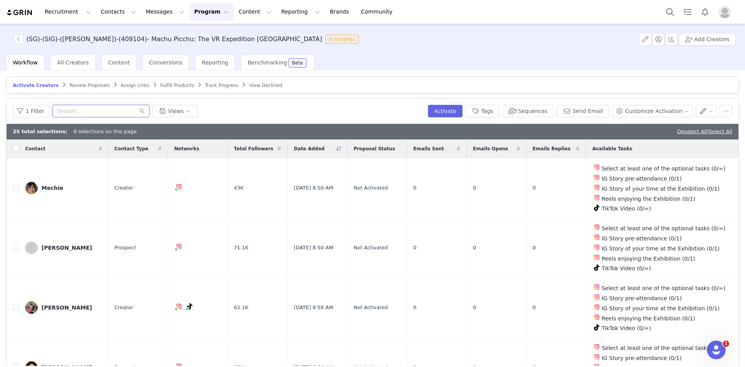
click at [59, 112] on input "text" at bounding box center [100, 111] width 97 height 12
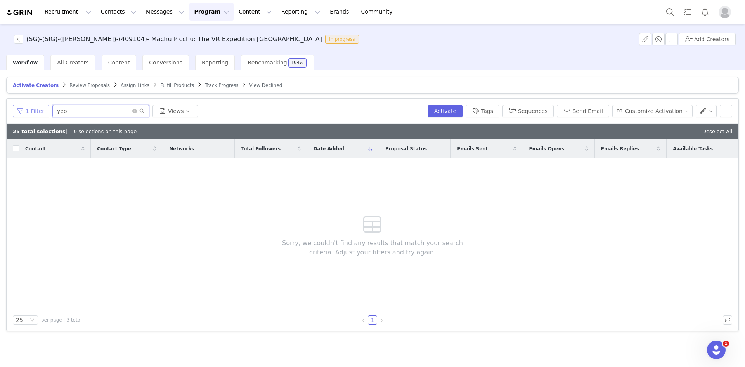
drag, startPoint x: 47, startPoint y: 113, endPoint x: 41, endPoint y: 113, distance: 5.8
click at [41, 113] on div "1 Filter yeo Views" at bounding box center [219, 111] width 412 height 12
drag, startPoint x: 86, startPoint y: 112, endPoint x: 9, endPoint y: 112, distance: 77.2
click at [9, 112] on div "1 Filter cahty Views Activate Tags Sequences Send Email Customize Activation" at bounding box center [373, 111] width 732 height 25
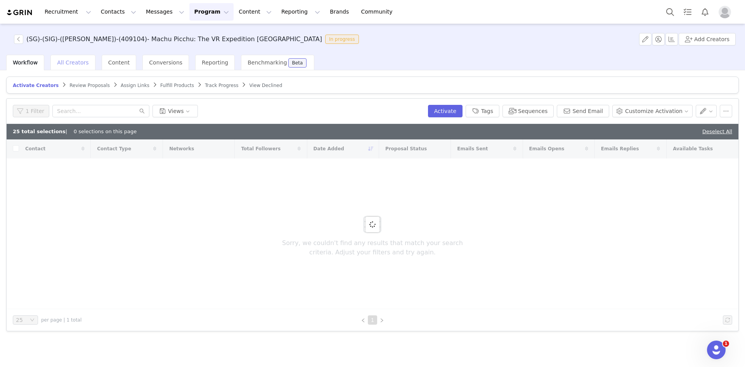
click at [80, 67] on div "All Creators" at bounding box center [72, 63] width 45 height 16
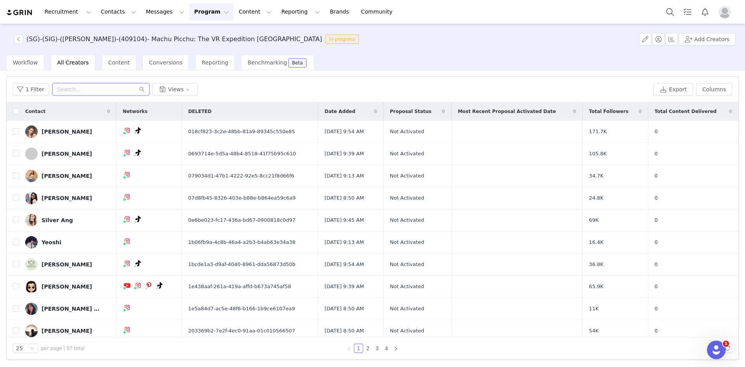
click at [83, 84] on input "text" at bounding box center [100, 89] width 97 height 12
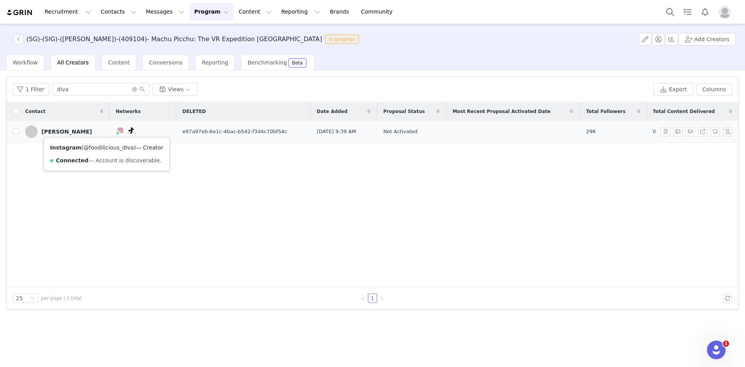
click at [101, 146] on link "@foodilicious_diva" at bounding box center [108, 147] width 50 height 6
